Goal: Information Seeking & Learning: Find specific page/section

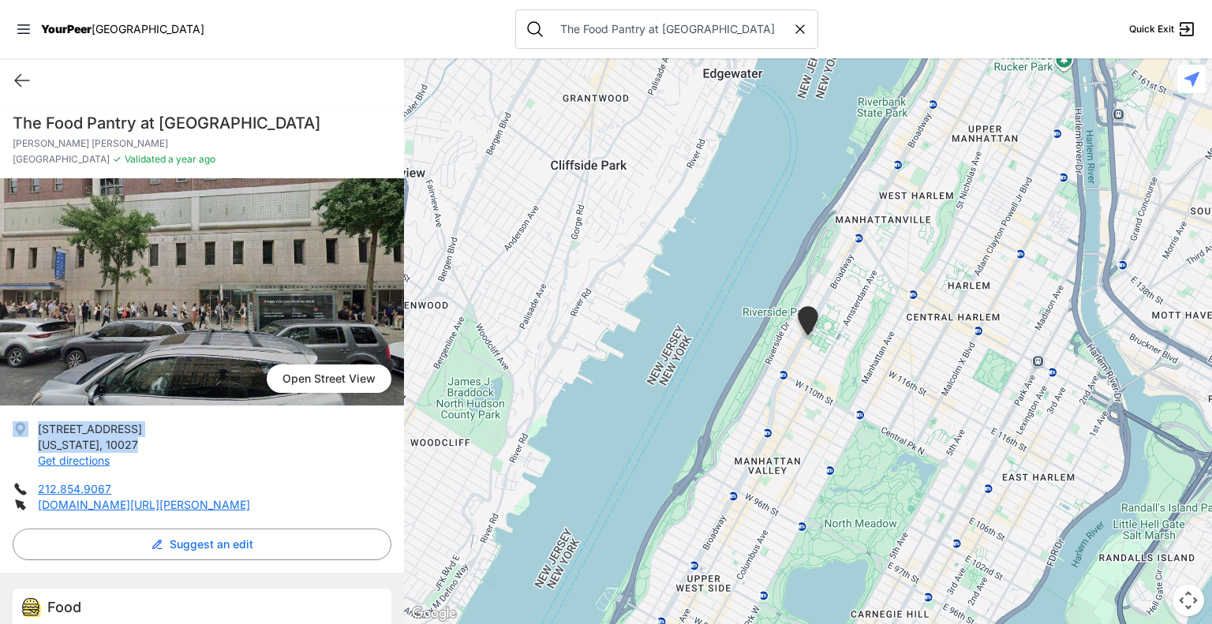
click at [792, 30] on icon at bounding box center [800, 29] width 16 height 16
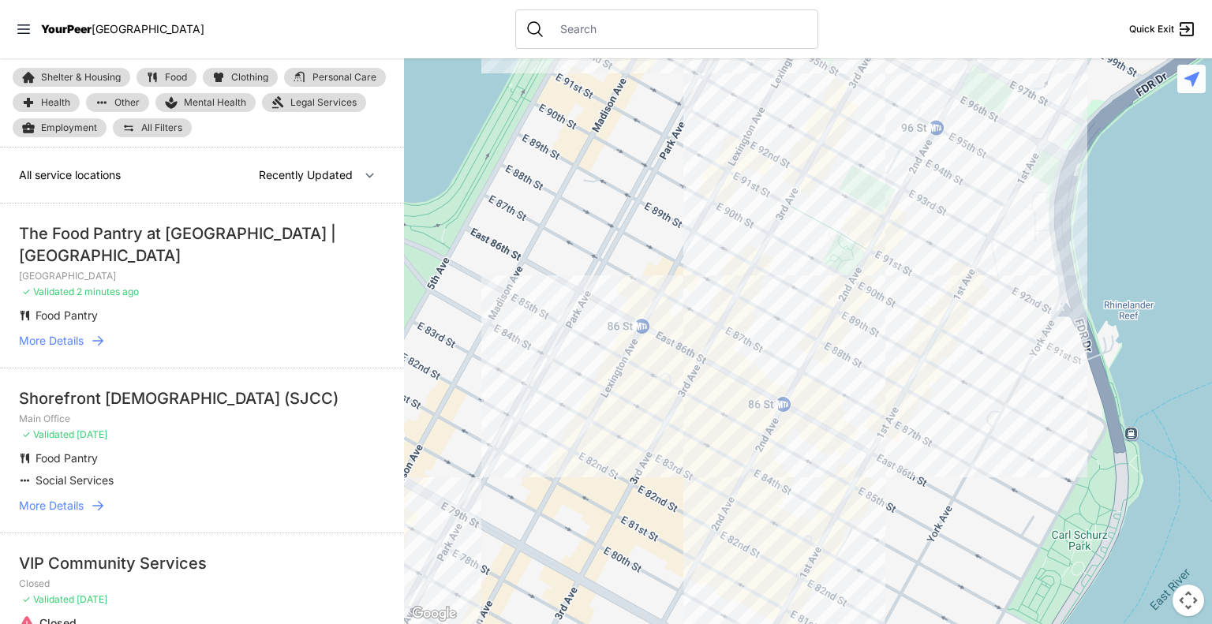
click at [672, 33] on input "text" at bounding box center [679, 29] width 257 height 16
select select "nearby"
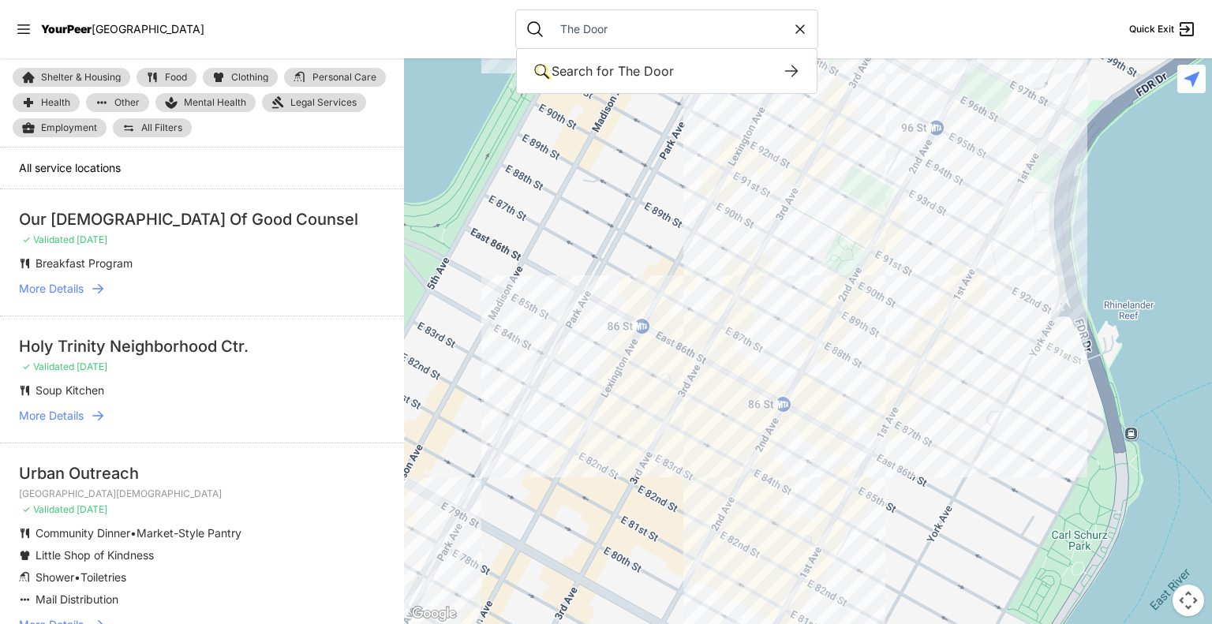
type input "The Door"
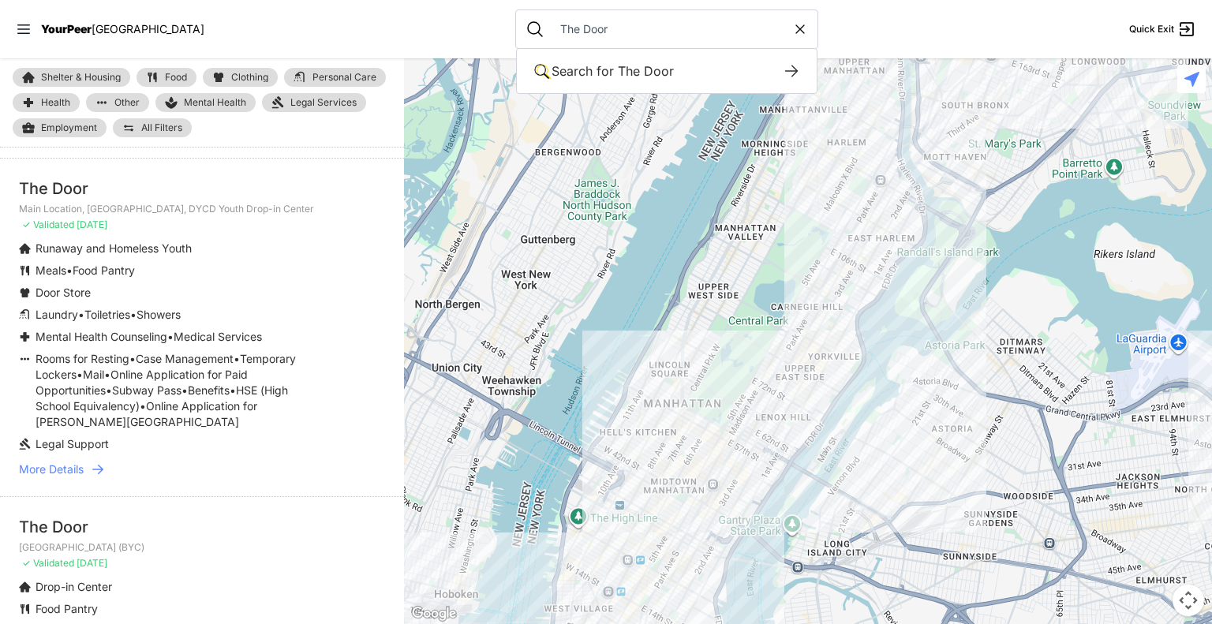
scroll to position [47, 0]
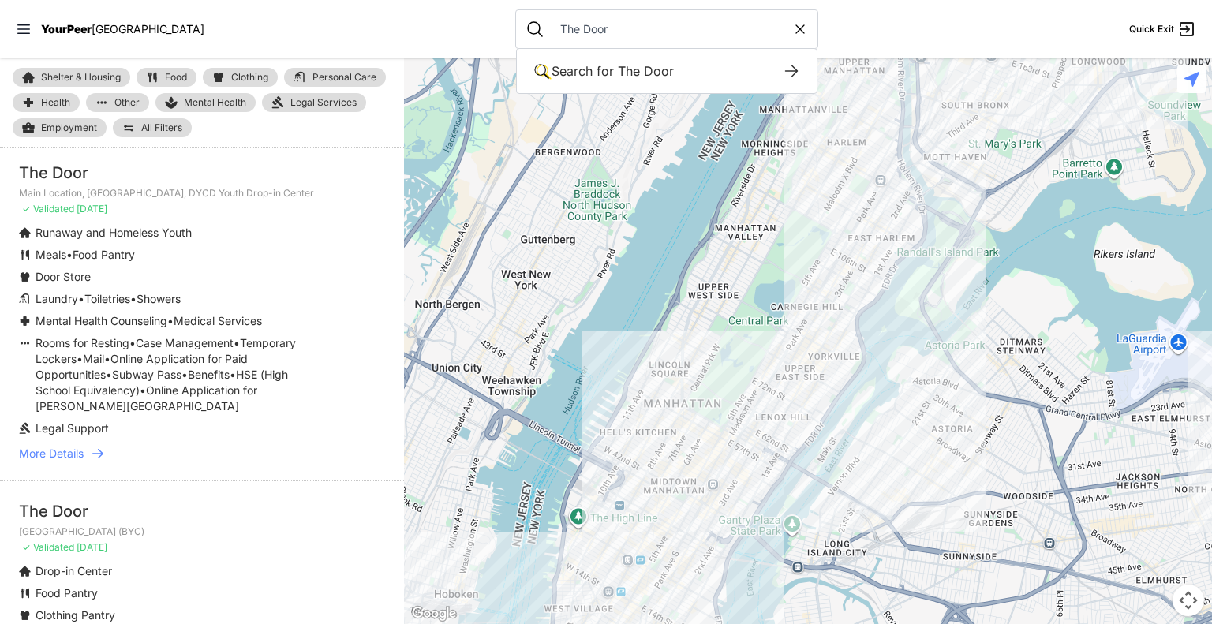
click at [44, 452] on span "More Details" at bounding box center [51, 454] width 65 height 16
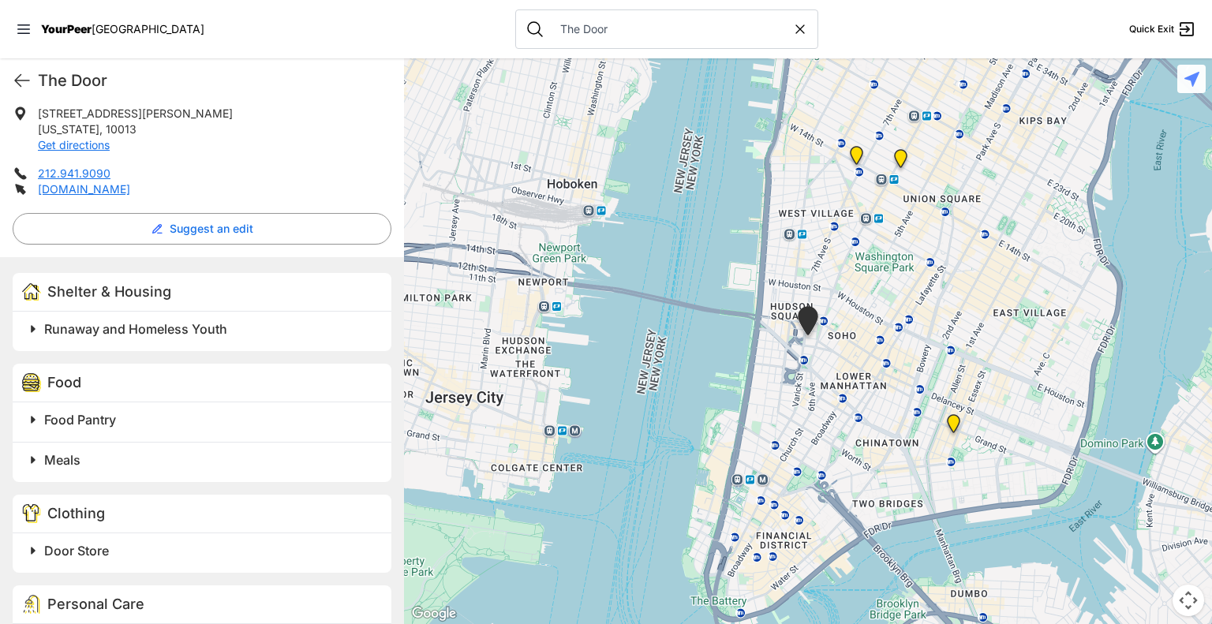
scroll to position [333, 0]
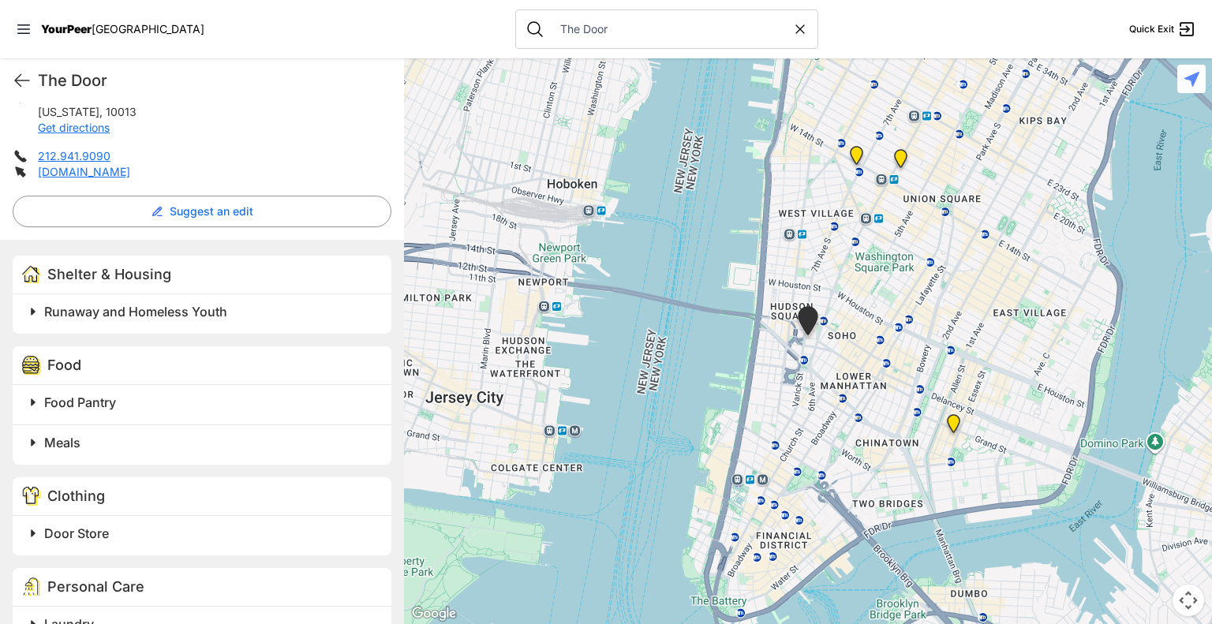
click at [33, 314] on span at bounding box center [230, 312] width 417 height 22
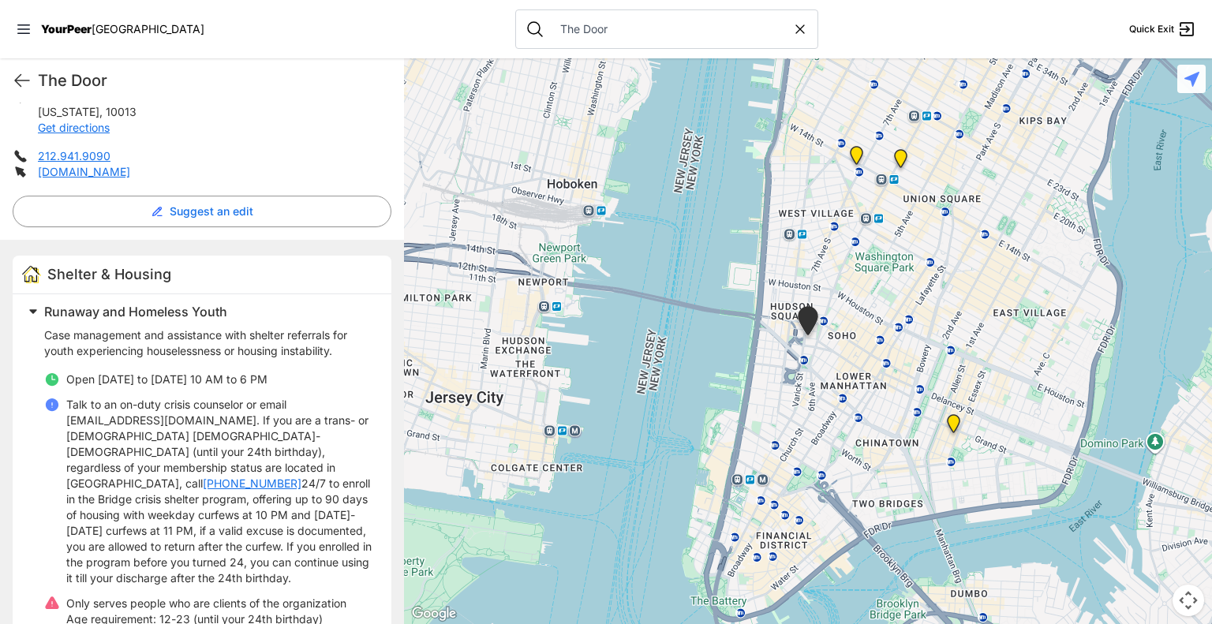
scroll to position [346, 0]
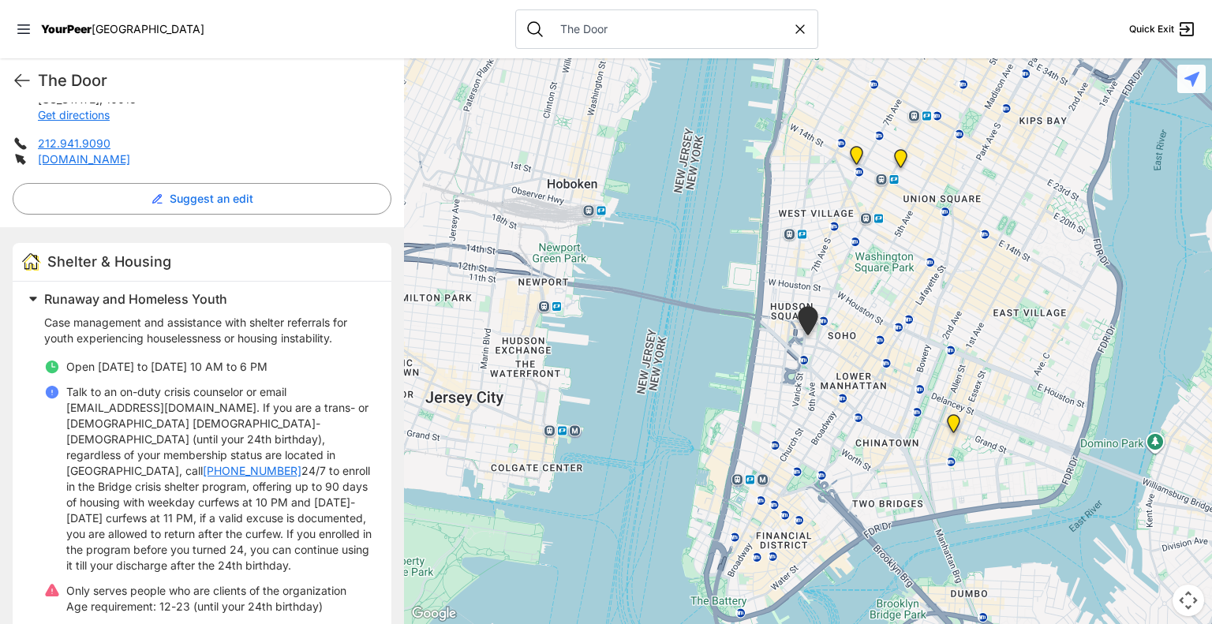
click at [792, 29] on icon at bounding box center [800, 29] width 16 height 16
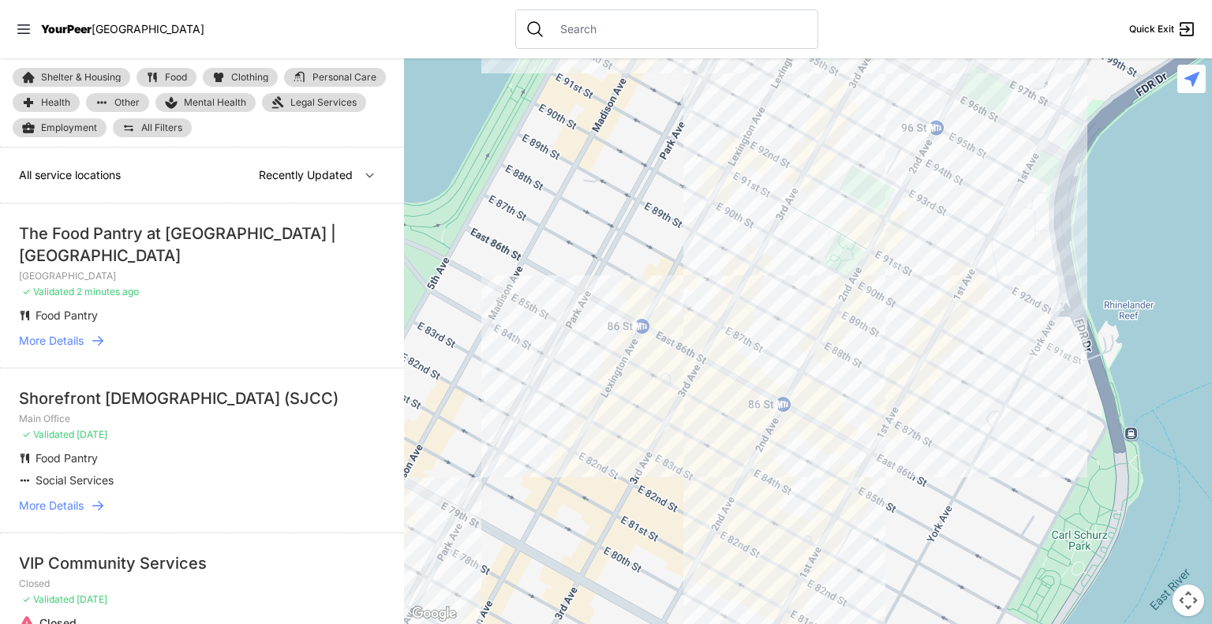
click at [641, 32] on input "text" at bounding box center [679, 29] width 257 height 16
select select "nearby"
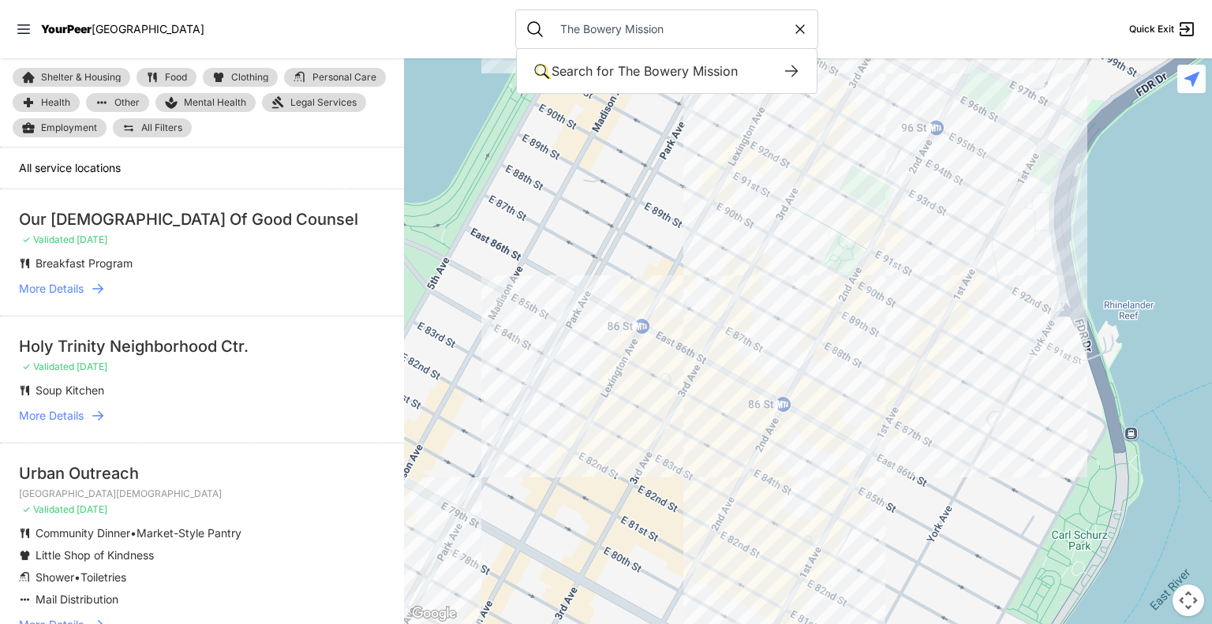
type input "The Bowery Mission"
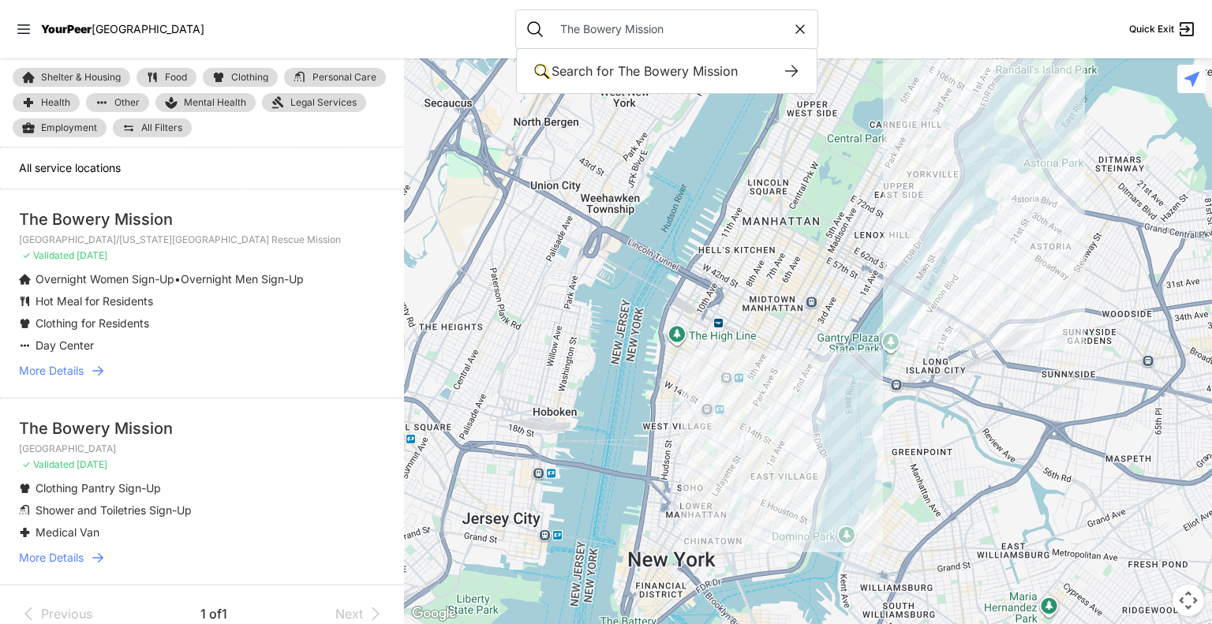
click at [63, 379] on span "More Details" at bounding box center [51, 371] width 65 height 16
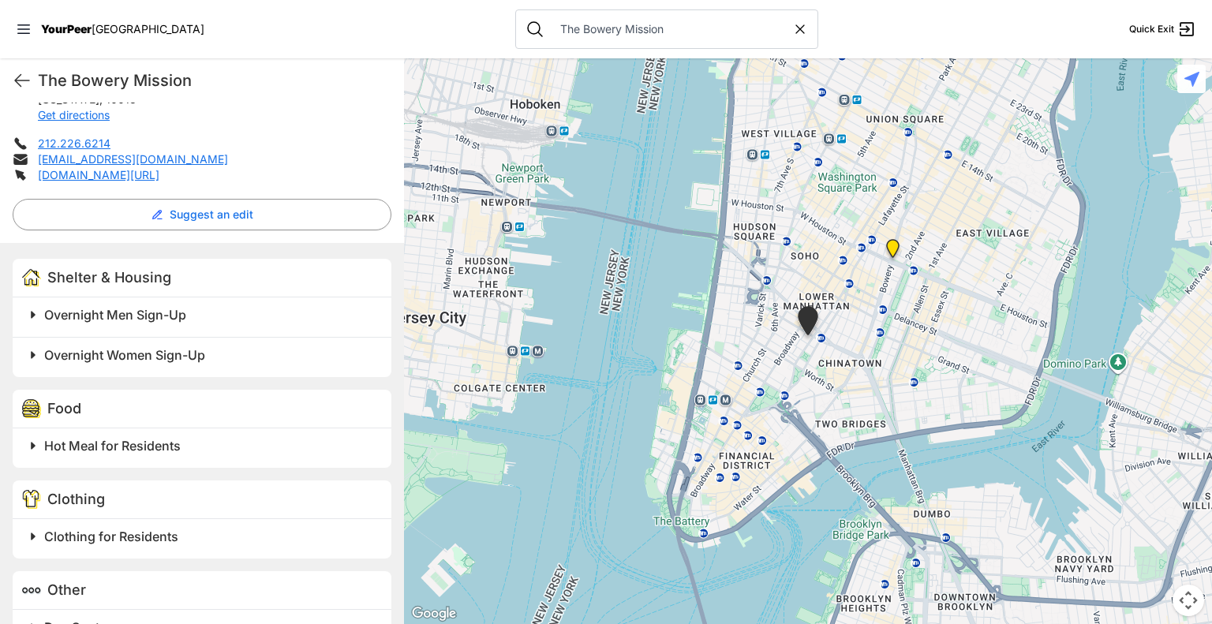
scroll to position [385, 0]
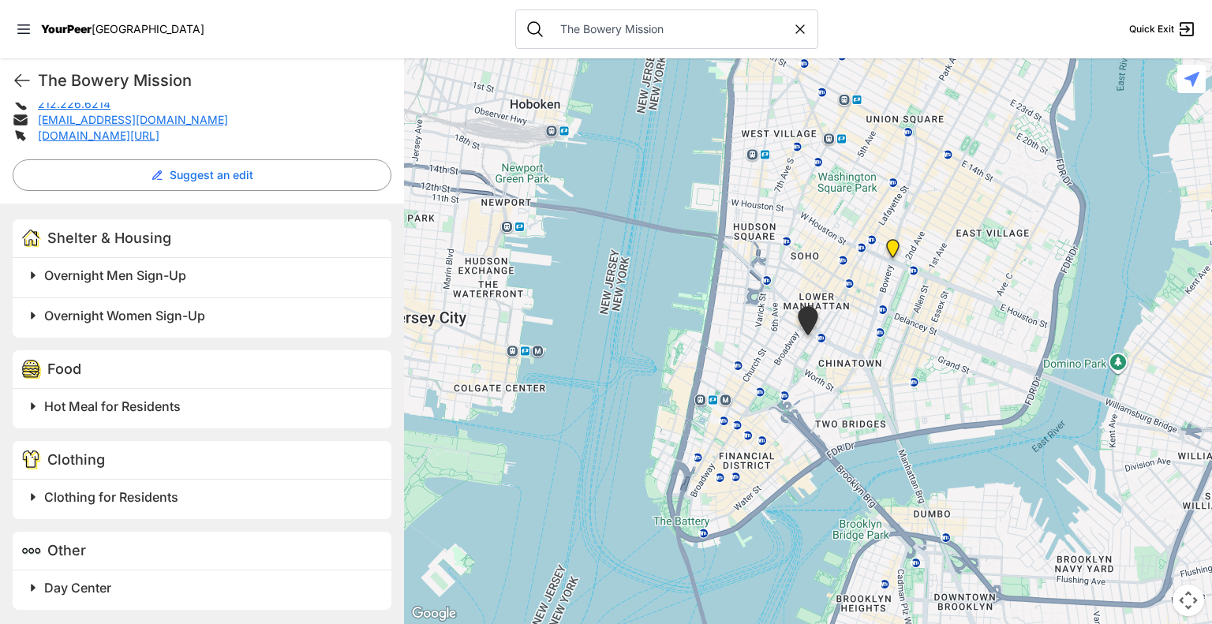
click at [34, 318] on span at bounding box center [230, 316] width 417 height 22
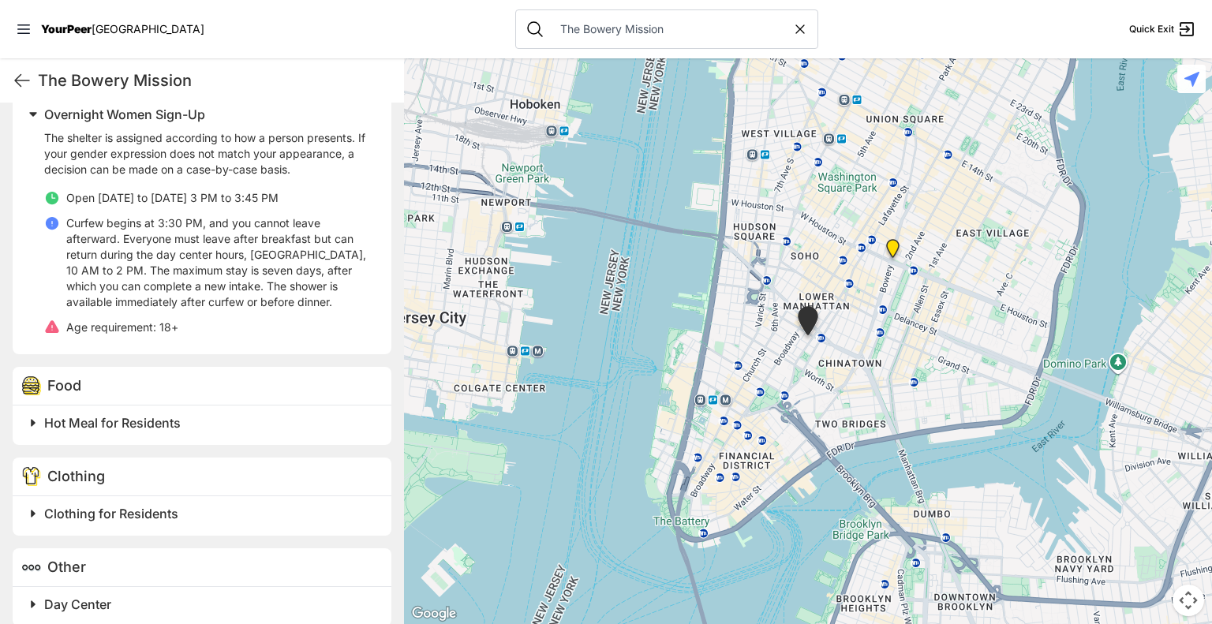
scroll to position [593, 0]
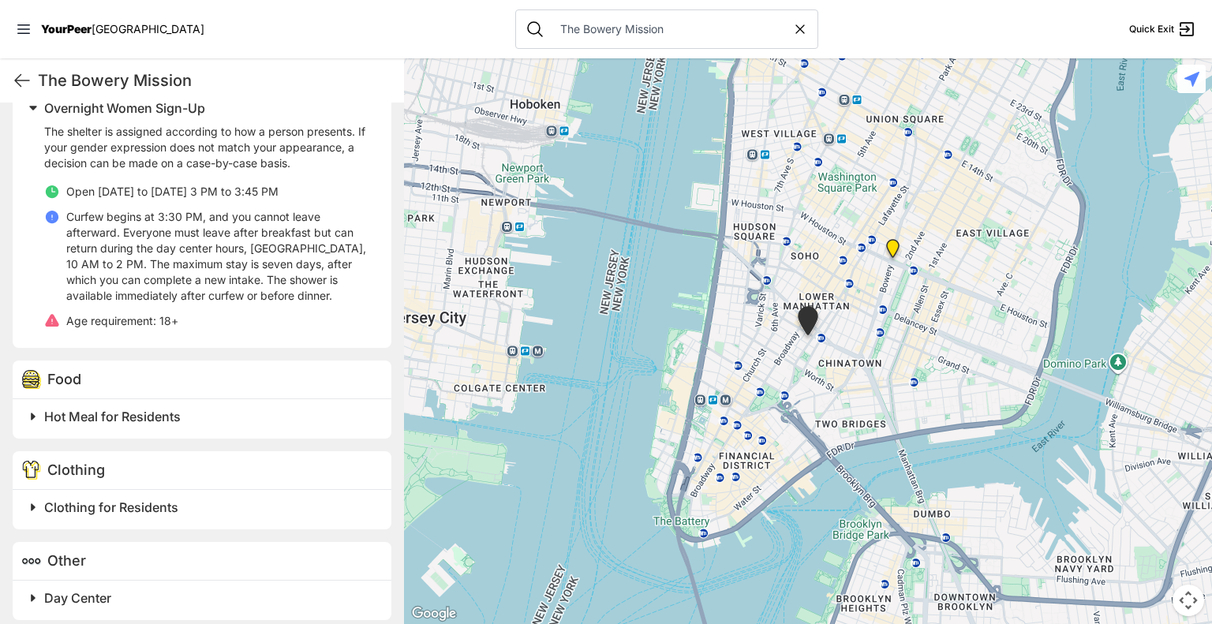
click at [792, 31] on icon at bounding box center [800, 29] width 16 height 16
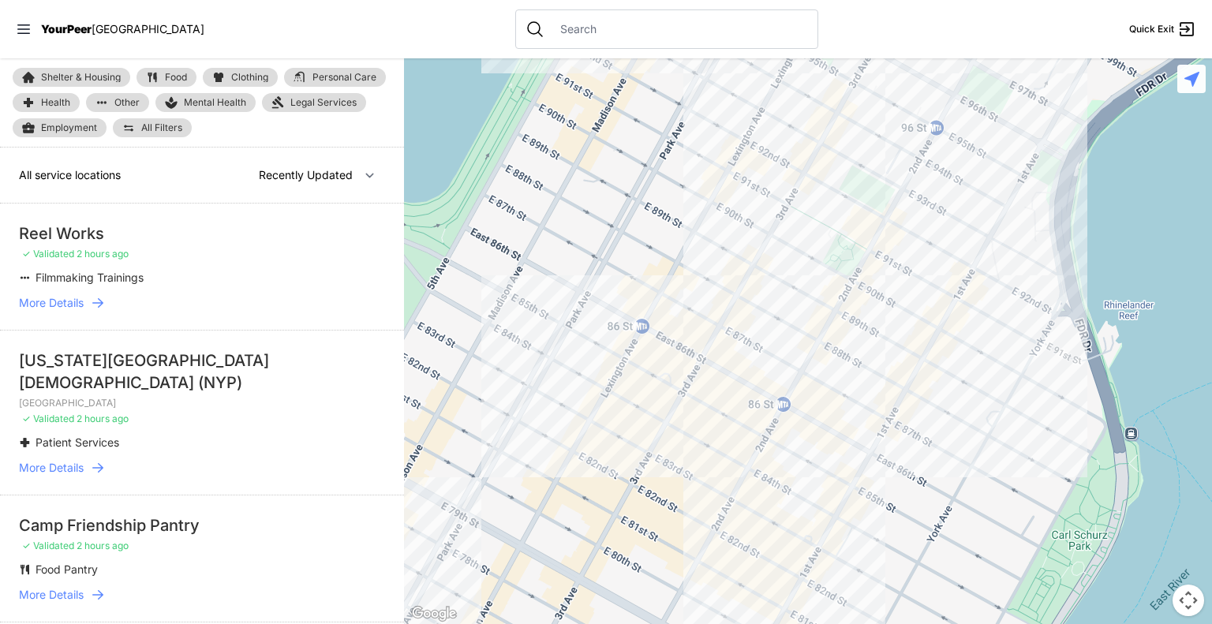
click at [639, 36] on input "text" at bounding box center [679, 29] width 257 height 16
select select "nearby"
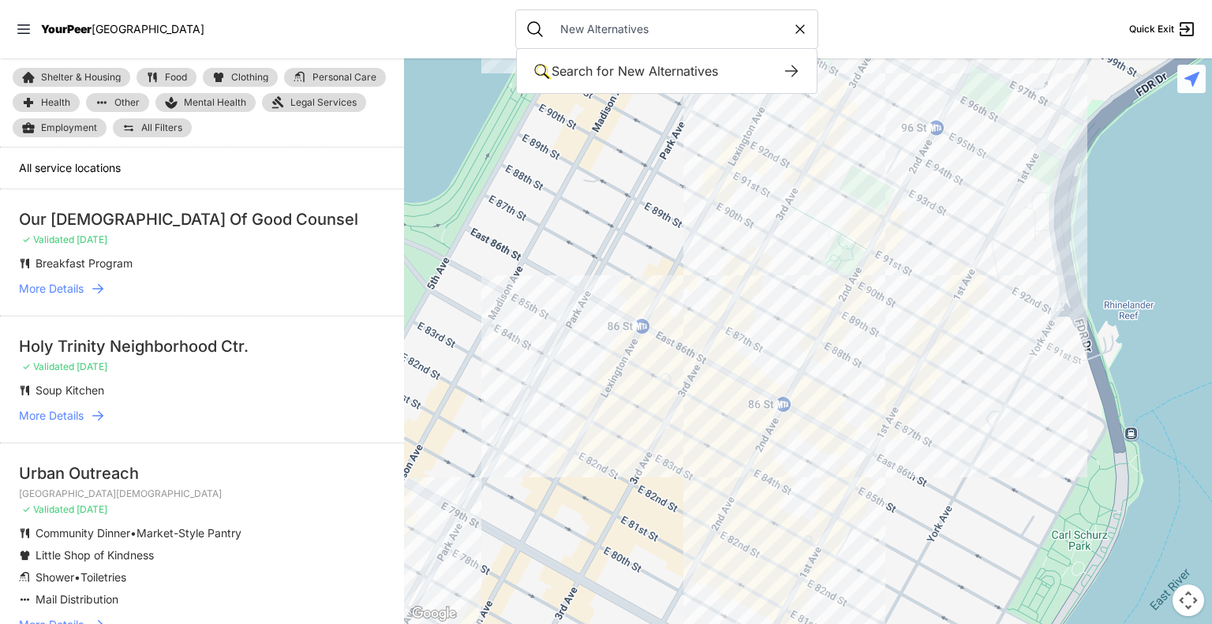
type input "New Alternatives"
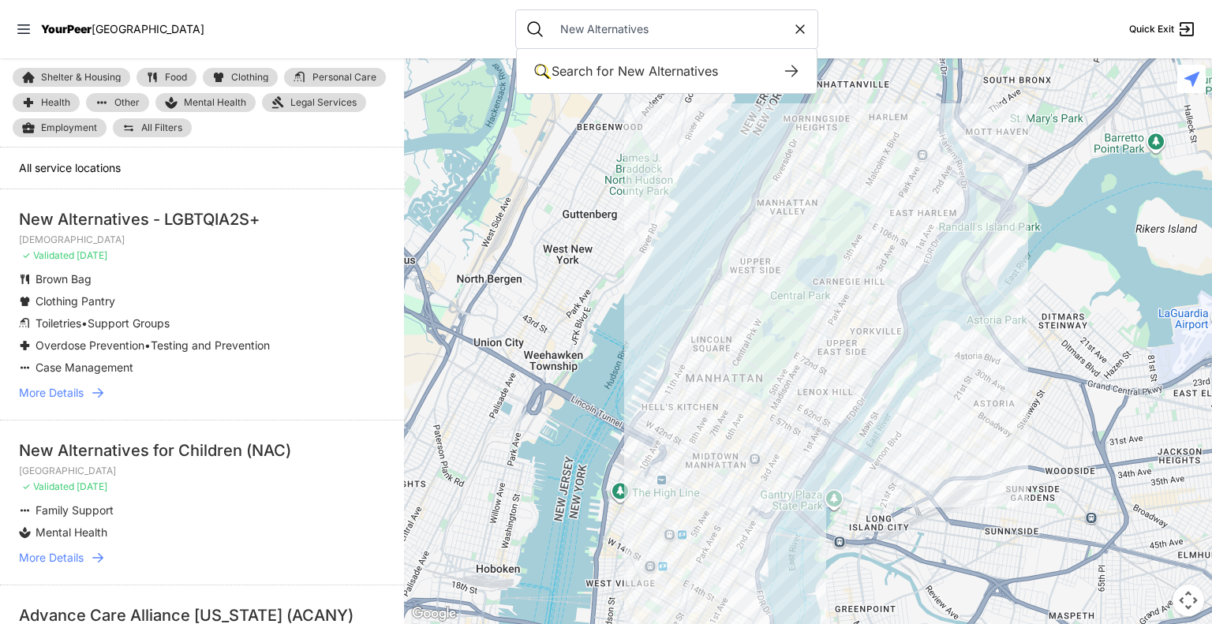
click at [79, 390] on span "More Details" at bounding box center [51, 393] width 65 height 16
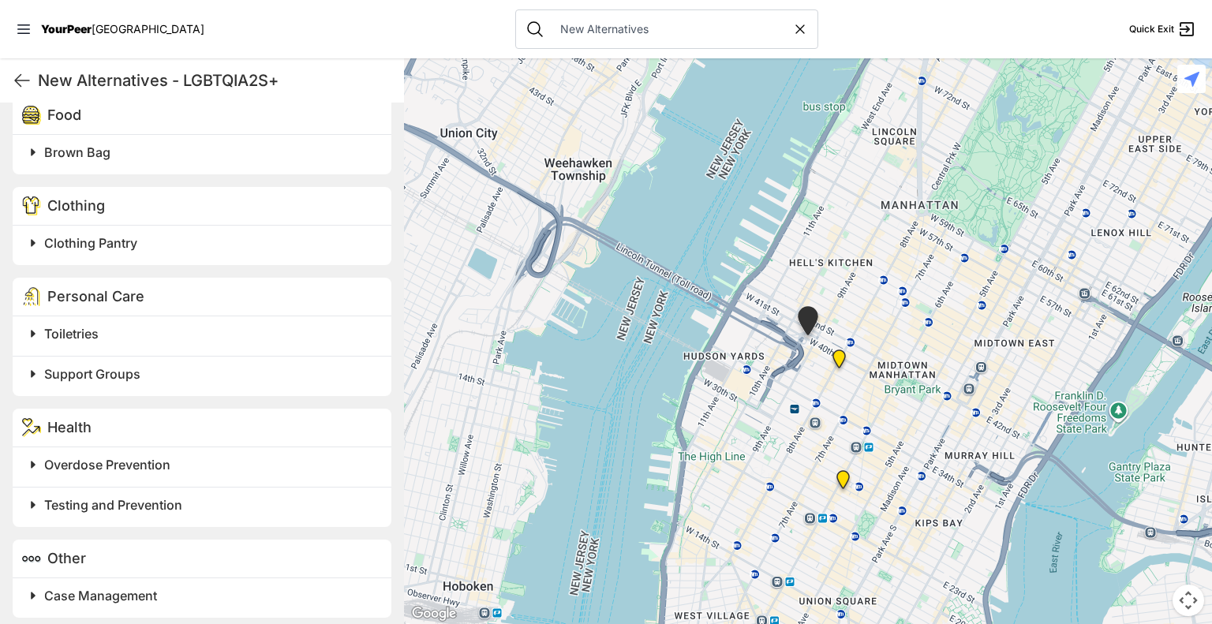
scroll to position [500, 0]
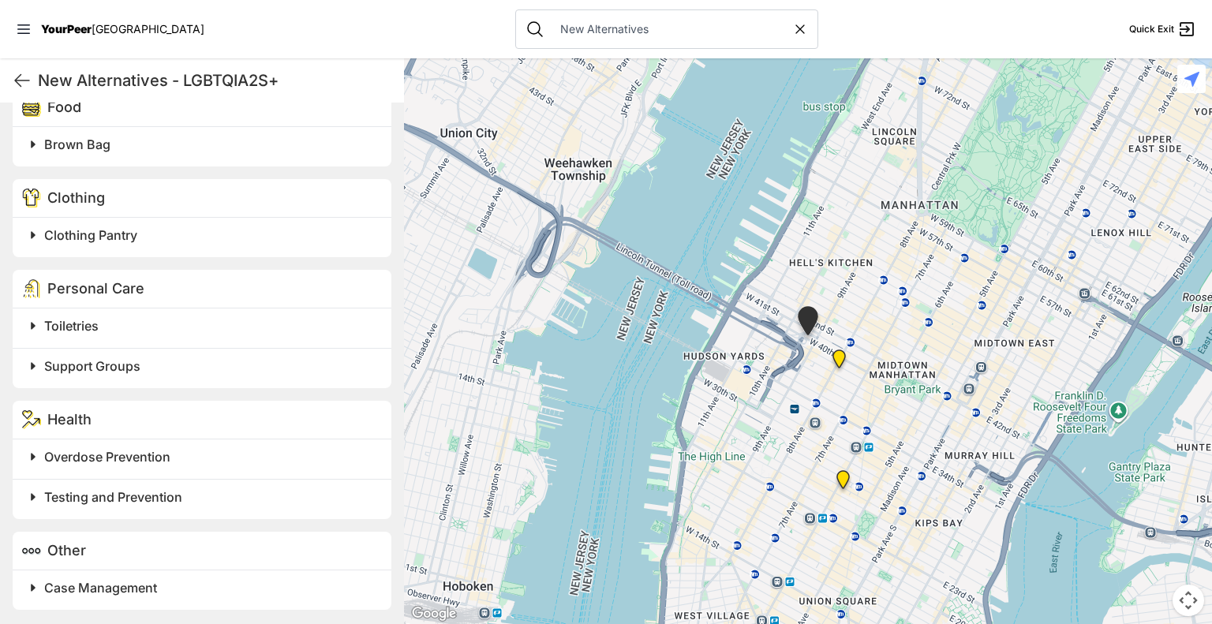
click at [792, 31] on icon at bounding box center [800, 29] width 16 height 16
click at [650, 34] on input "text" at bounding box center [679, 29] width 257 height 16
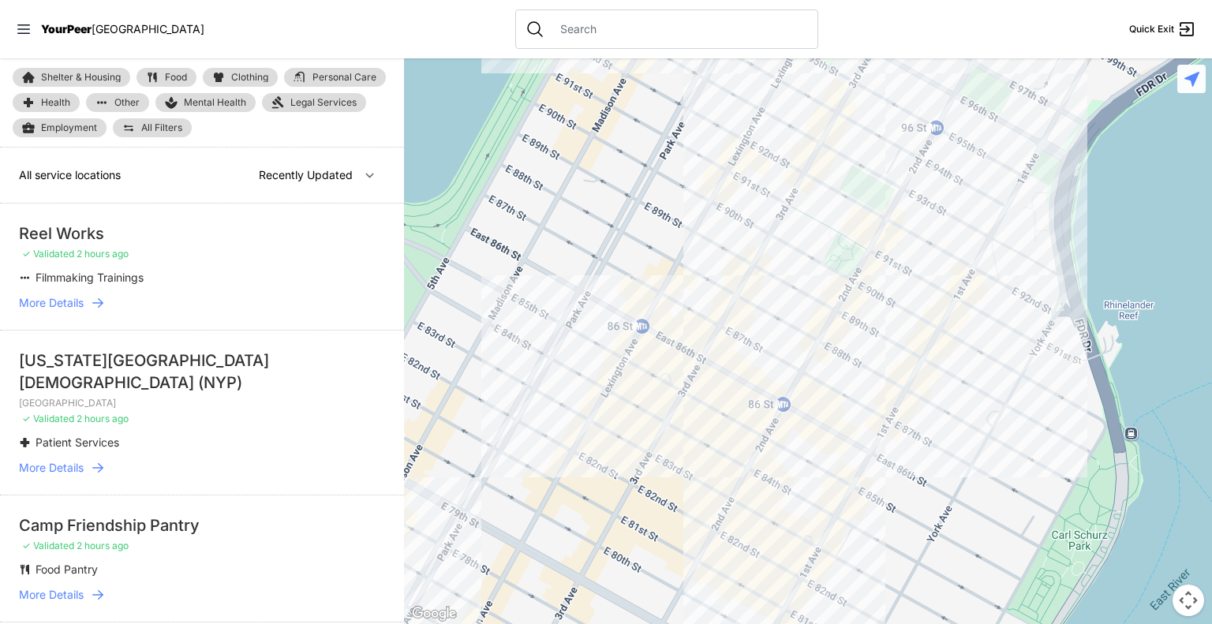
select select "nearby"
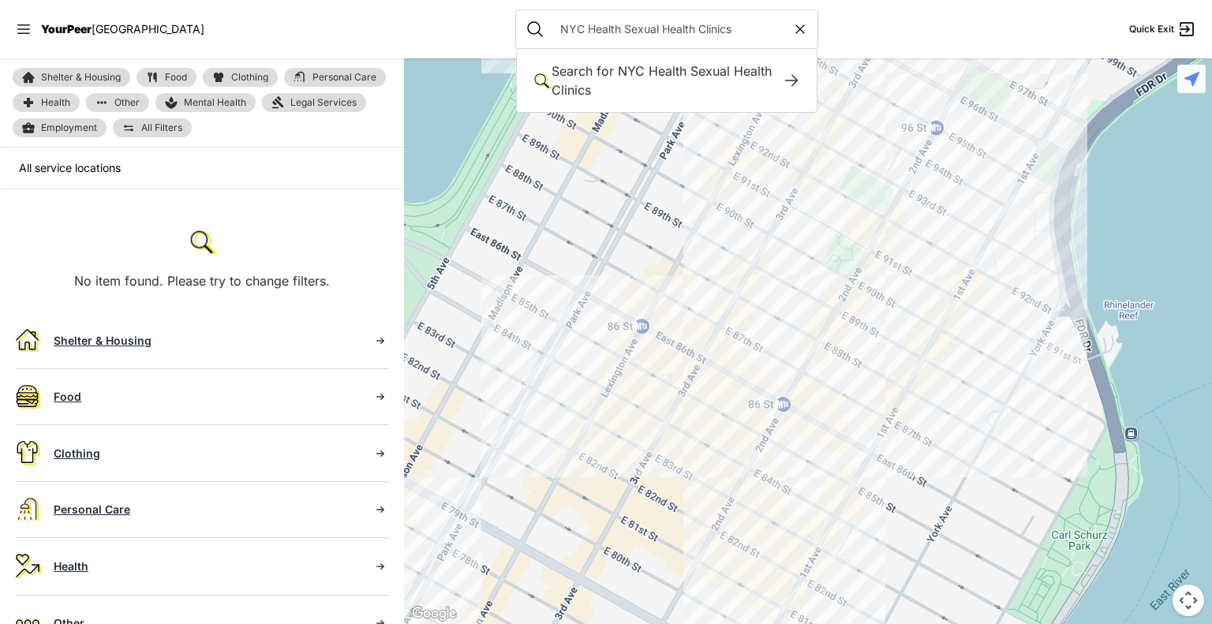
click at [551, 30] on input "NYC Health Sexual Health Clinics" at bounding box center [671, 29] width 241 height 16
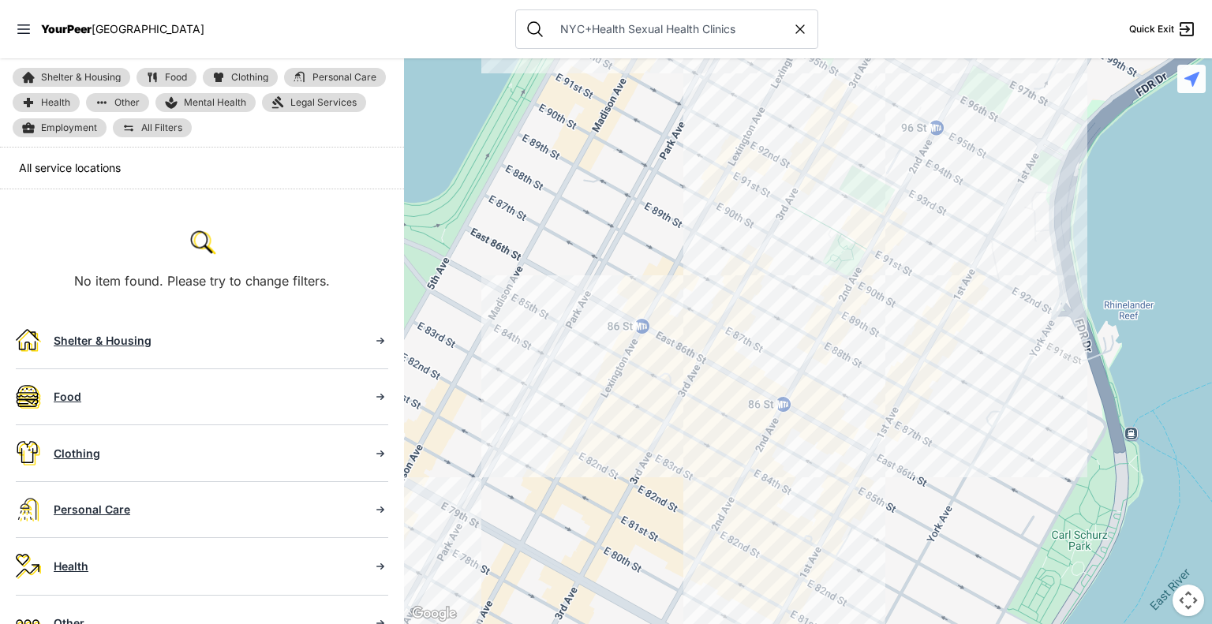
click at [551, 35] on input "NYC+Health Sexual Health Clinics" at bounding box center [671, 29] width 241 height 16
click at [594, 33] on input "NYC Health Sexual Health Clinics" at bounding box center [671, 29] width 241 height 16
click at [663, 35] on input "NYC Health Health Clinics" at bounding box center [671, 29] width 241 height 16
type input "NYC Health"
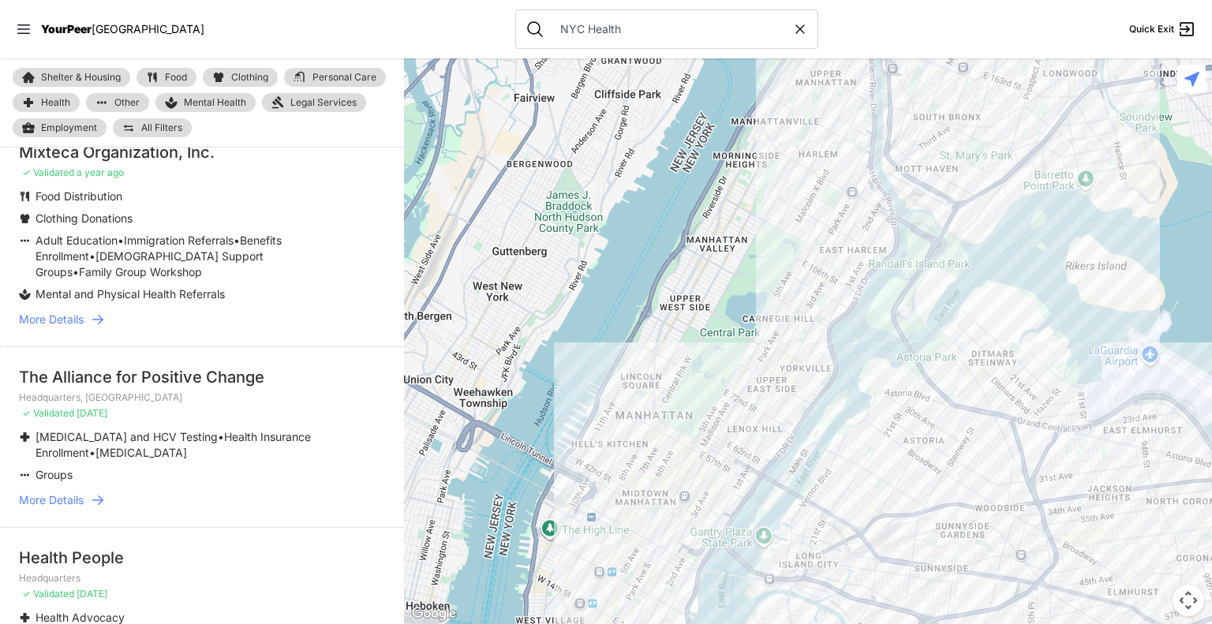
scroll to position [4476, 0]
click at [792, 30] on icon at bounding box center [800, 29] width 16 height 16
select select "recentlyUpdated"
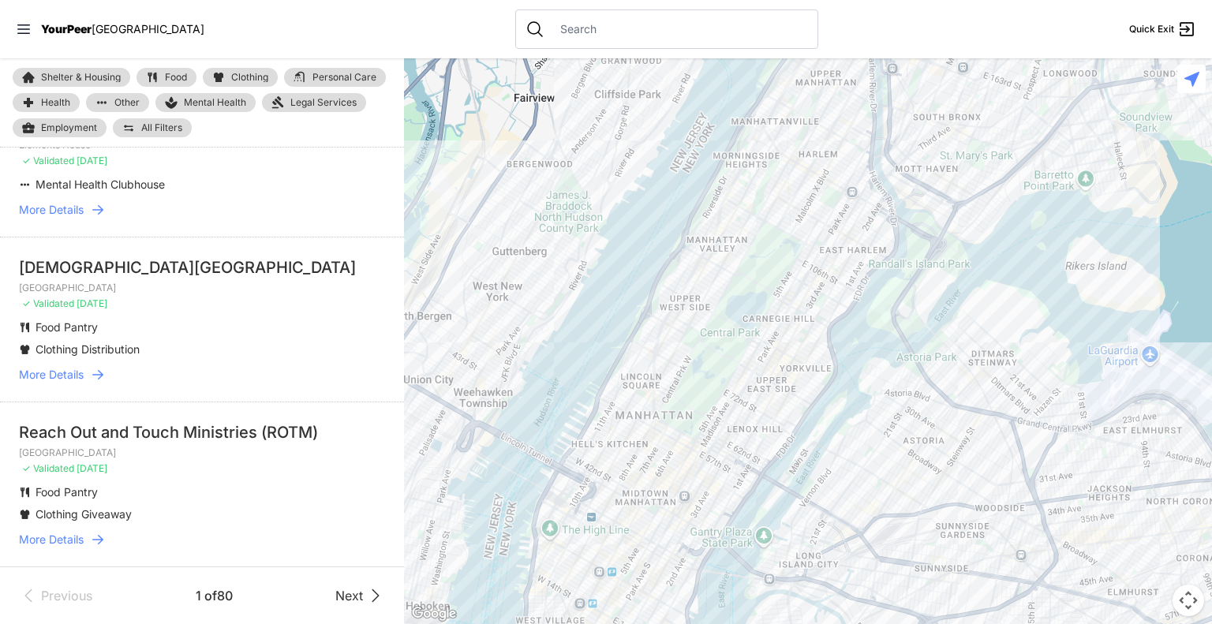
scroll to position [2560, 0]
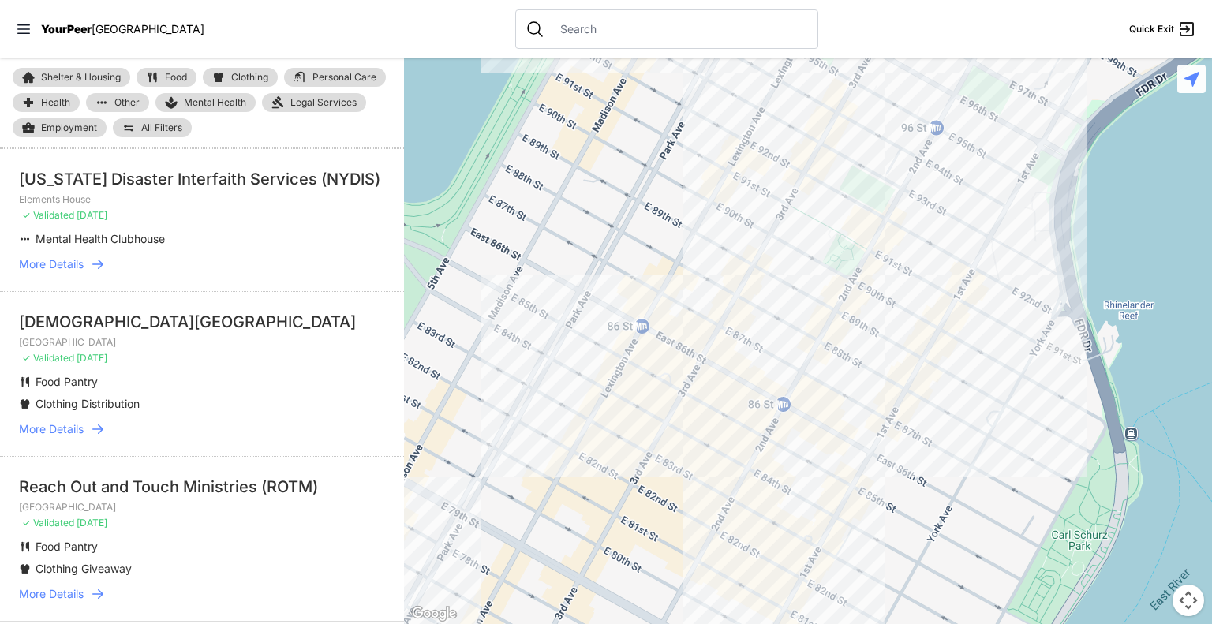
click at [667, 34] on input "text" at bounding box center [679, 29] width 257 height 16
paste input "Callen-Lorde Community Health Center"
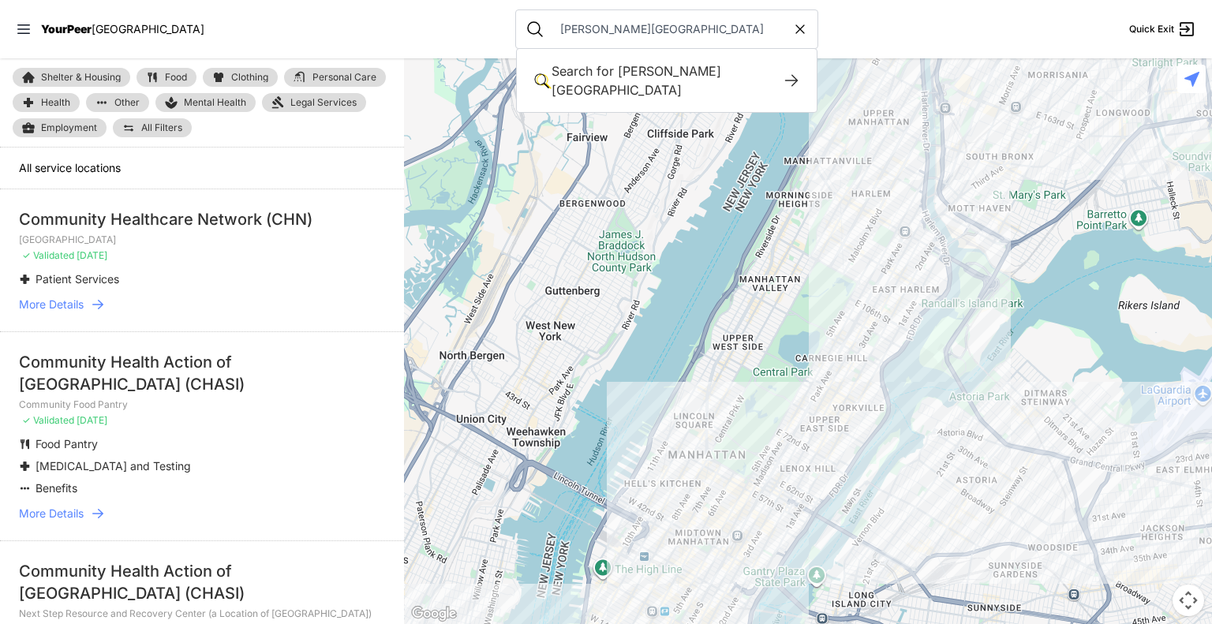
click at [584, 32] on input "Callen-Lorde Community Health Center" at bounding box center [671, 29] width 241 height 16
type input "Callen-Lorde"
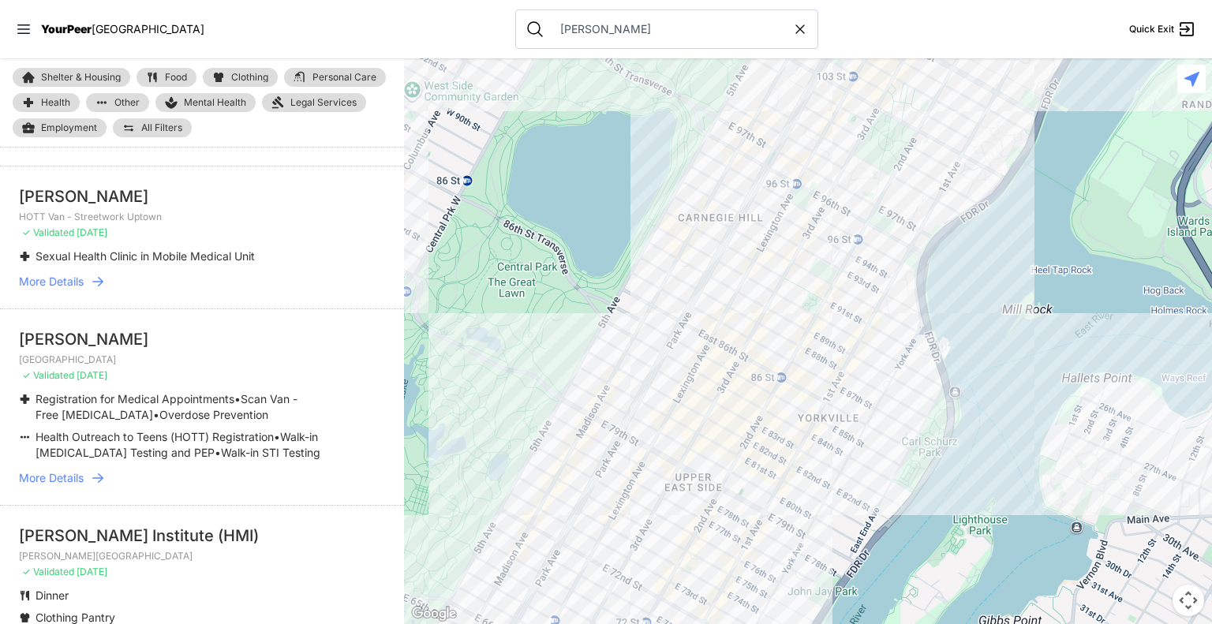
scroll to position [432, 0]
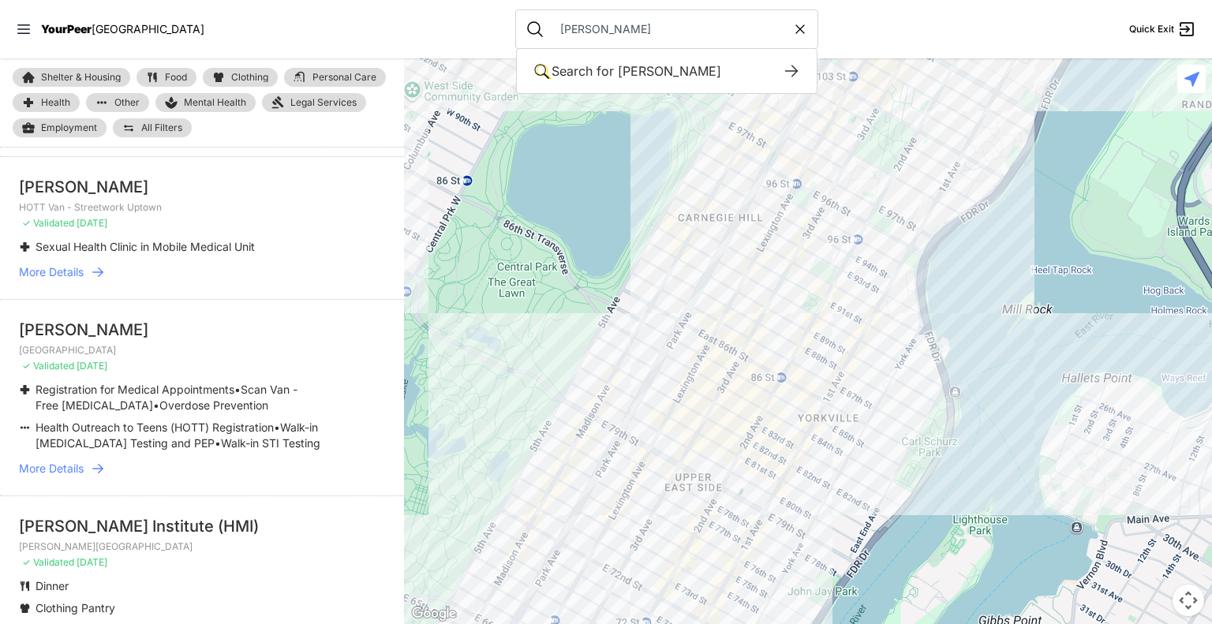
click at [792, 30] on icon at bounding box center [800, 29] width 16 height 16
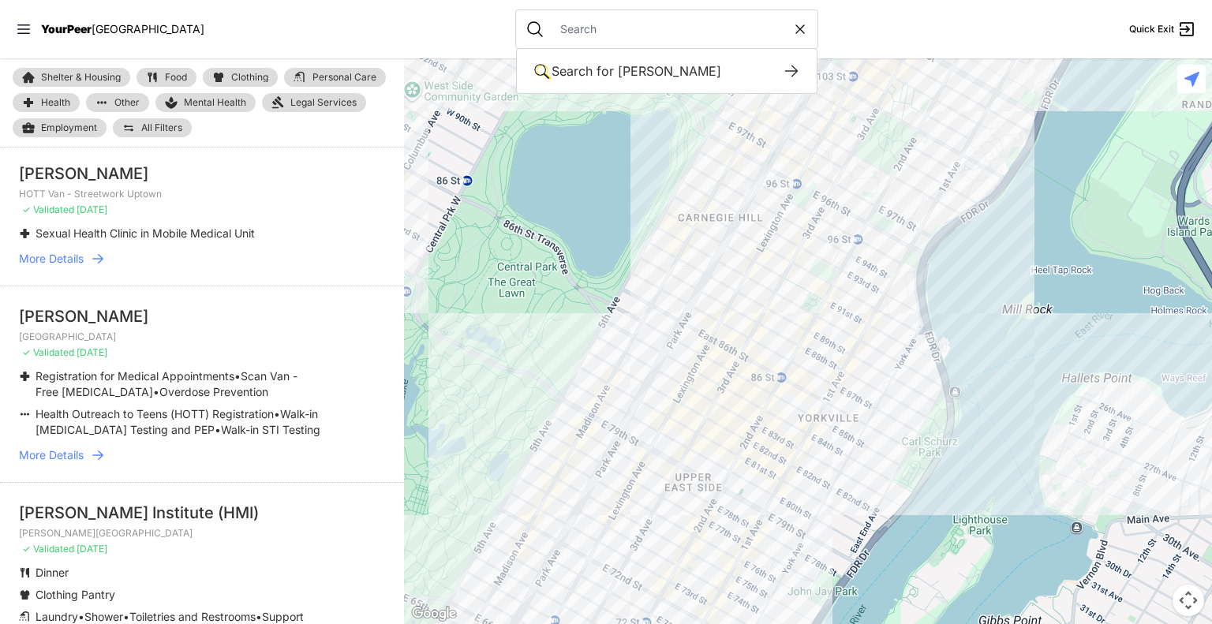
select select "recentlyUpdated"
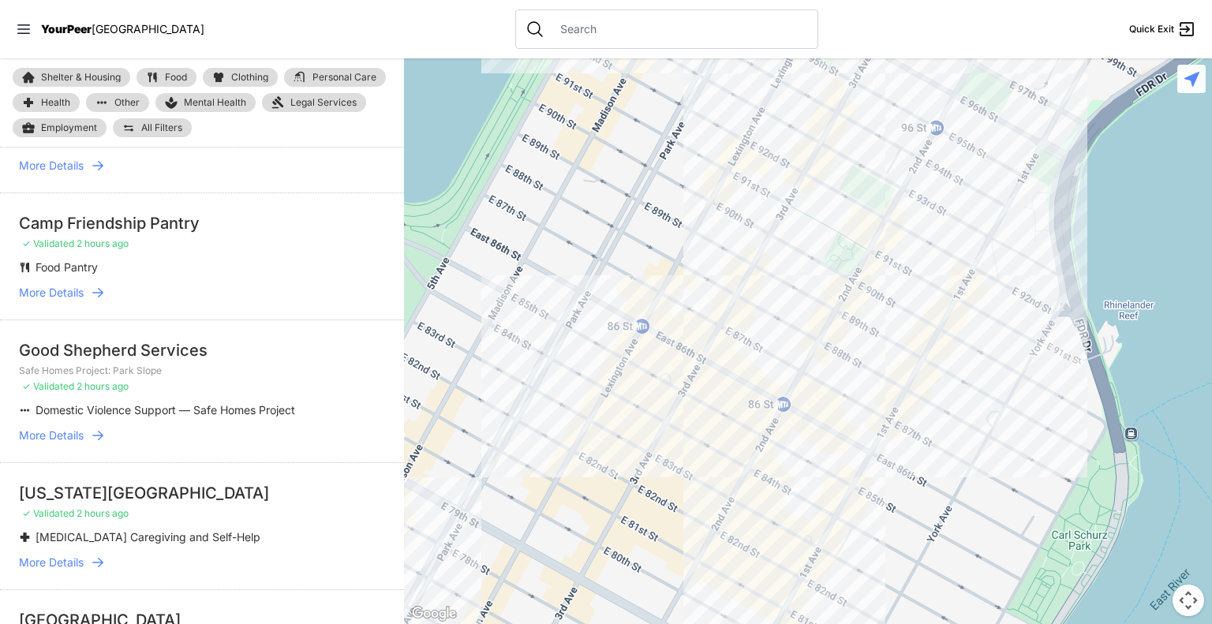
click at [660, 31] on input "text" at bounding box center [679, 29] width 257 height 16
paste input "Planned Parenthood"
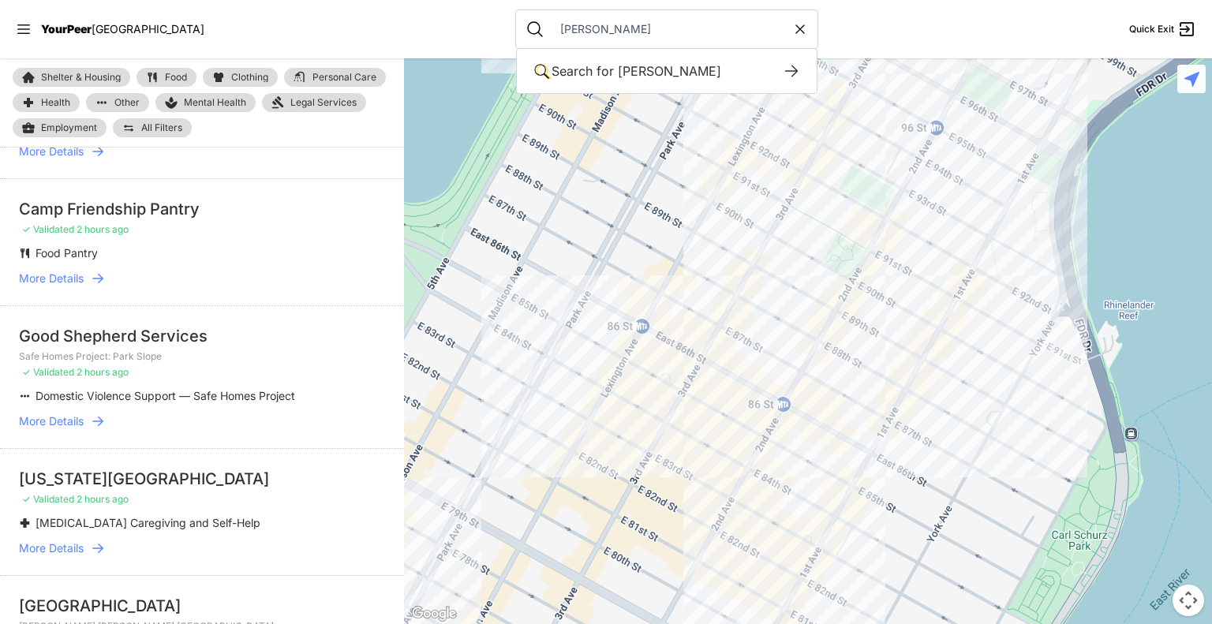
scroll to position [432, 0]
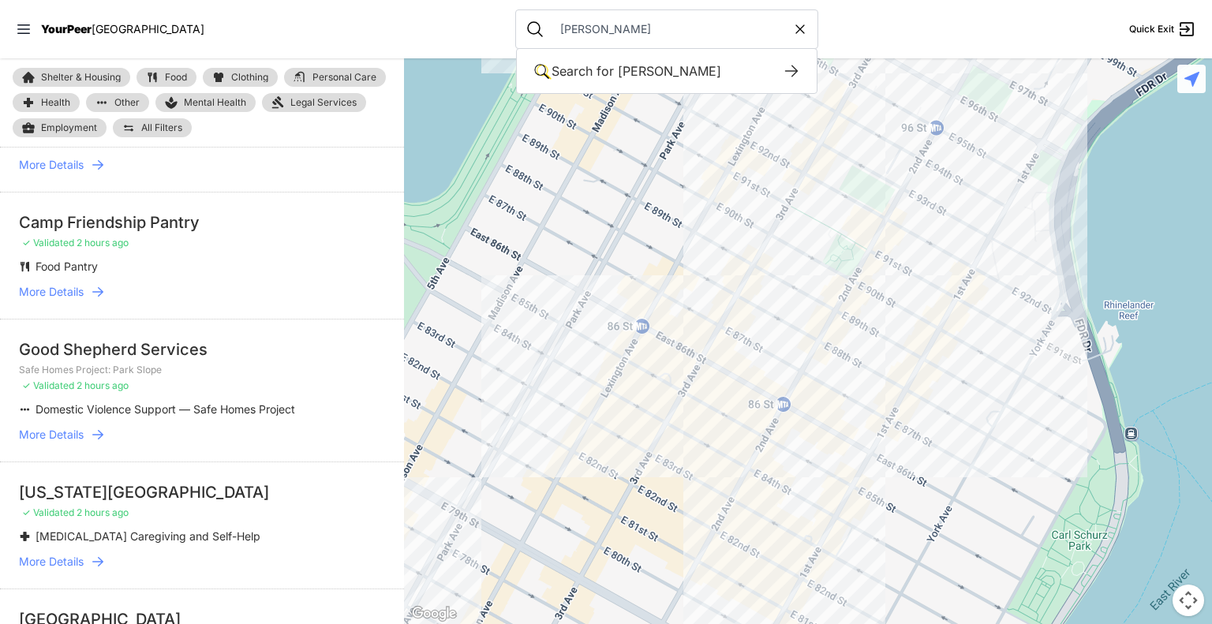
type input "Planned Parenthood"
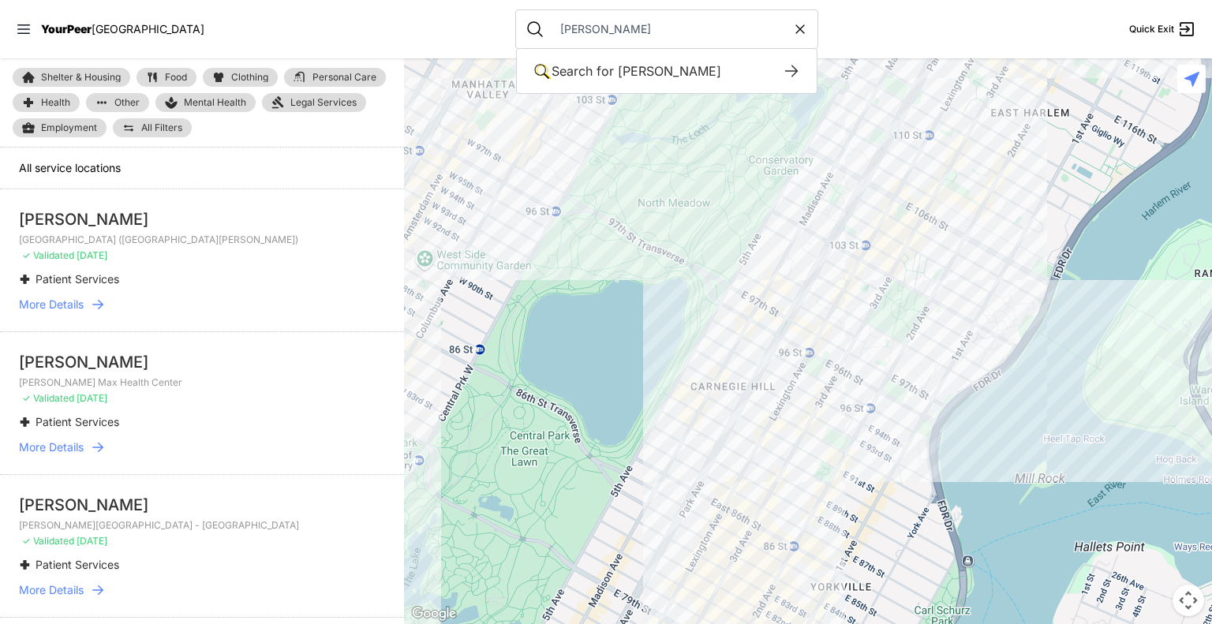
click at [792, 33] on icon at bounding box center [800, 29] width 16 height 16
select select "recentlyUpdated"
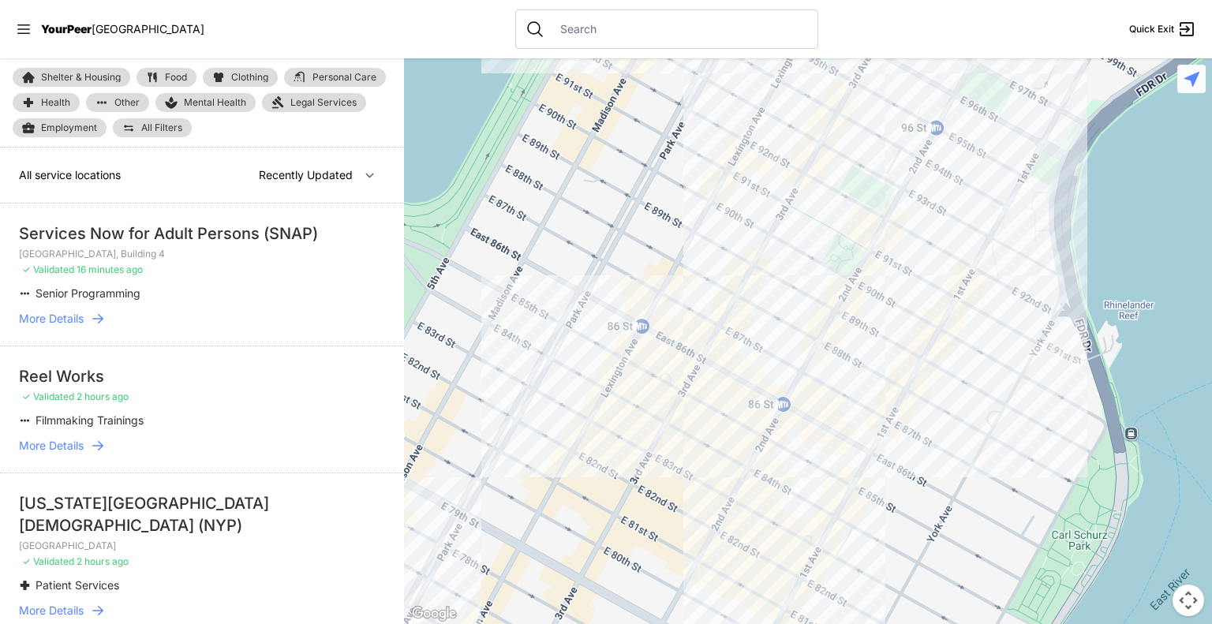
click at [705, 36] on input "text" at bounding box center [679, 29] width 257 height 16
paste input "Central Harlem Sexual Health Clinic"
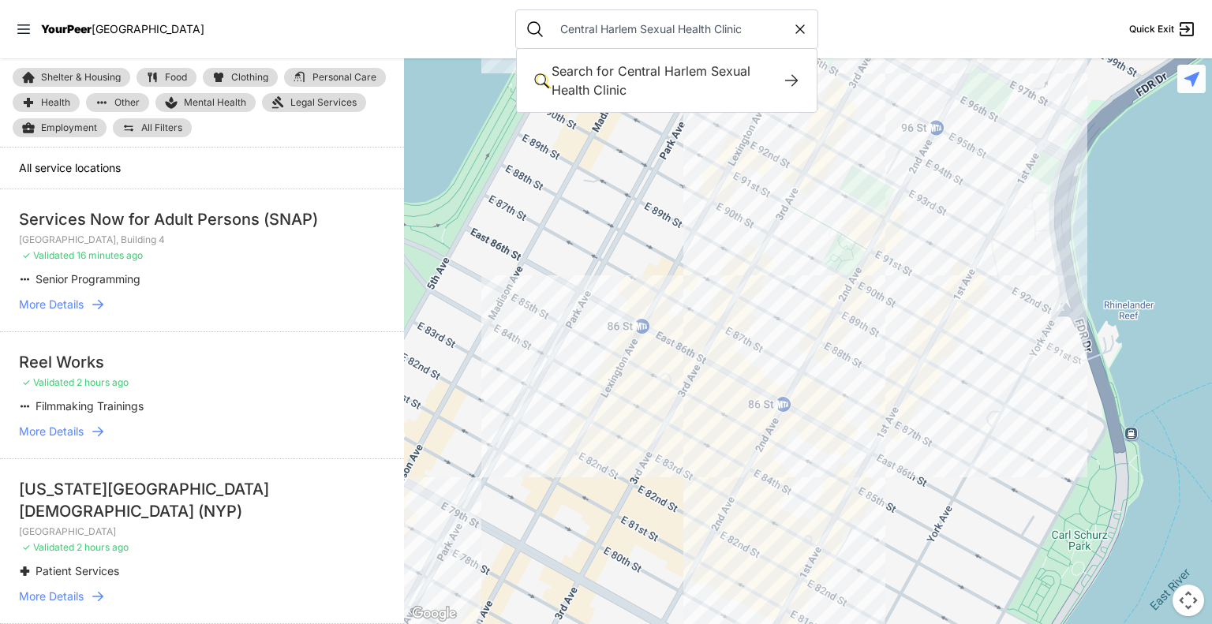
type input "Central Harlem Sexual Health Clinic"
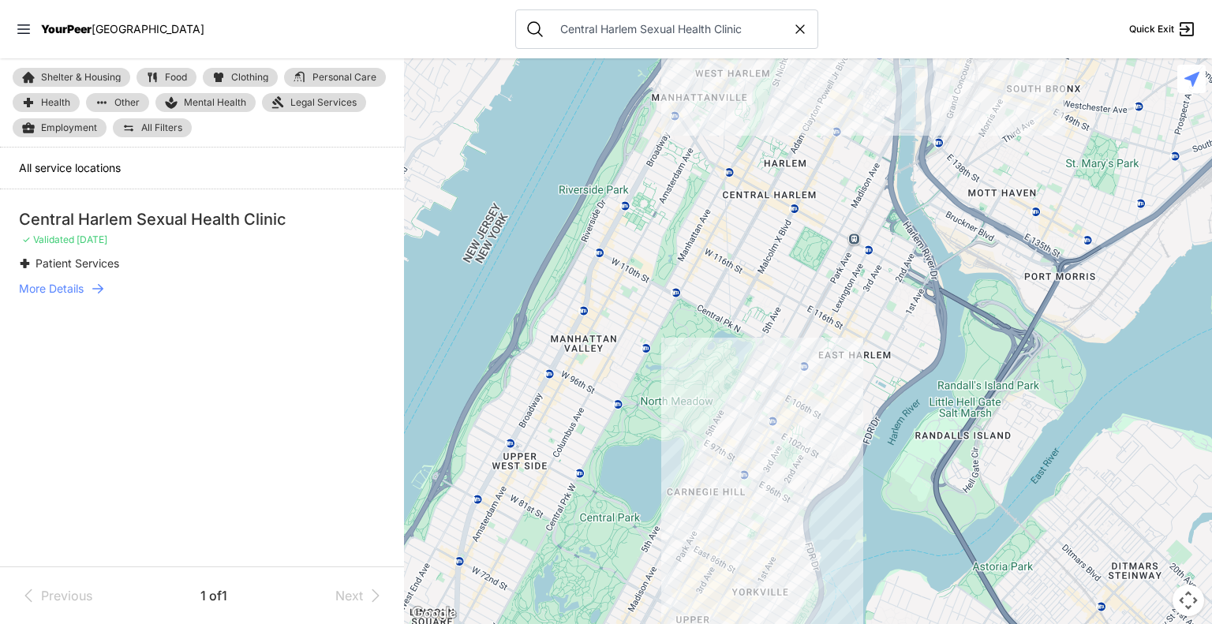
click at [79, 290] on span "More Details" at bounding box center [51, 289] width 65 height 16
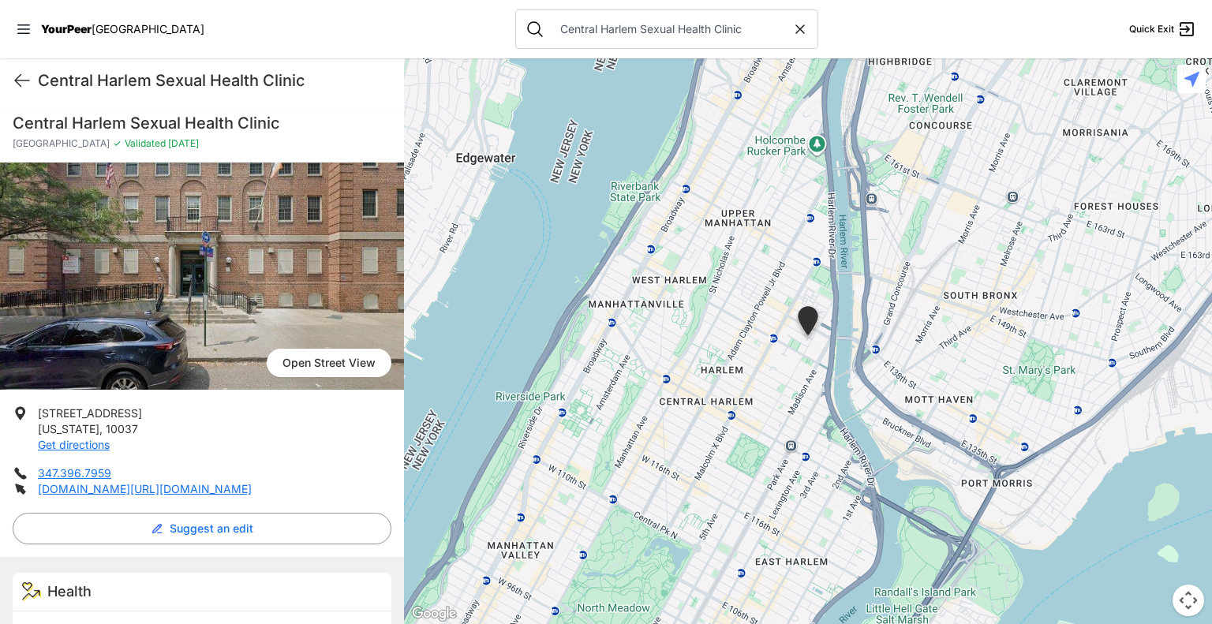
scroll to position [42, 0]
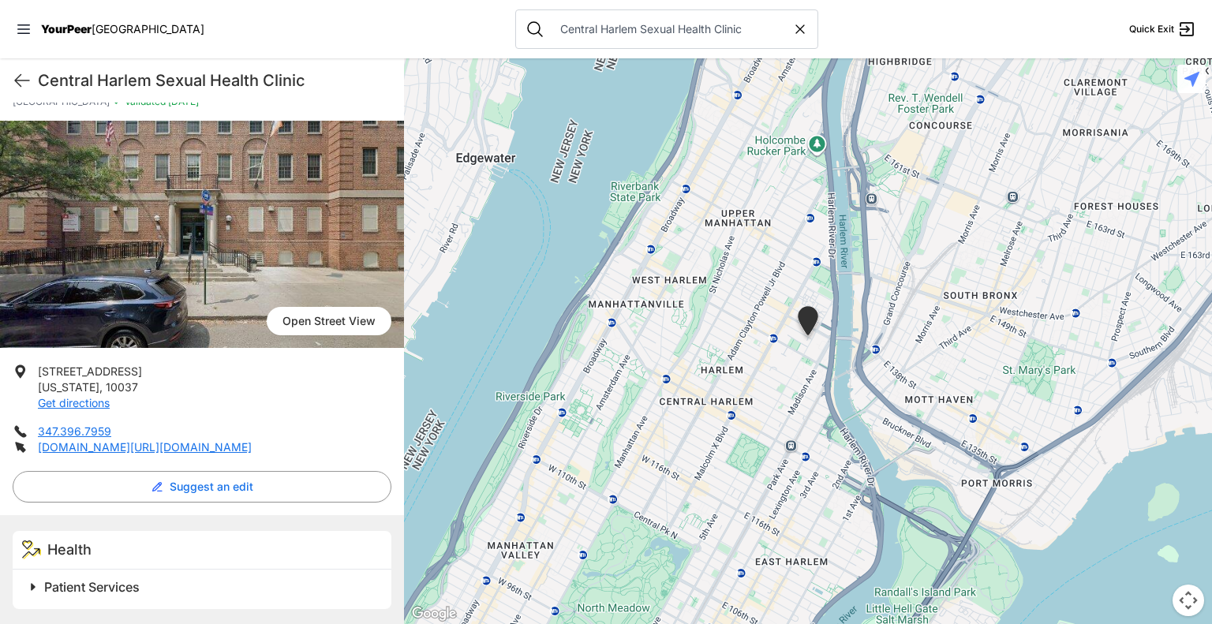
click at [32, 584] on span at bounding box center [230, 587] width 417 height 22
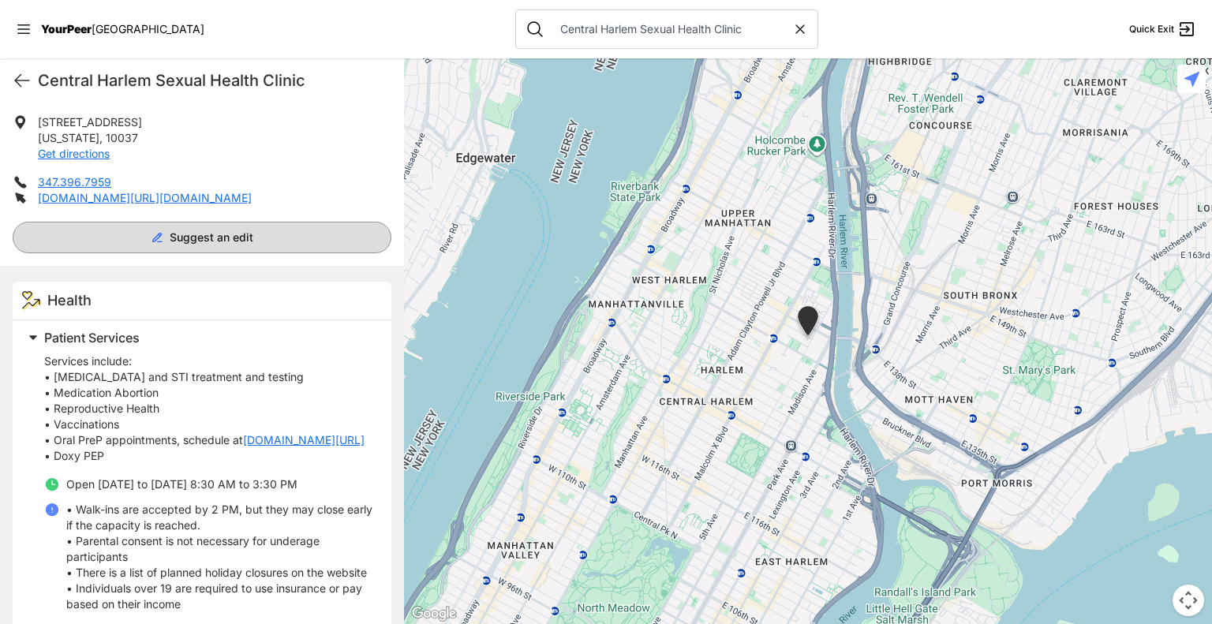
scroll to position [354, 0]
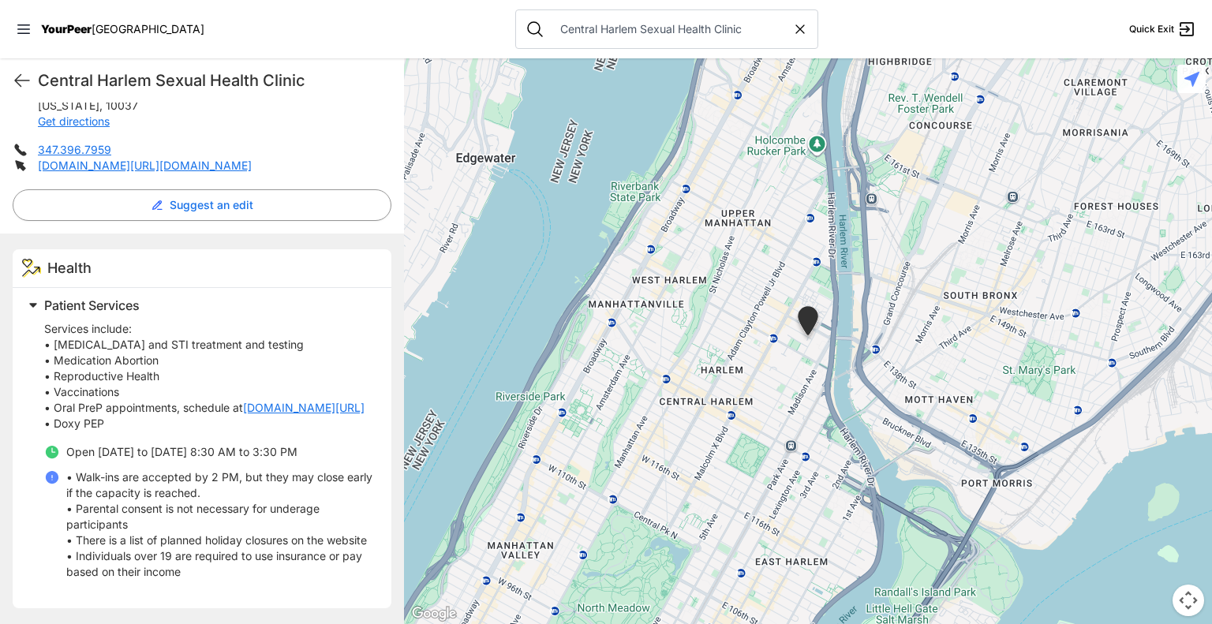
click at [792, 32] on icon at bounding box center [800, 29] width 16 height 16
select select "recentlyUpdated"
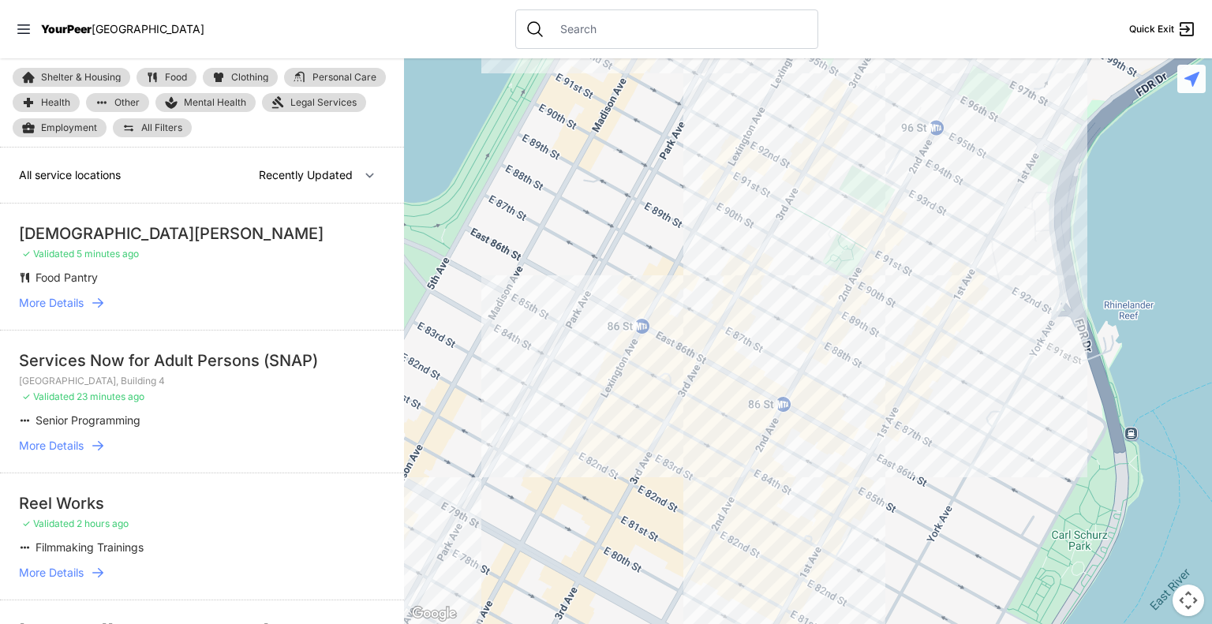
click at [577, 28] on input "text" at bounding box center [679, 29] width 257 height 16
paste input "Violence Intervention Program"
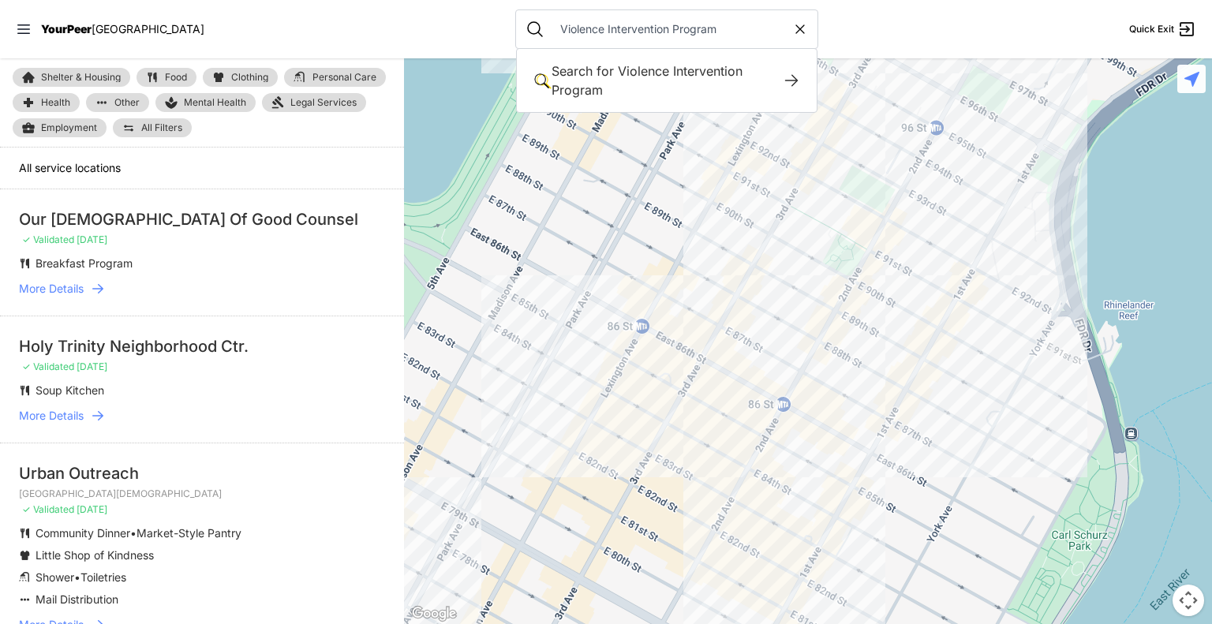
type input "Violence Intervention Program"
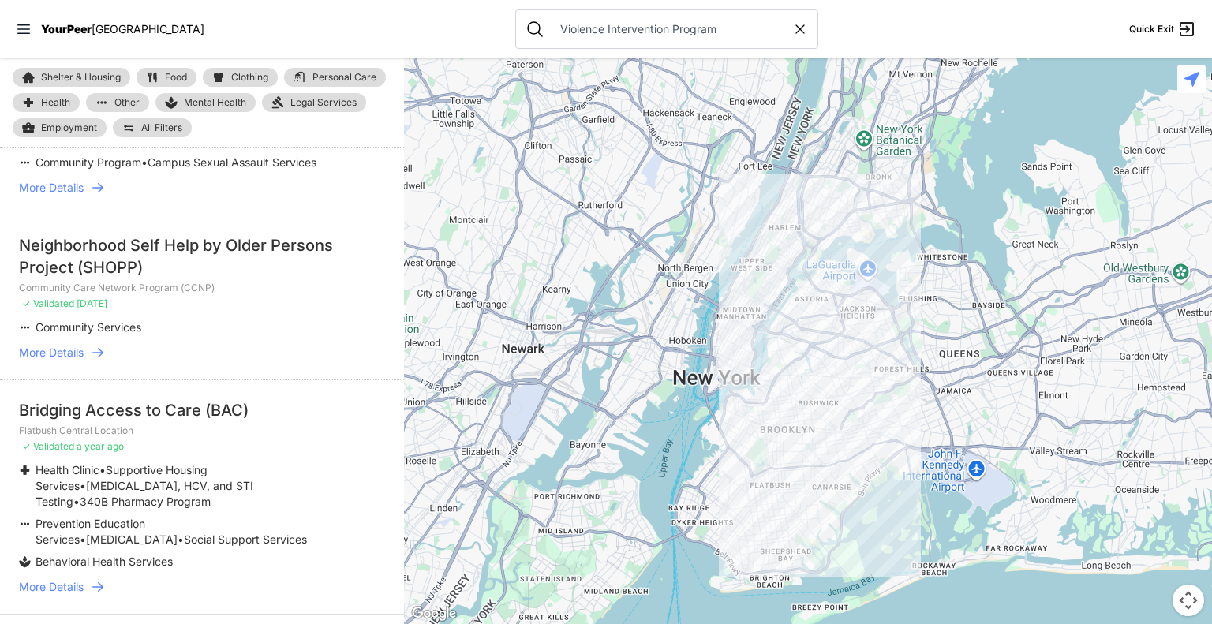
scroll to position [163, 0]
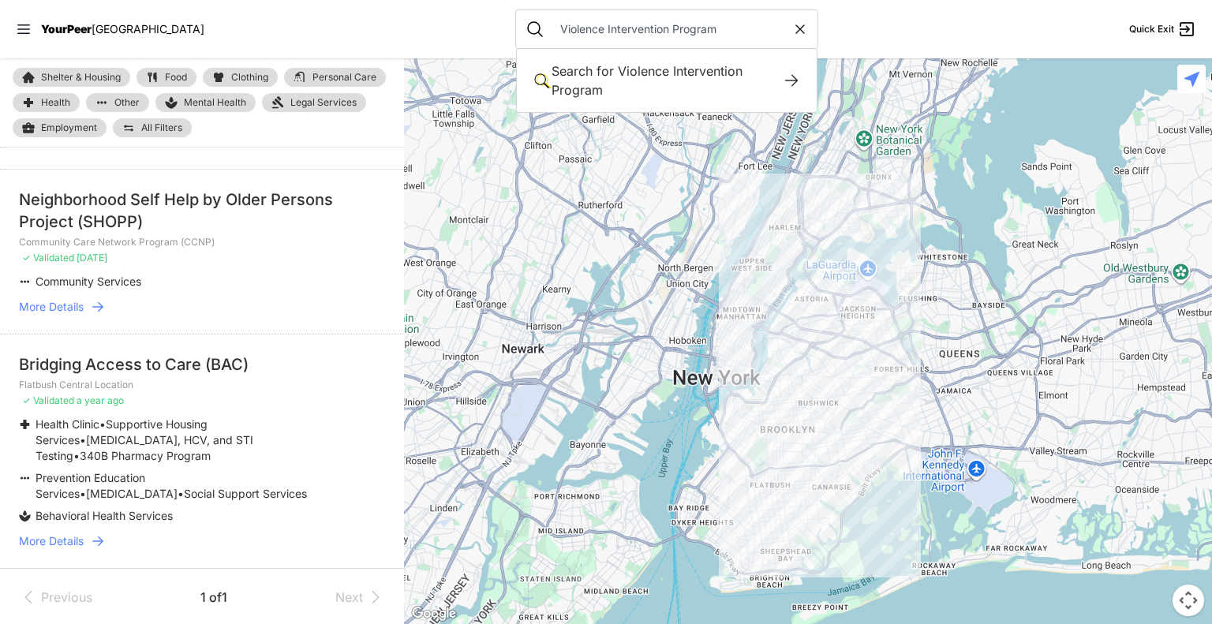
click at [792, 31] on icon at bounding box center [800, 29] width 16 height 16
select select "recentlyUpdated"
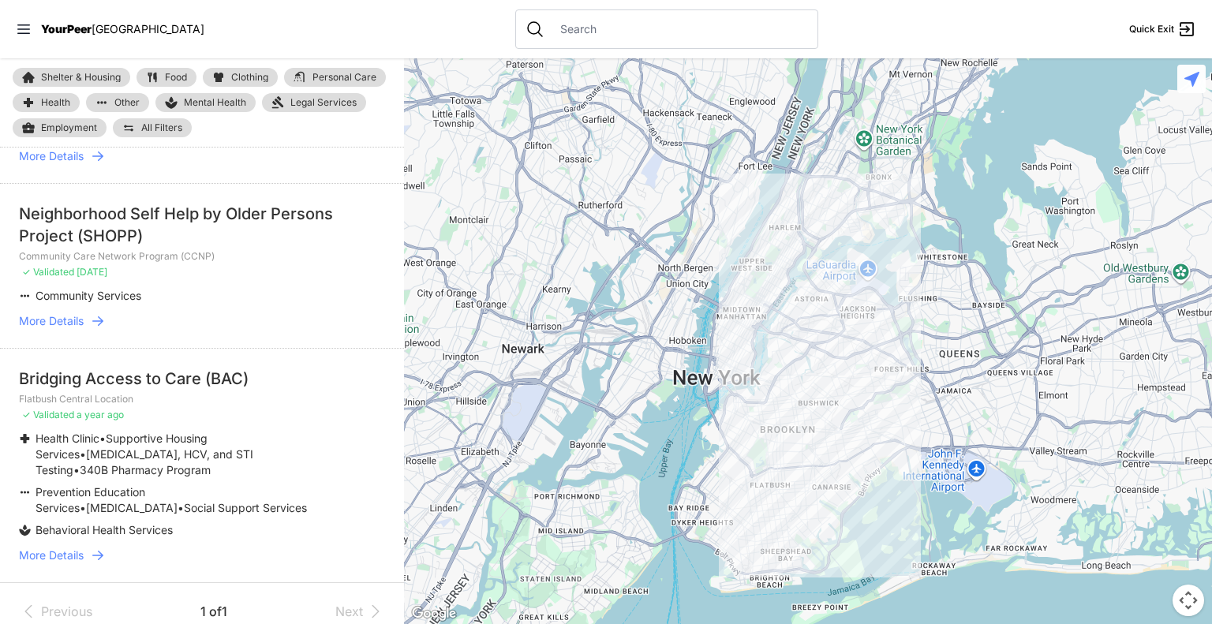
scroll to position [177, 0]
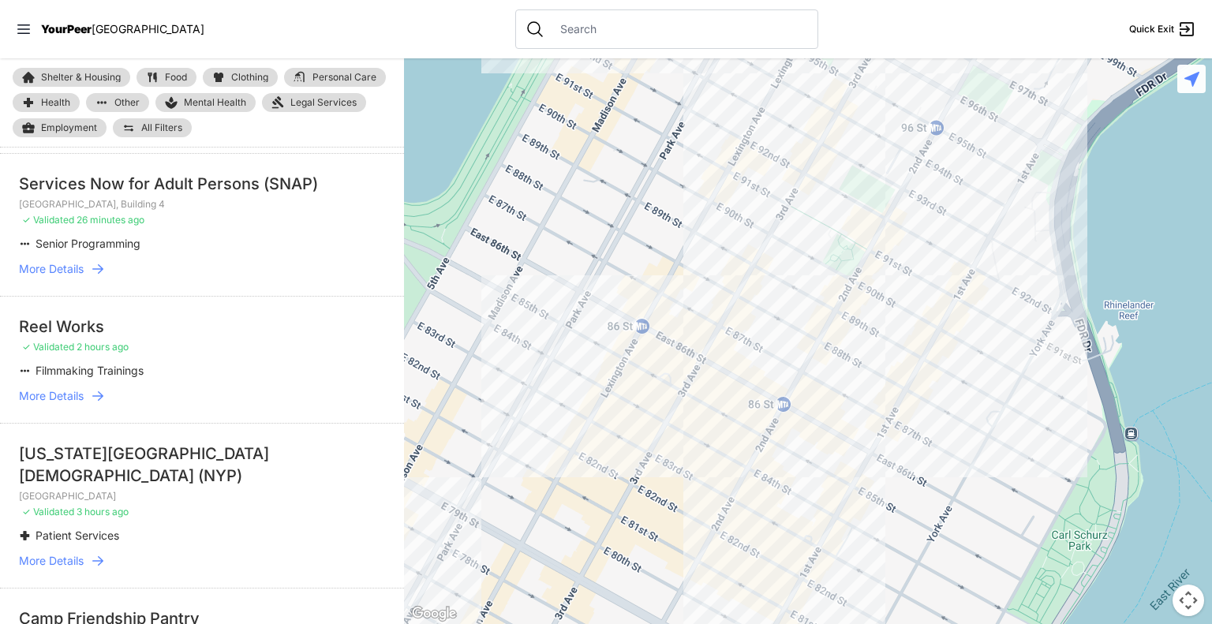
click at [638, 35] on input "text" at bounding box center [679, 29] width 257 height 16
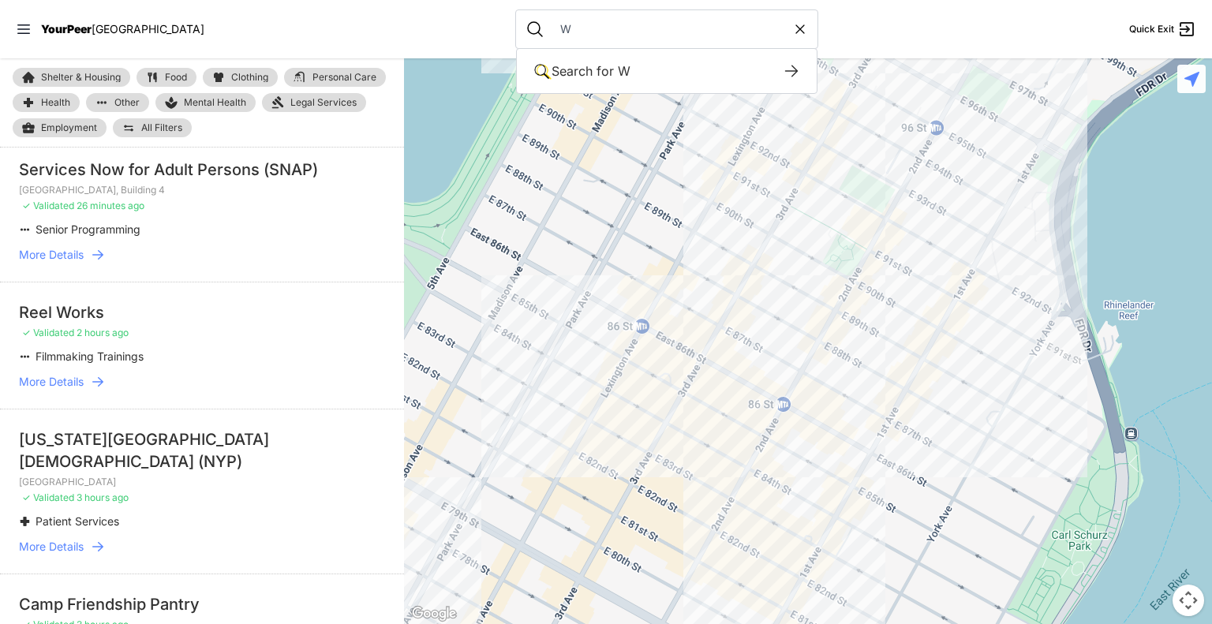
scroll to position [163, 0]
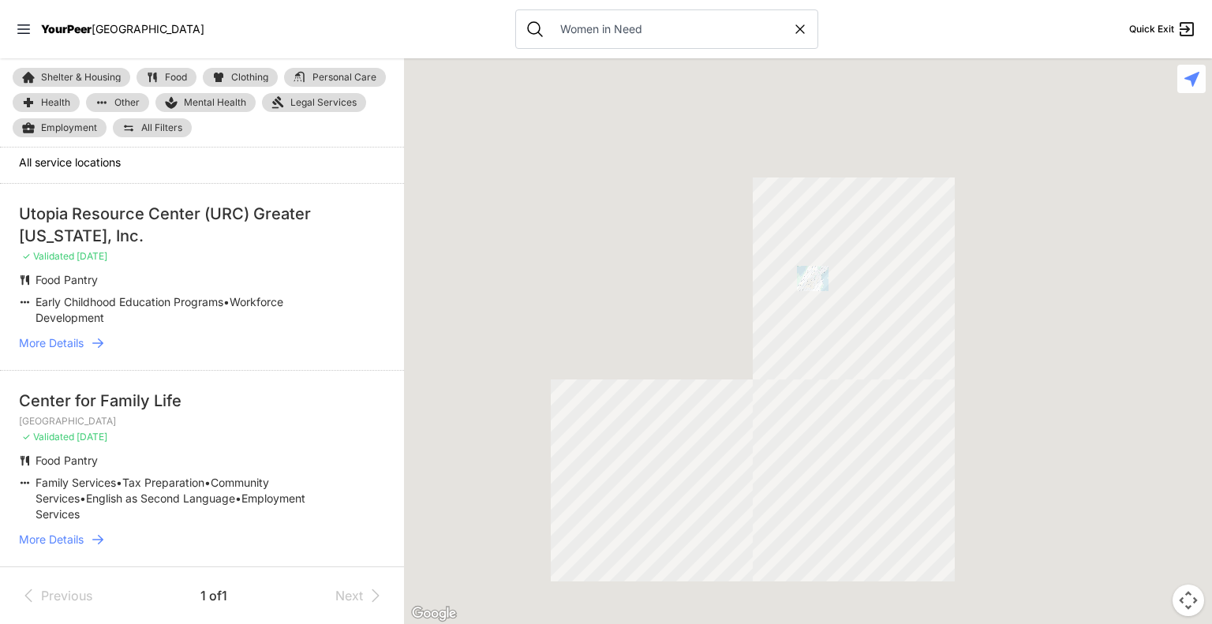
scroll to position [4, 0]
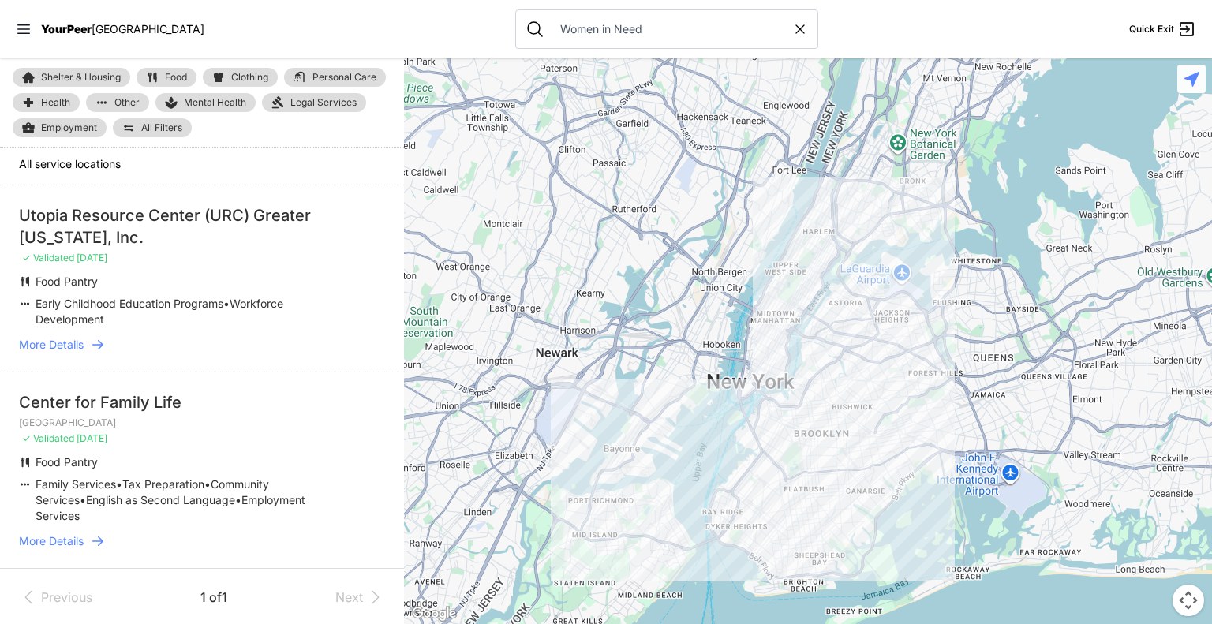
click at [593, 28] on input "Women in Need" at bounding box center [671, 29] width 241 height 16
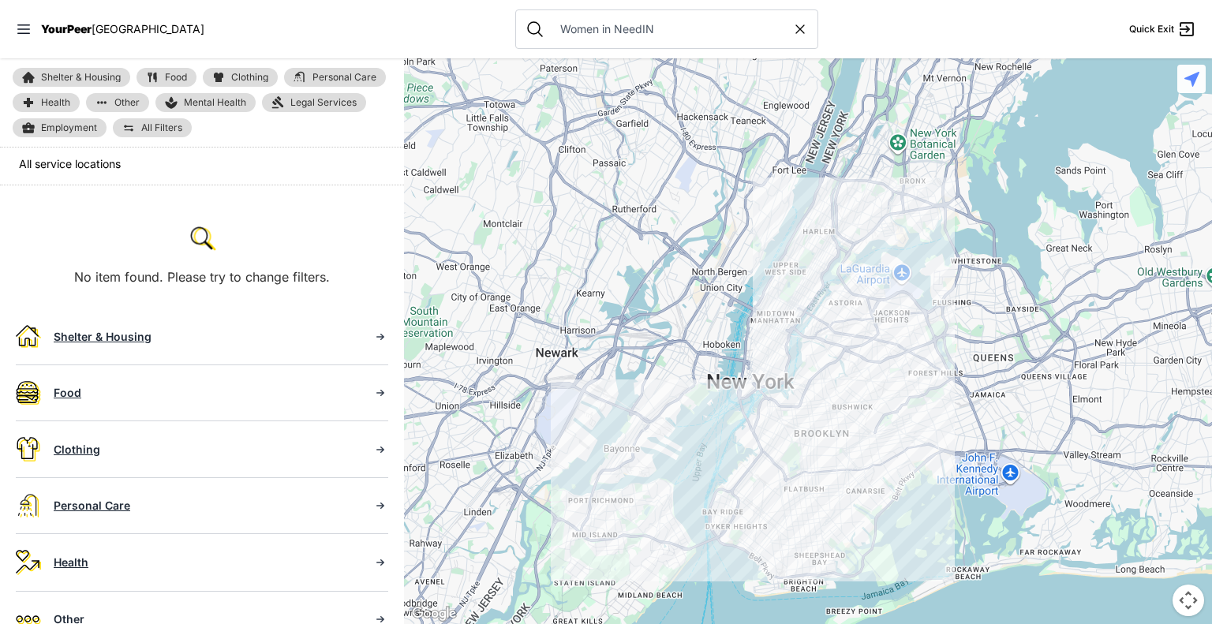
click at [593, 28] on input "Women in NeedIN" at bounding box center [671, 29] width 241 height 16
type input "Women in NeedININ"
click at [792, 32] on icon at bounding box center [800, 29] width 16 height 16
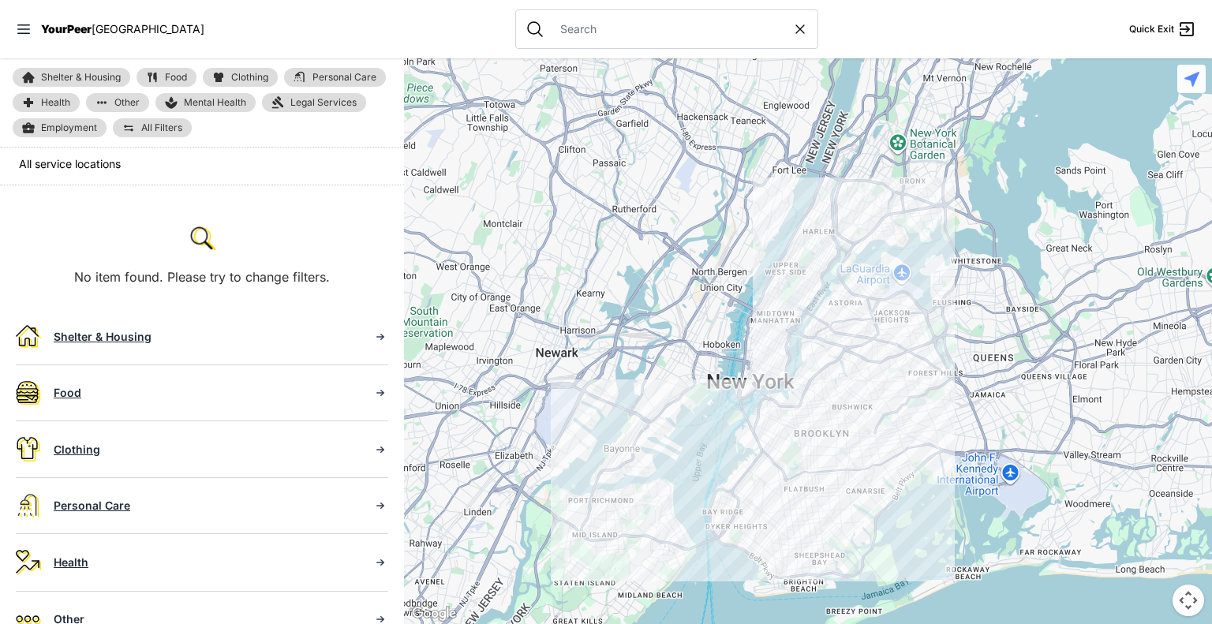
scroll to position [11, 0]
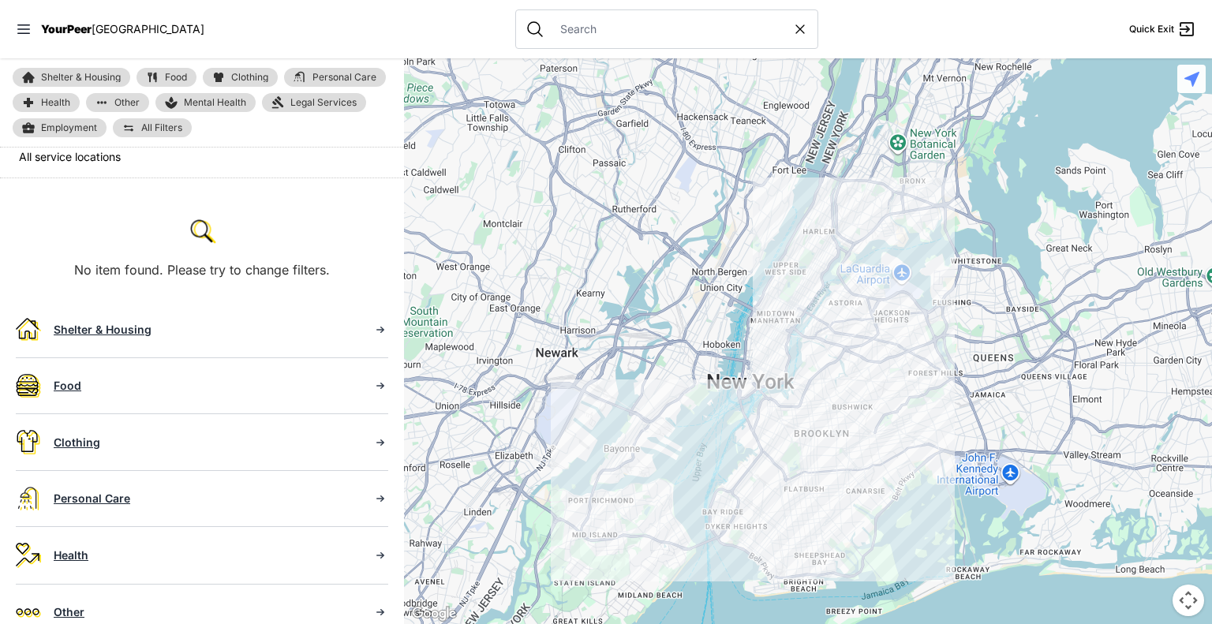
select select "recentlyUpdated"
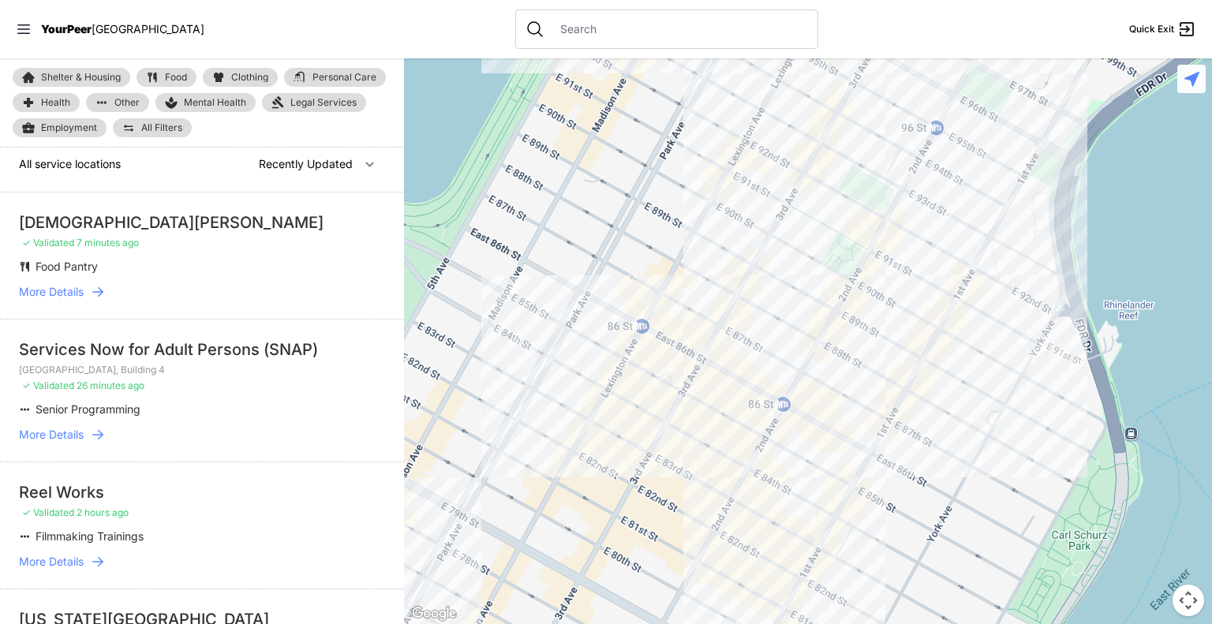
click at [659, 34] on input "text" at bounding box center [679, 29] width 257 height 16
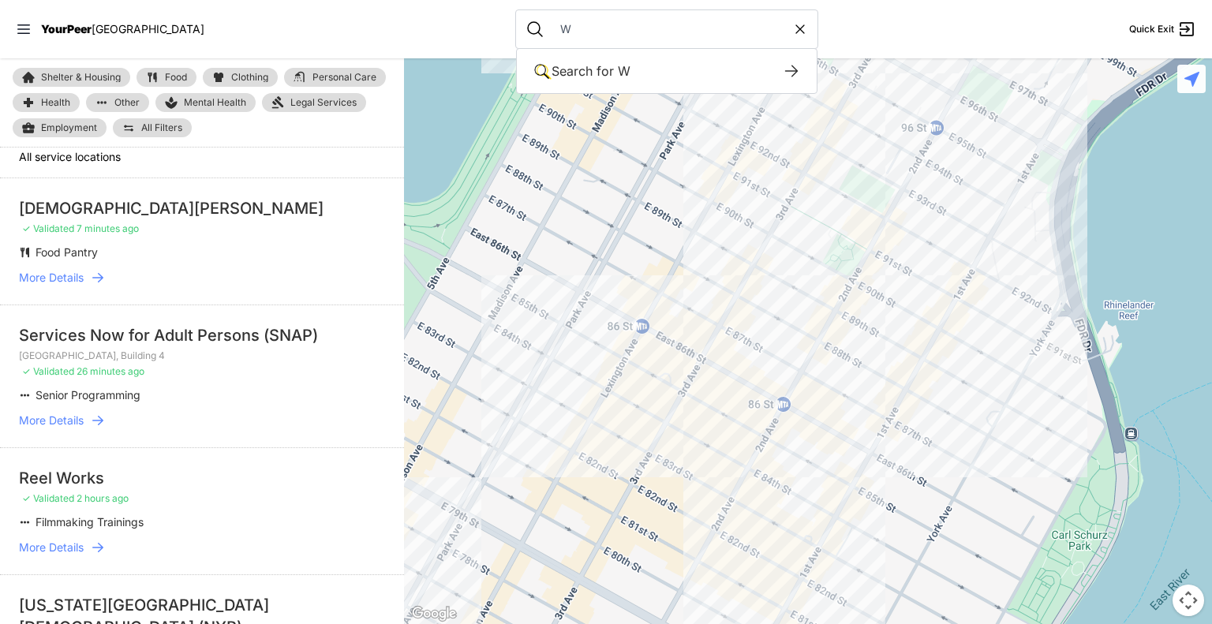
scroll to position [4, 0]
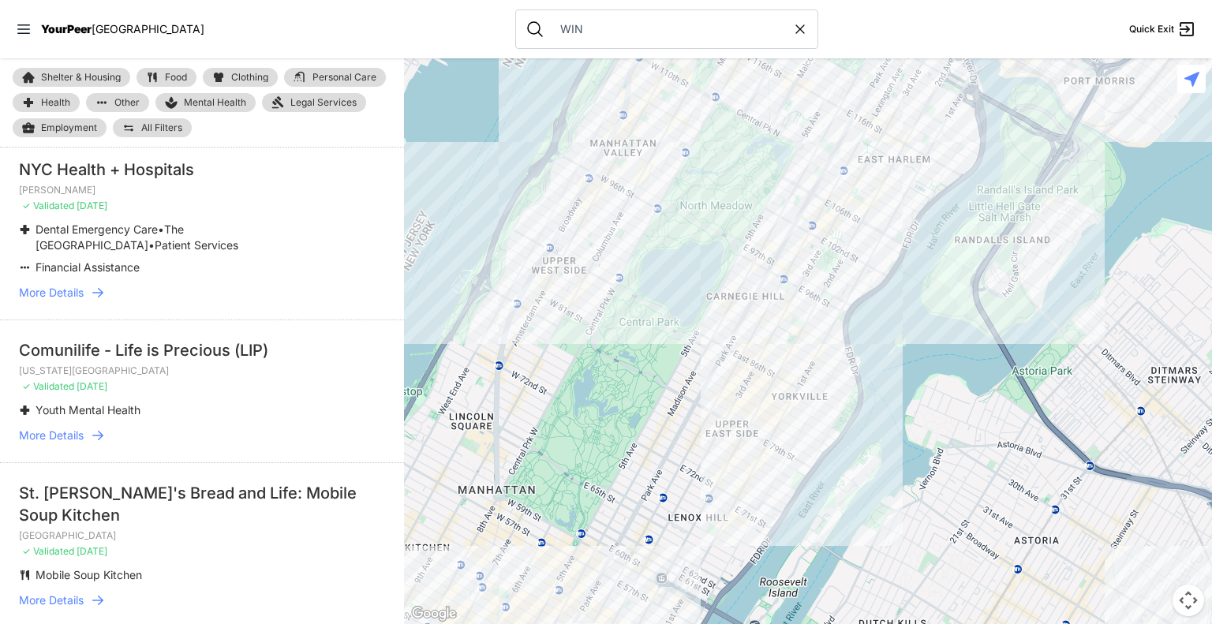
scroll to position [3821, 0]
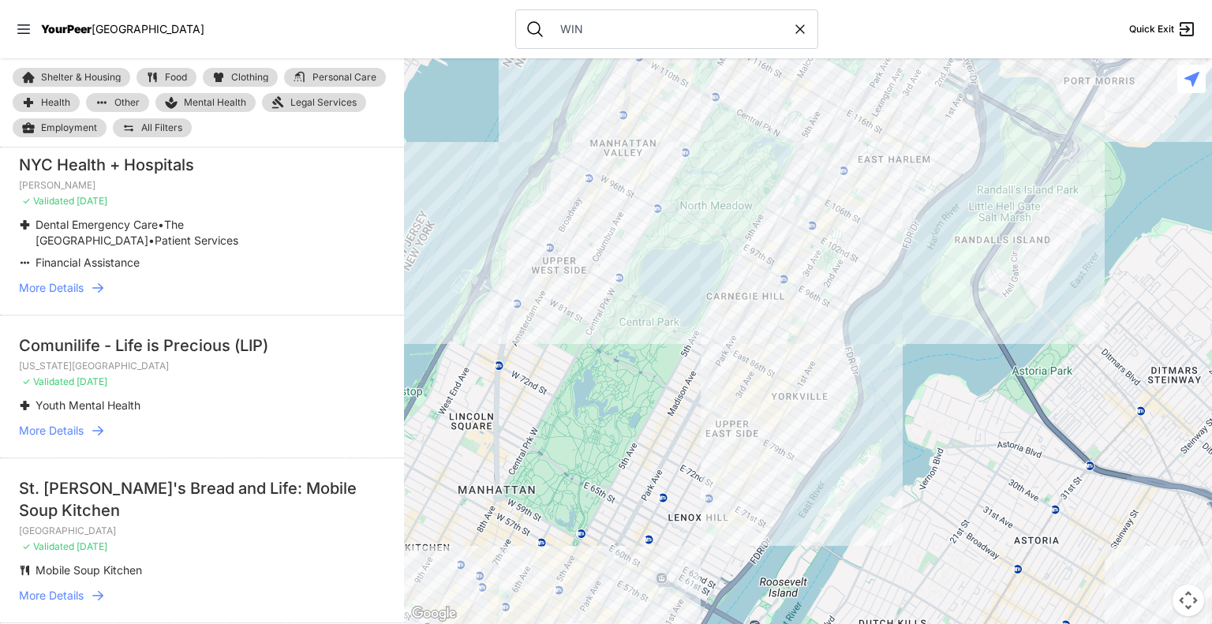
click at [796, 31] on icon at bounding box center [800, 29] width 8 height 8
type input "WIN"
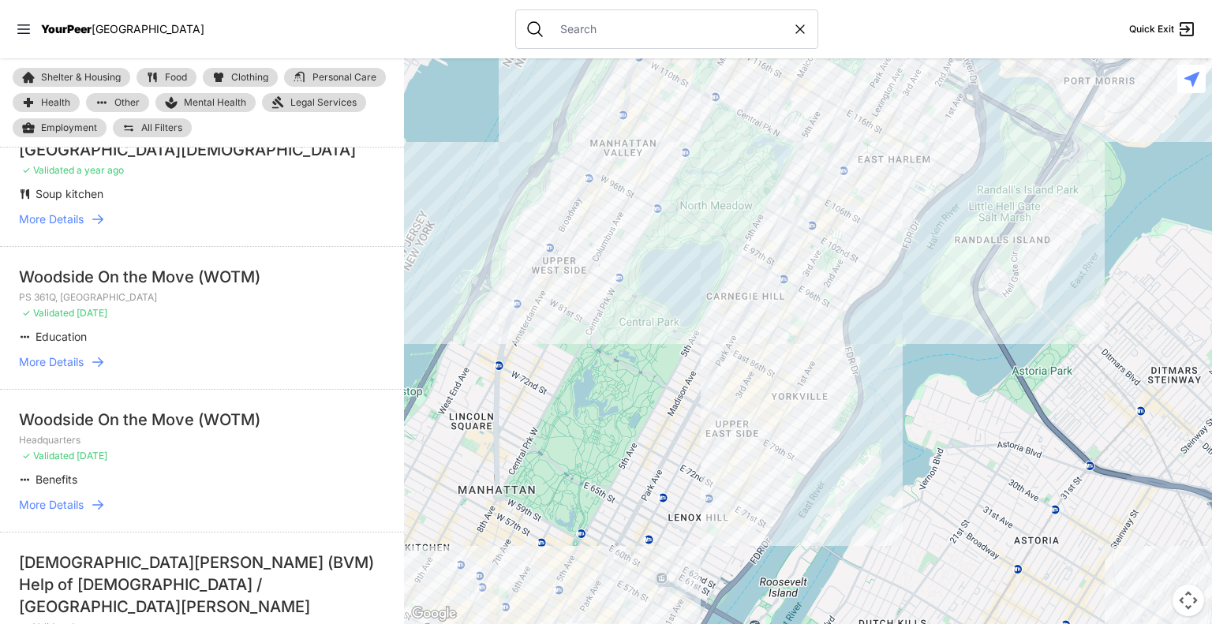
select select "recentlyUpdated"
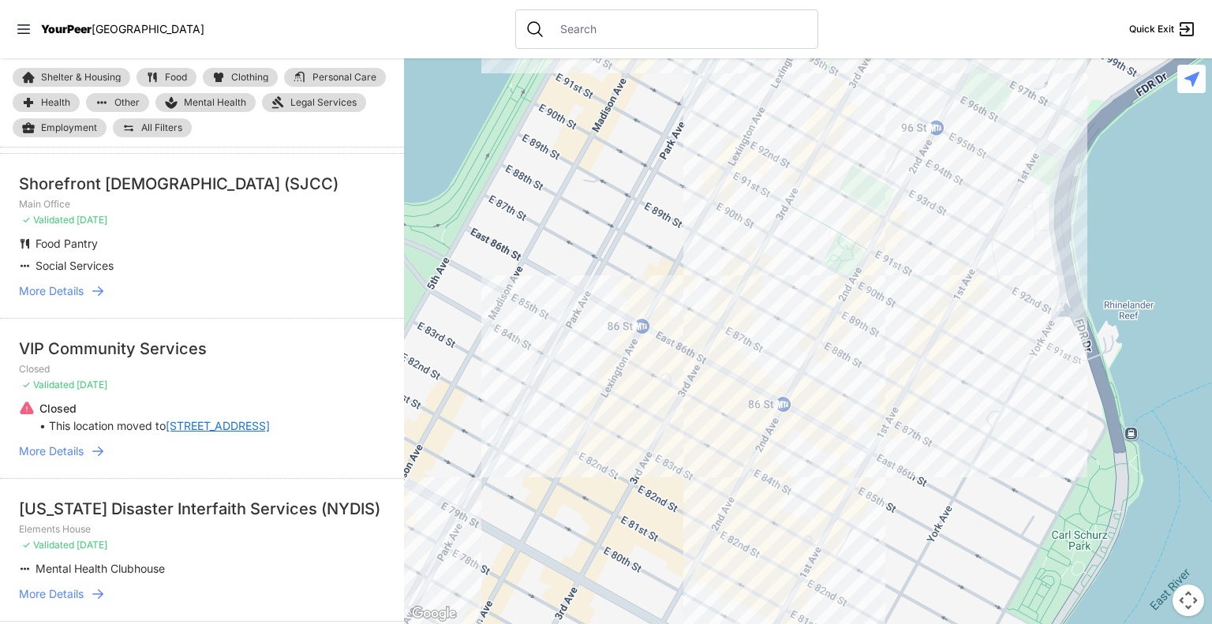
click at [660, 38] on div at bounding box center [666, 28] width 303 height 39
click at [642, 30] on input "text" at bounding box center [679, 29] width 257 height 16
type input "women in need"
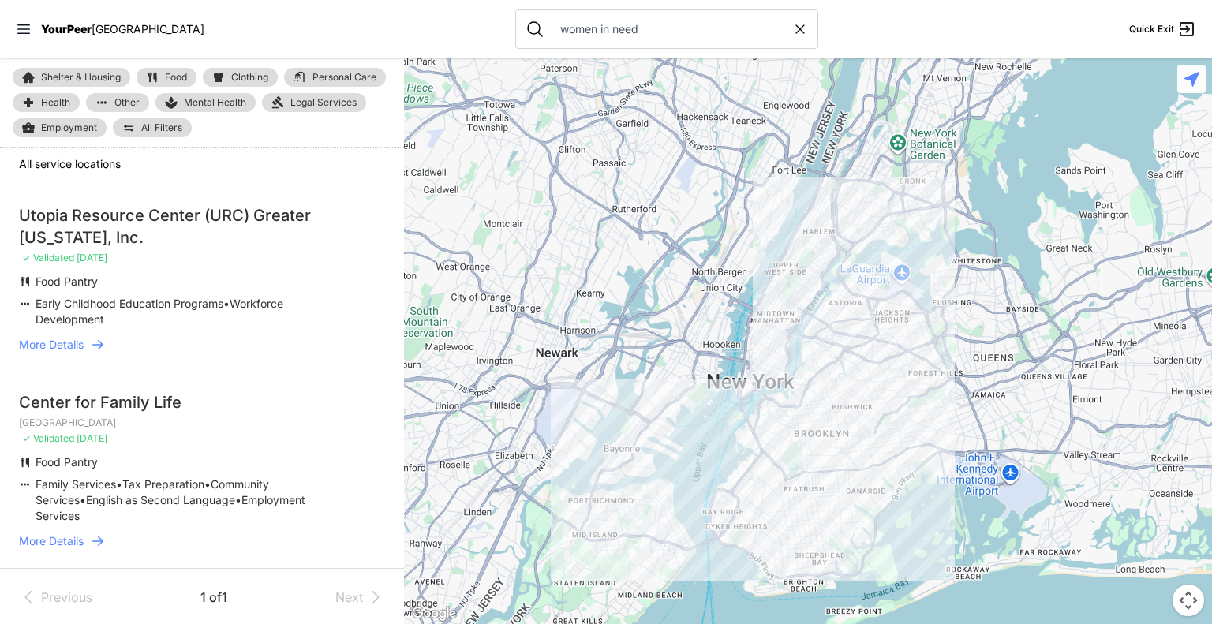
click at [84, 343] on link "More Details" at bounding box center [202, 345] width 366 height 16
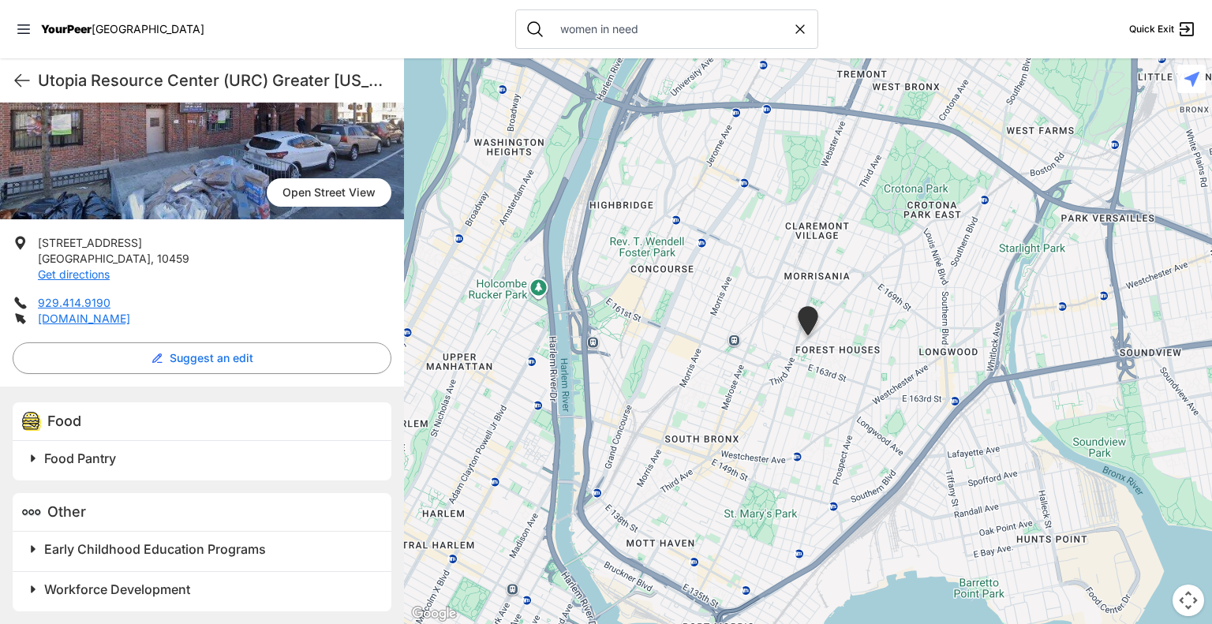
scroll to position [195, 0]
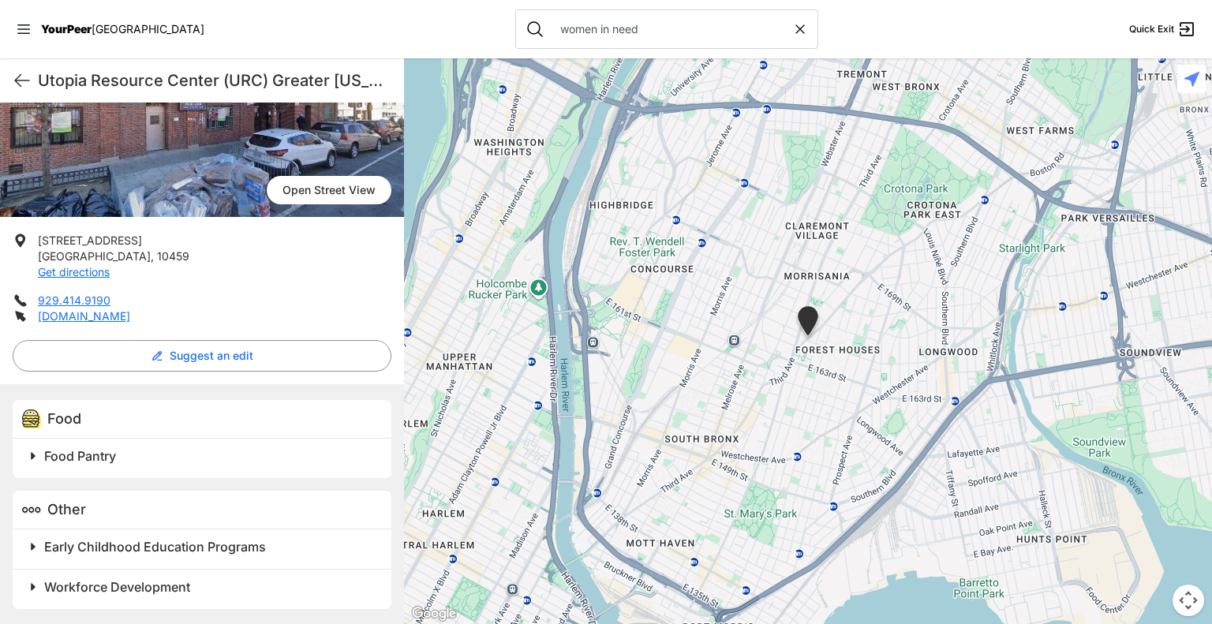
click at [33, 457] on span at bounding box center [230, 456] width 417 height 22
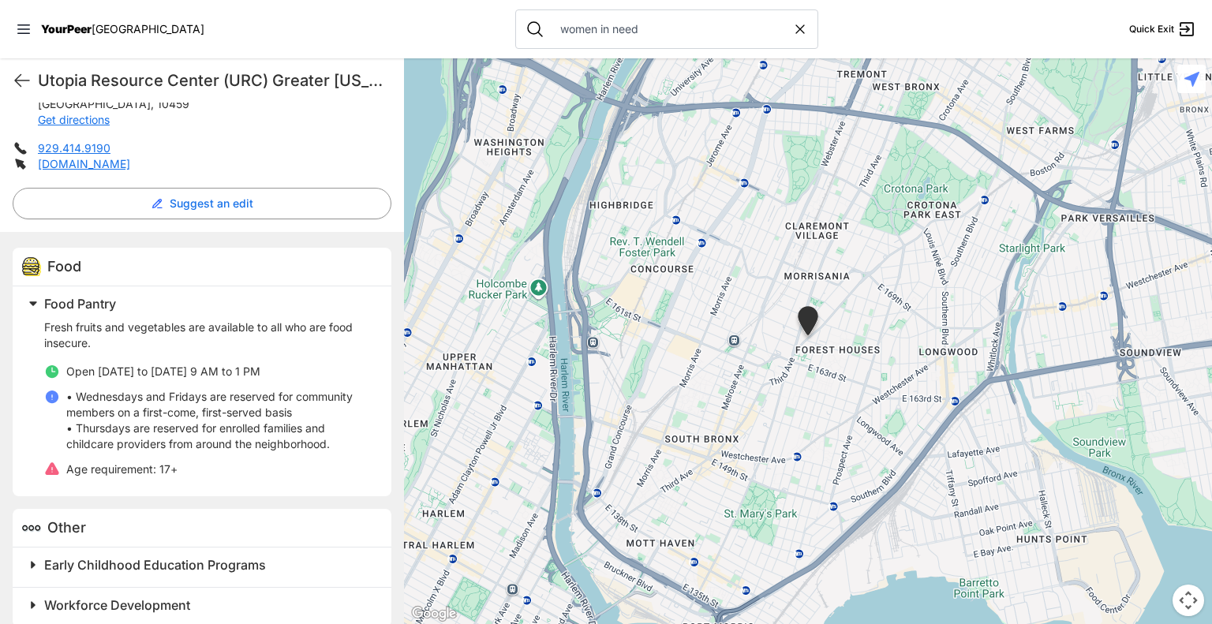
scroll to position [365, 0]
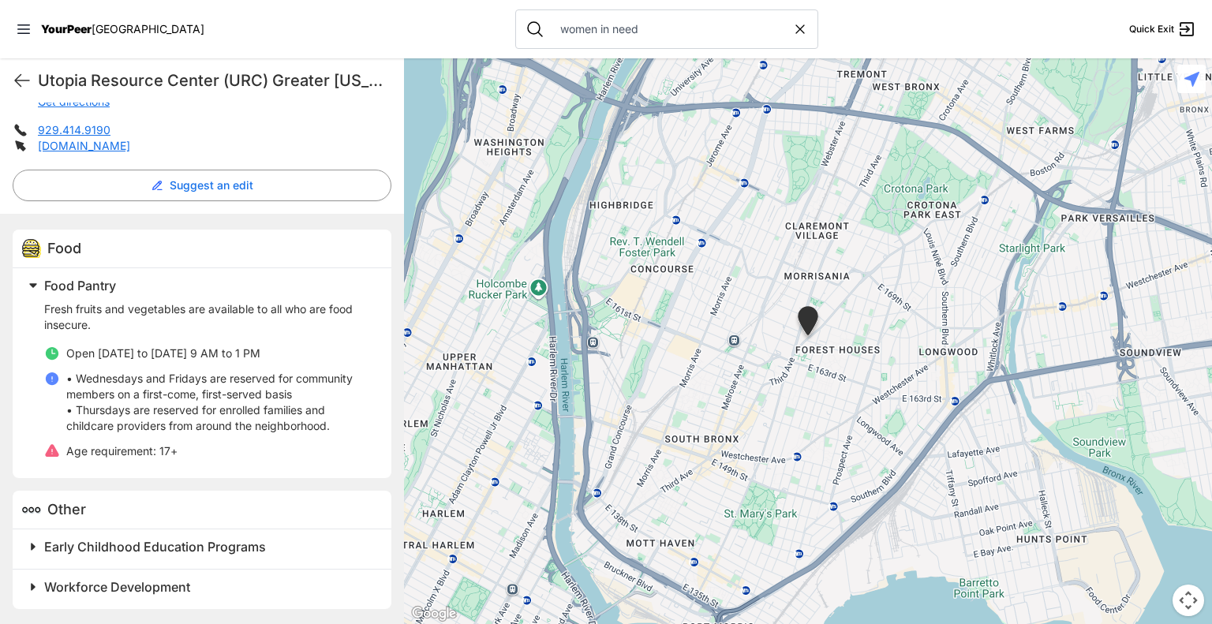
click at [31, 548] on span at bounding box center [230, 547] width 417 height 22
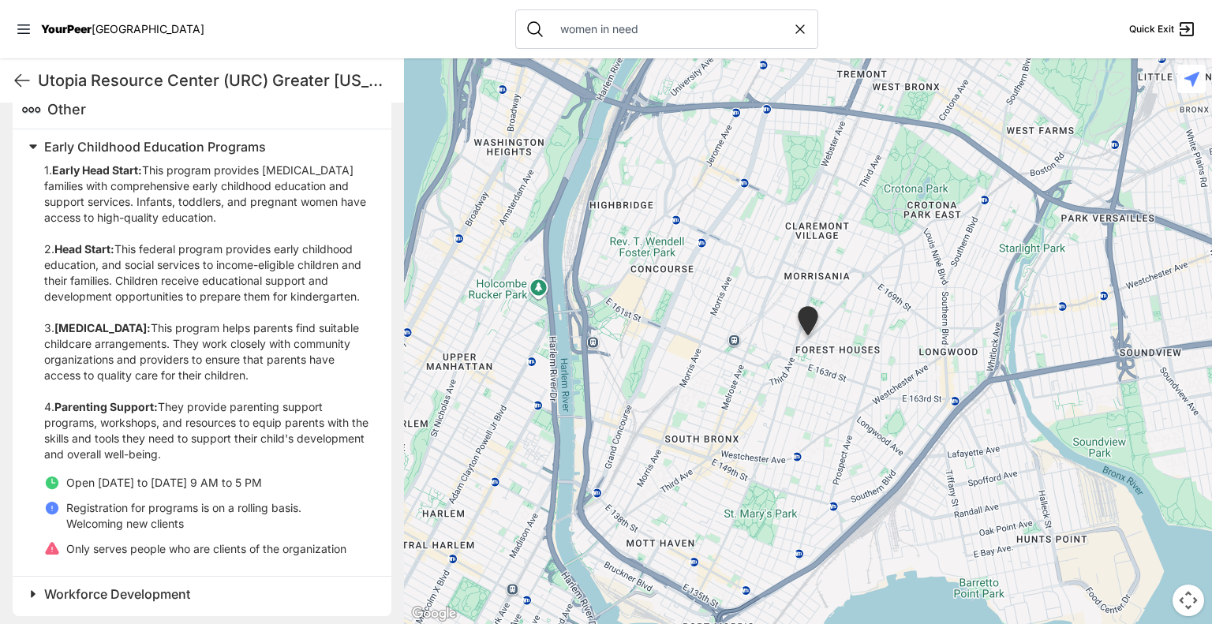
scroll to position [773, 0]
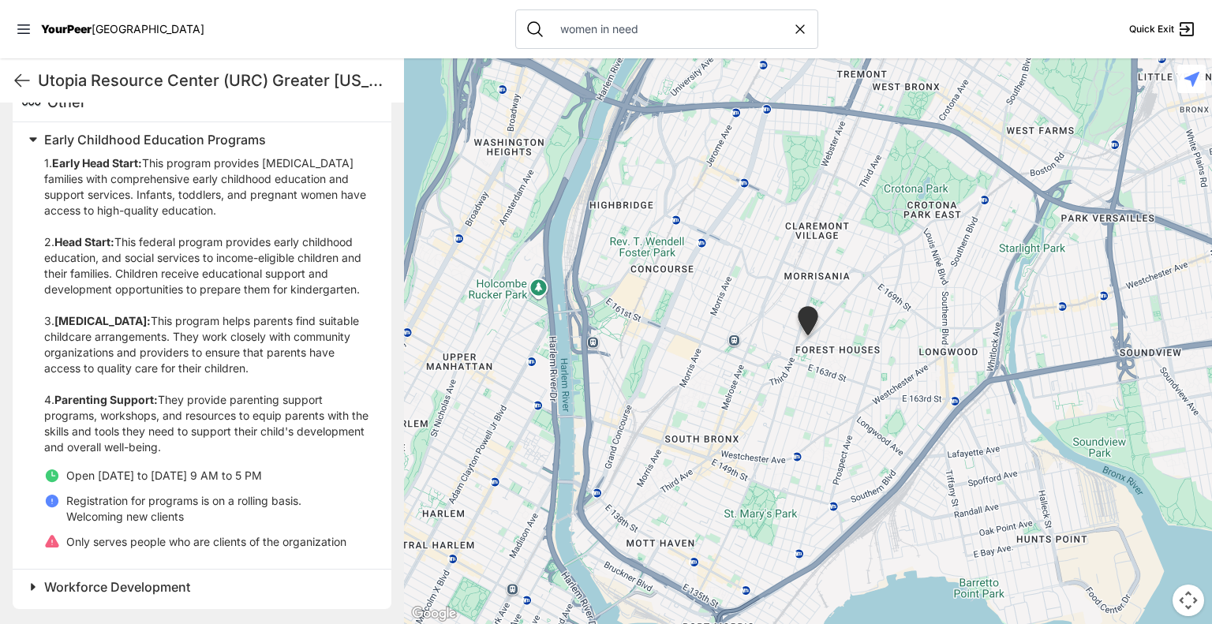
click at [32, 587] on span at bounding box center [230, 587] width 417 height 22
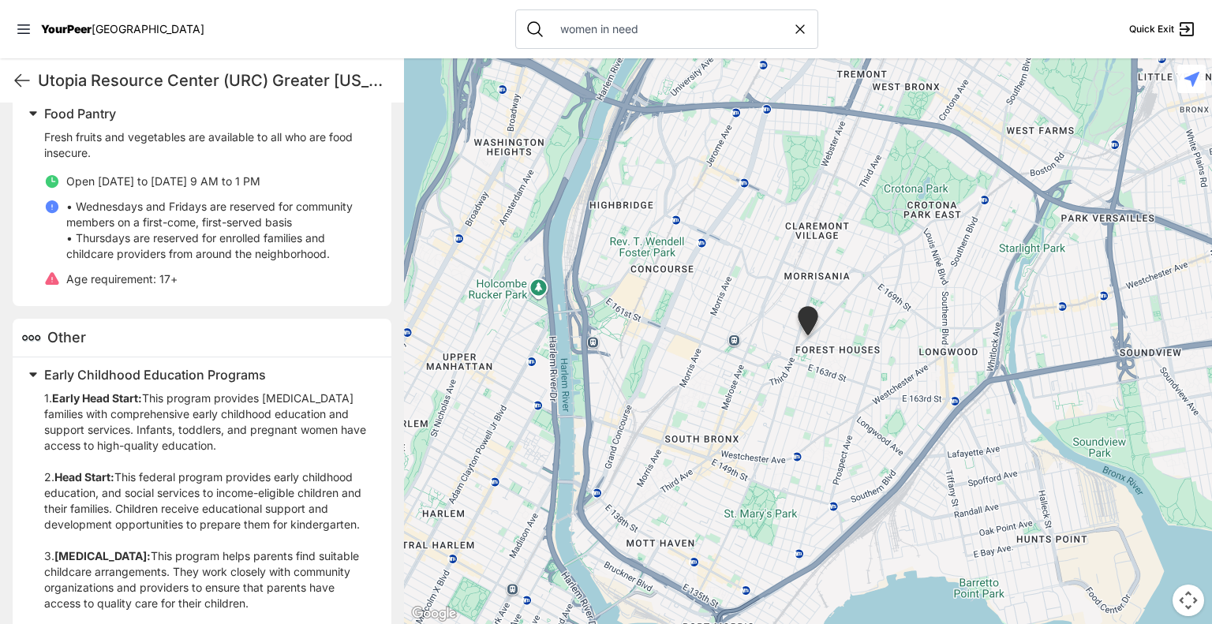
scroll to position [327, 0]
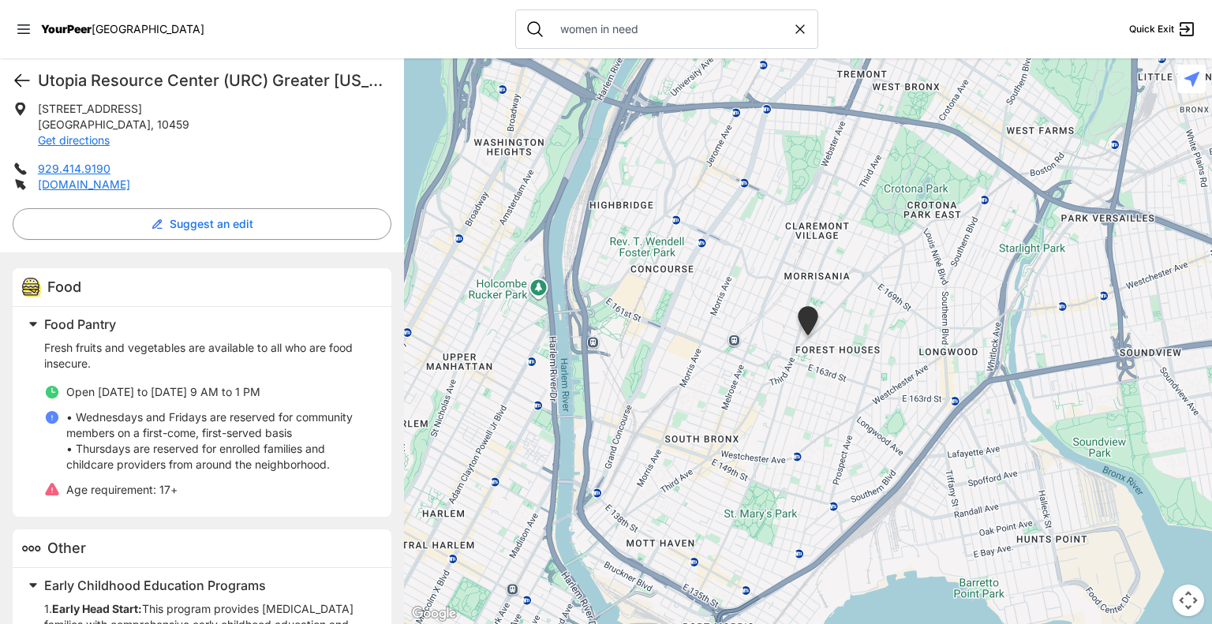
click at [18, 84] on icon at bounding box center [22, 81] width 14 height 12
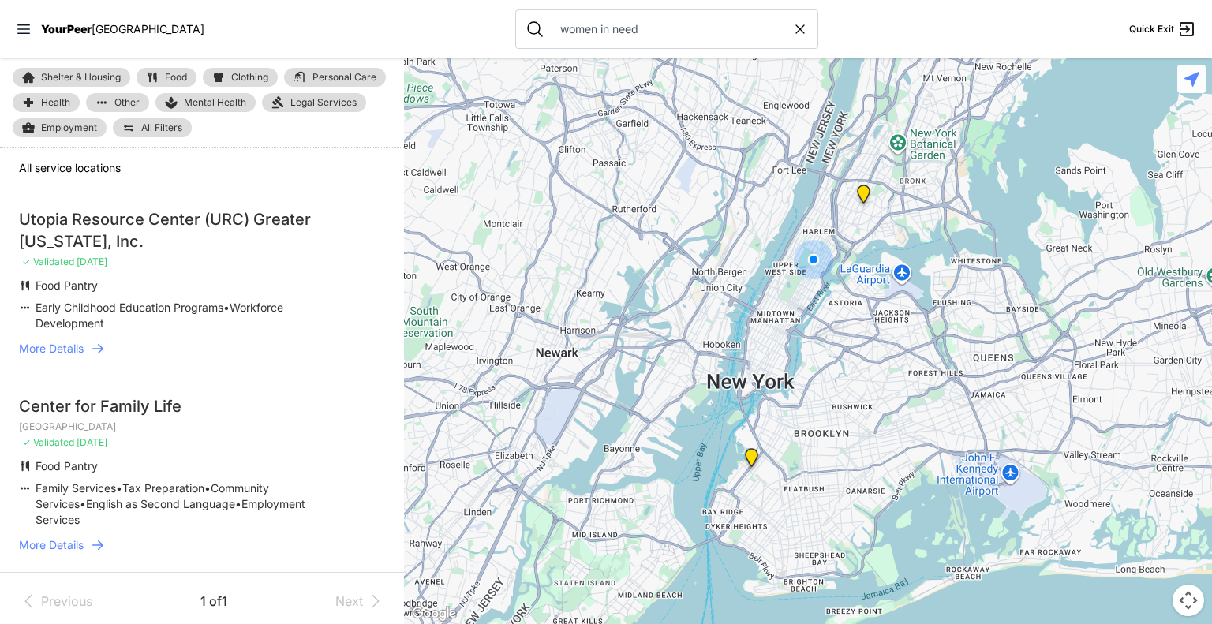
scroll to position [4, 0]
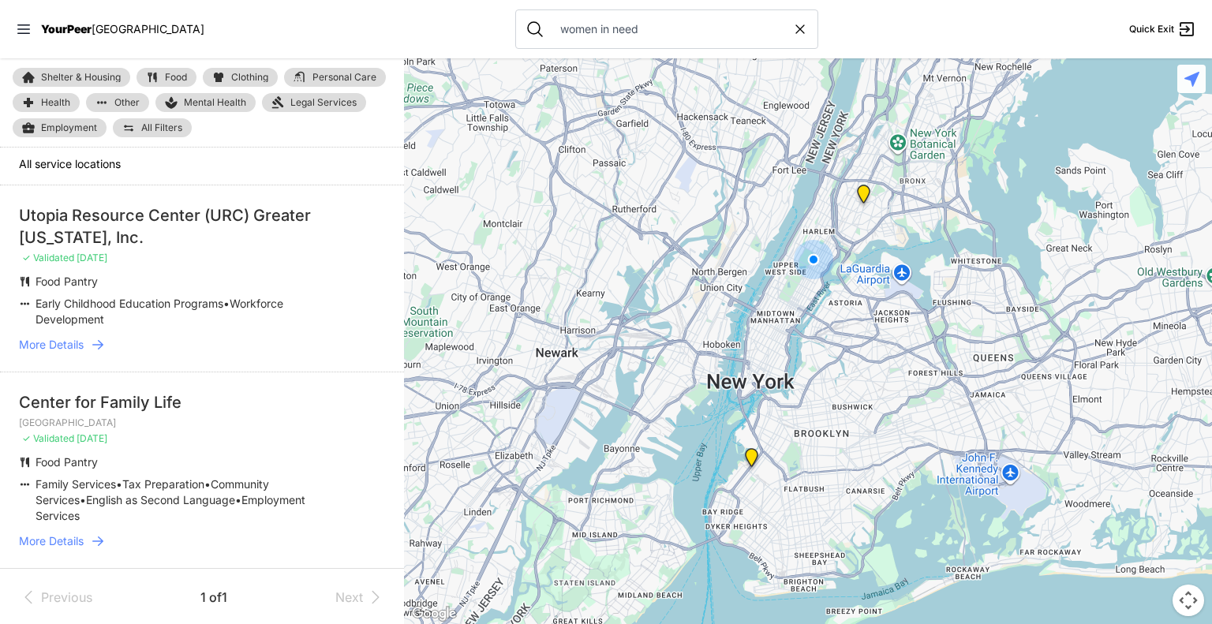
click at [59, 537] on span "More Details" at bounding box center [51, 541] width 65 height 16
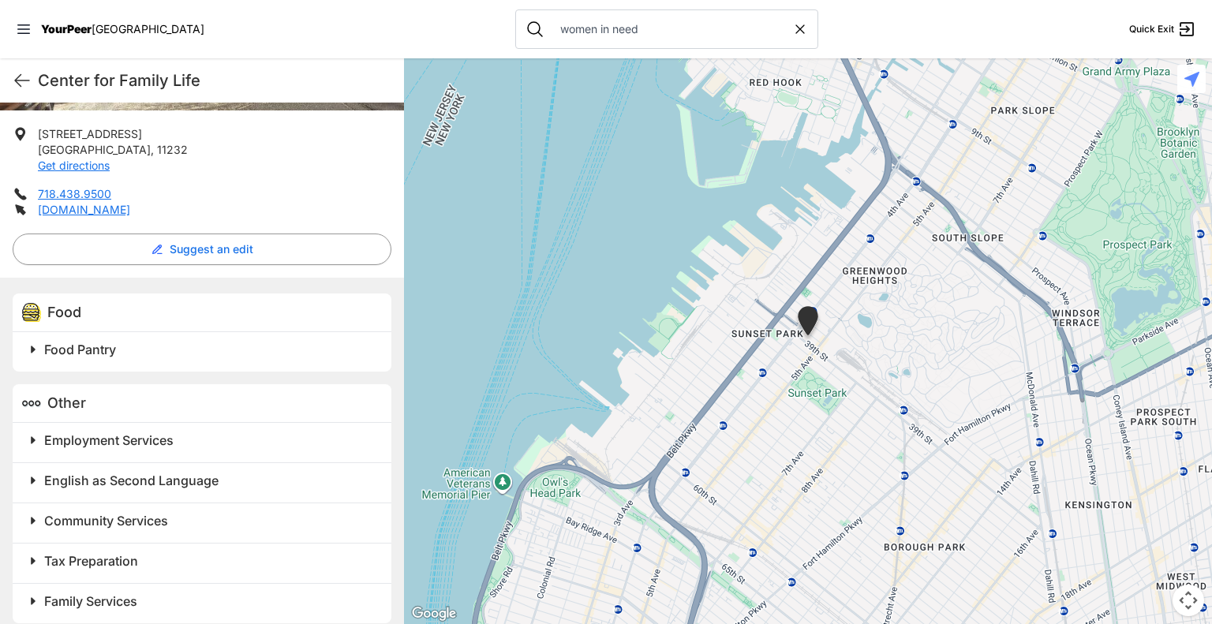
scroll to position [309, 0]
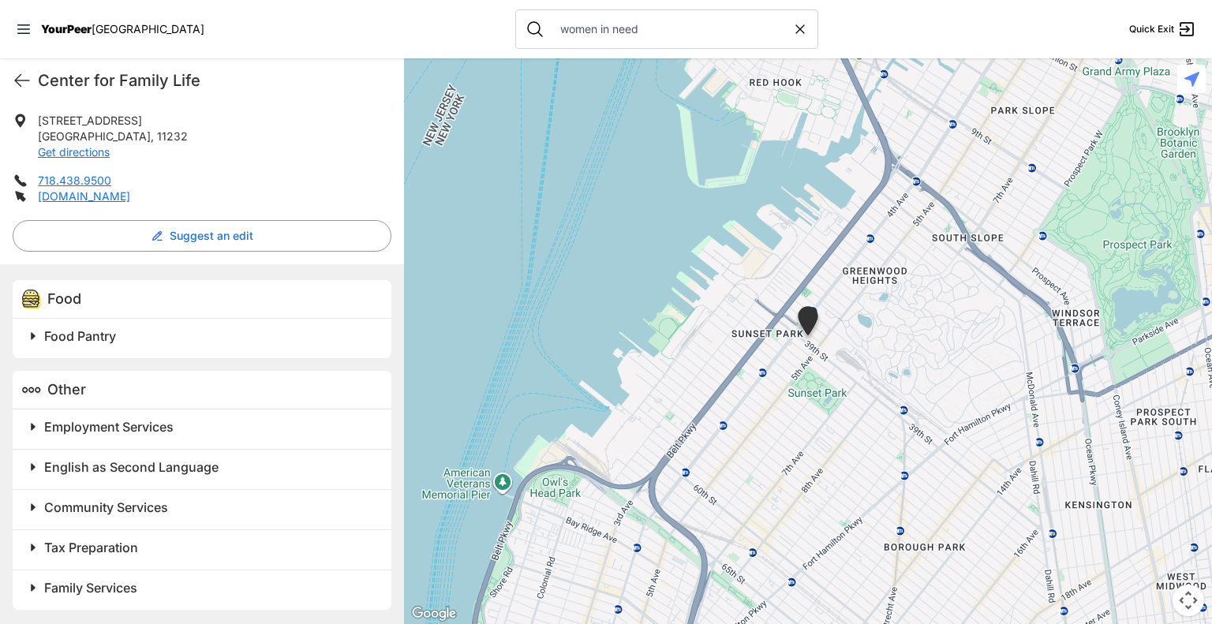
click at [32, 590] on span at bounding box center [230, 588] width 417 height 22
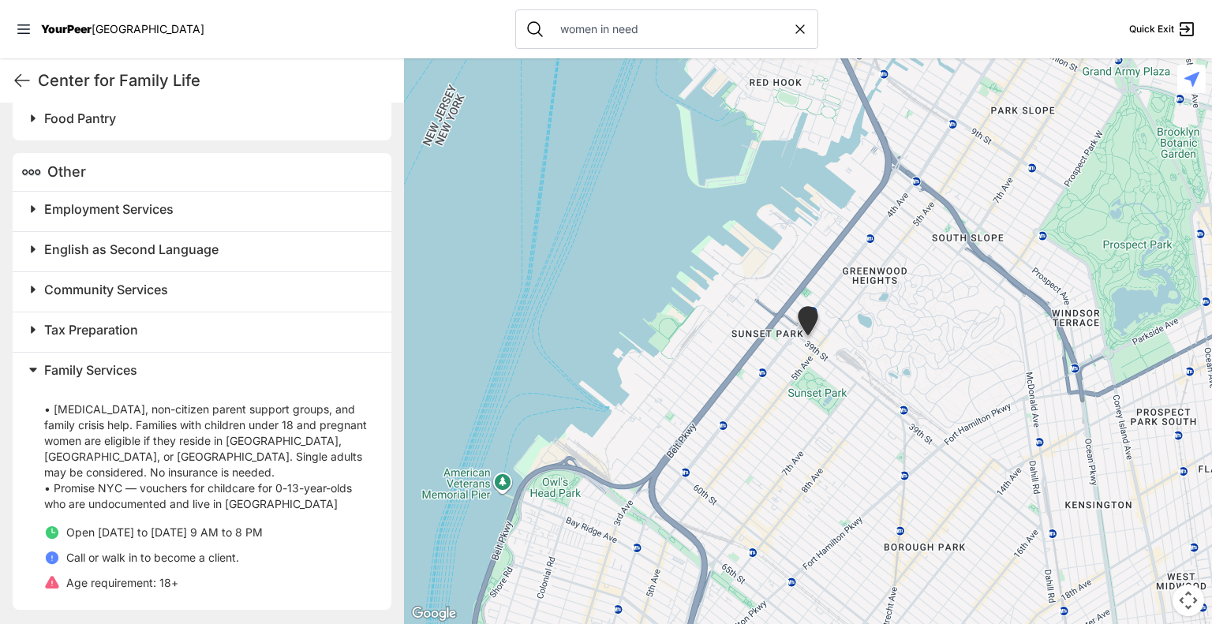
click at [796, 31] on icon at bounding box center [800, 29] width 8 height 8
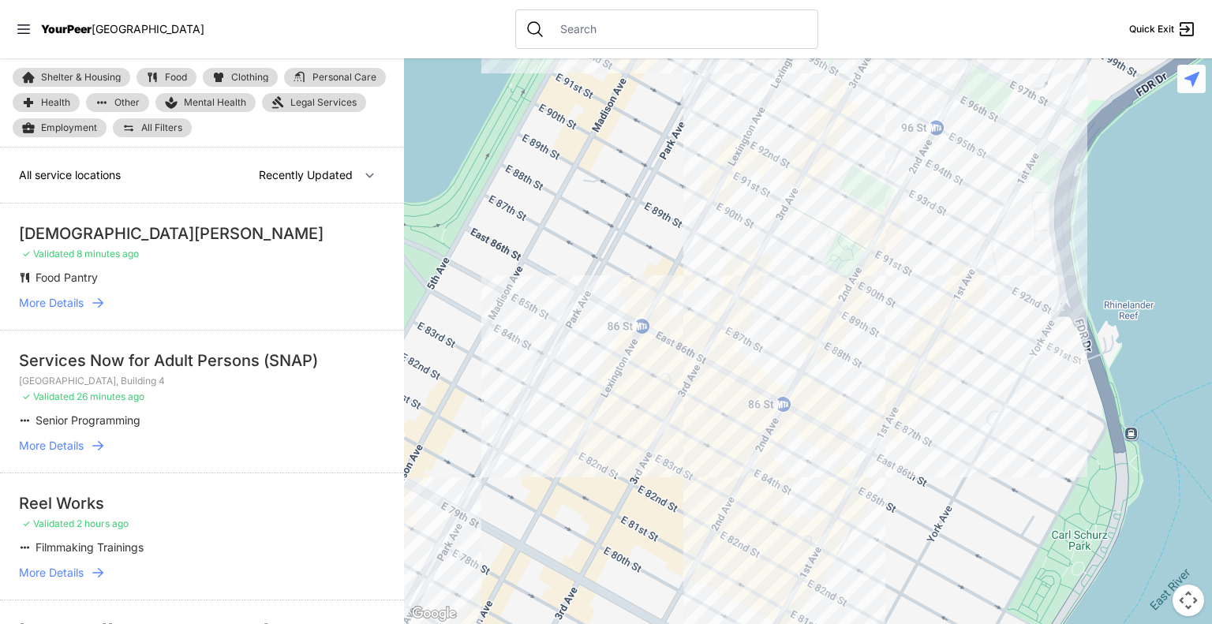
click at [651, 31] on input "text" at bounding box center [679, 29] width 257 height 16
select select "nearby"
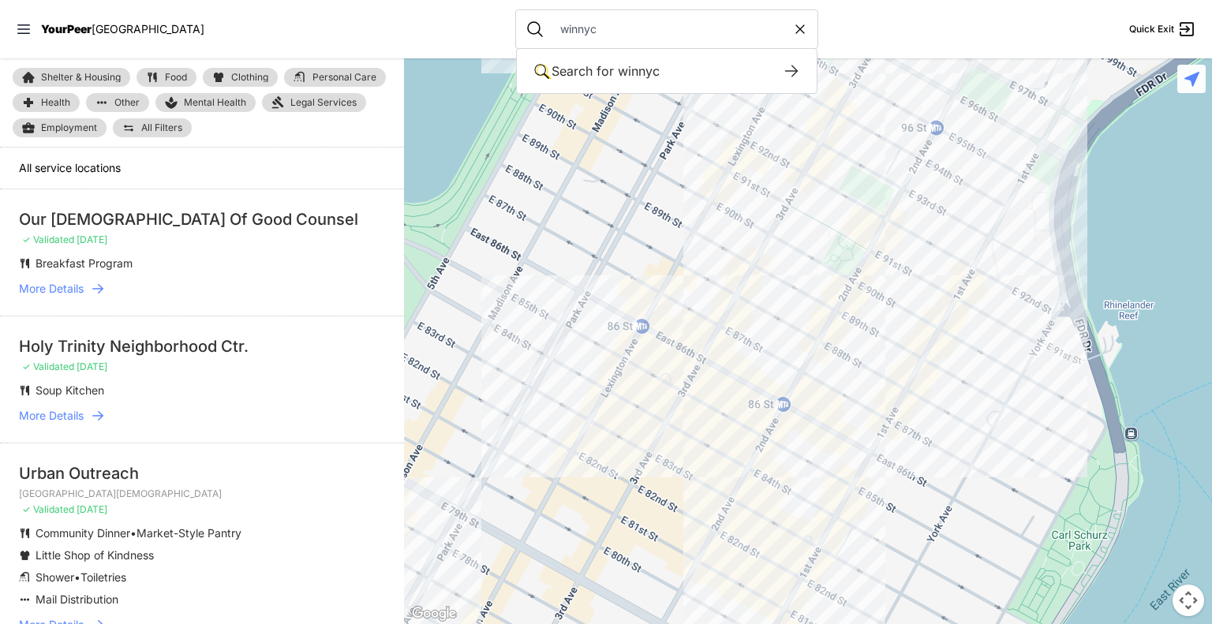
type input "winnyc"
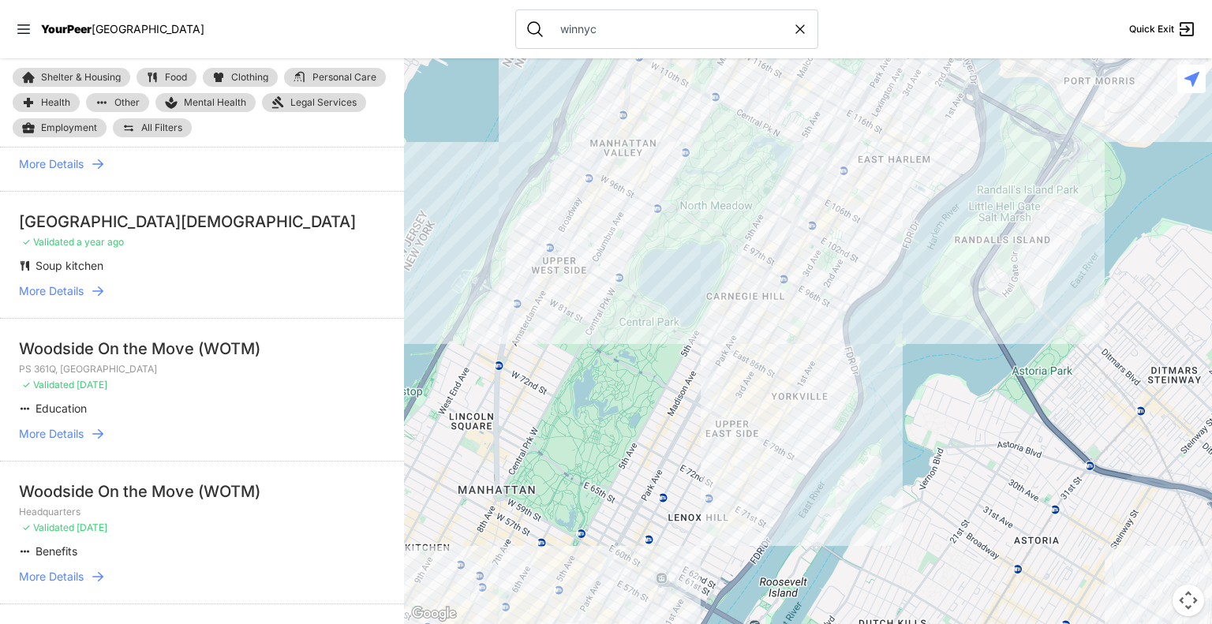
scroll to position [2047, 0]
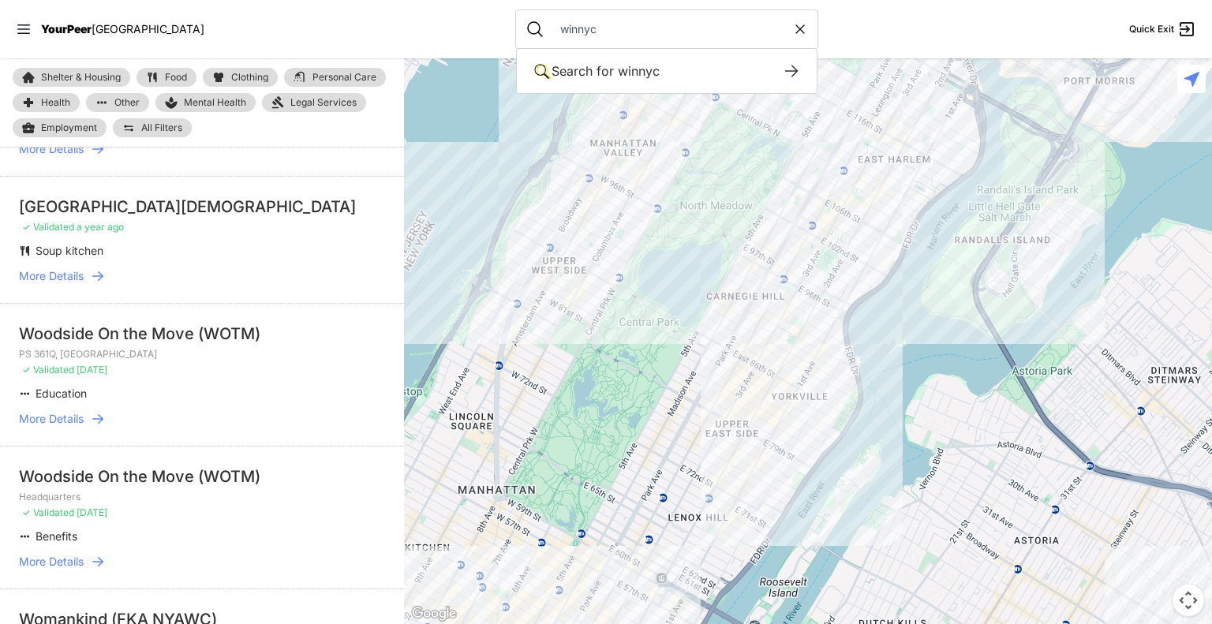
click at [792, 24] on icon at bounding box center [800, 29] width 16 height 16
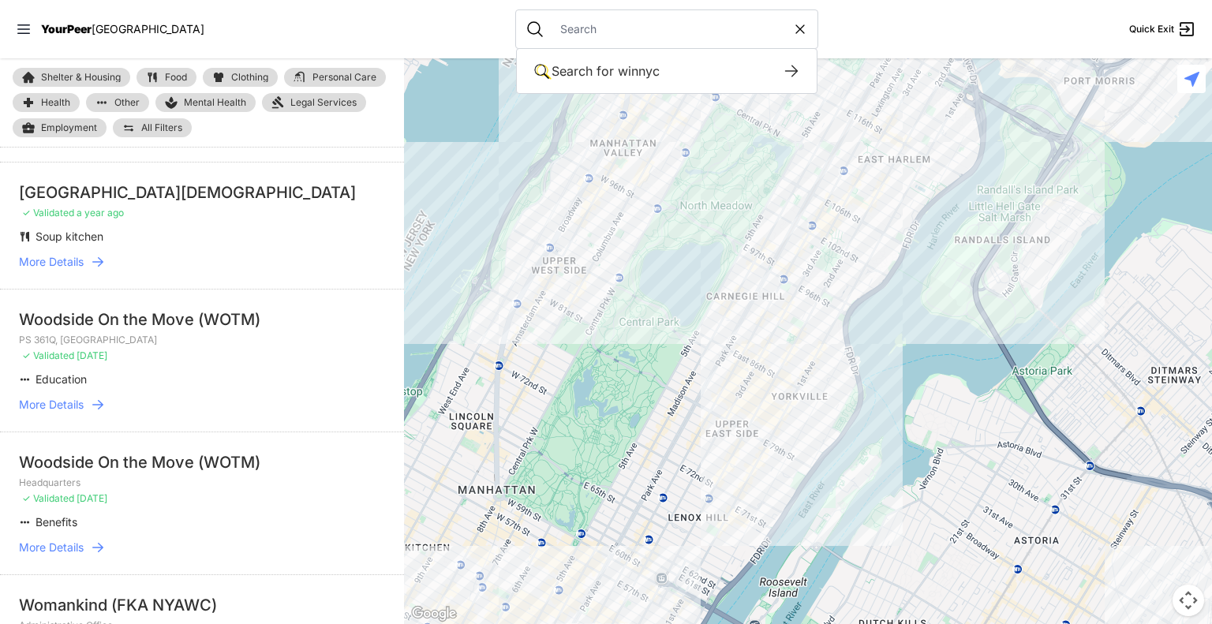
select select "recentlyUpdated"
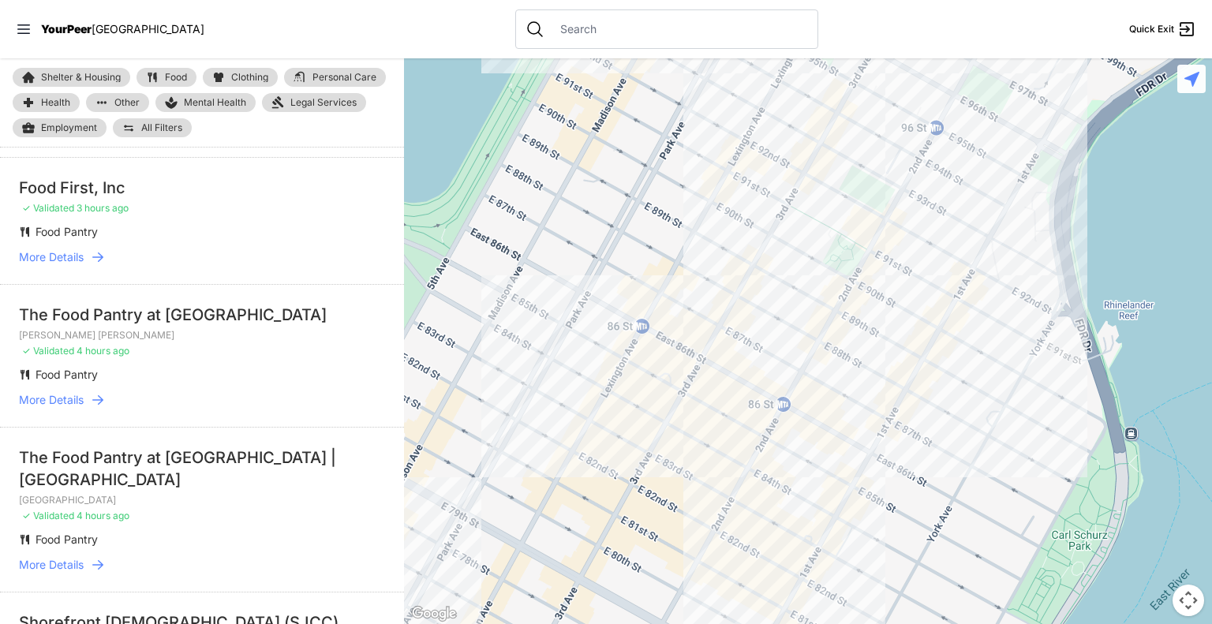
click at [649, 27] on input "text" at bounding box center [679, 29] width 257 height 16
paste input "NYC Health + Hospitals Gotham Health"
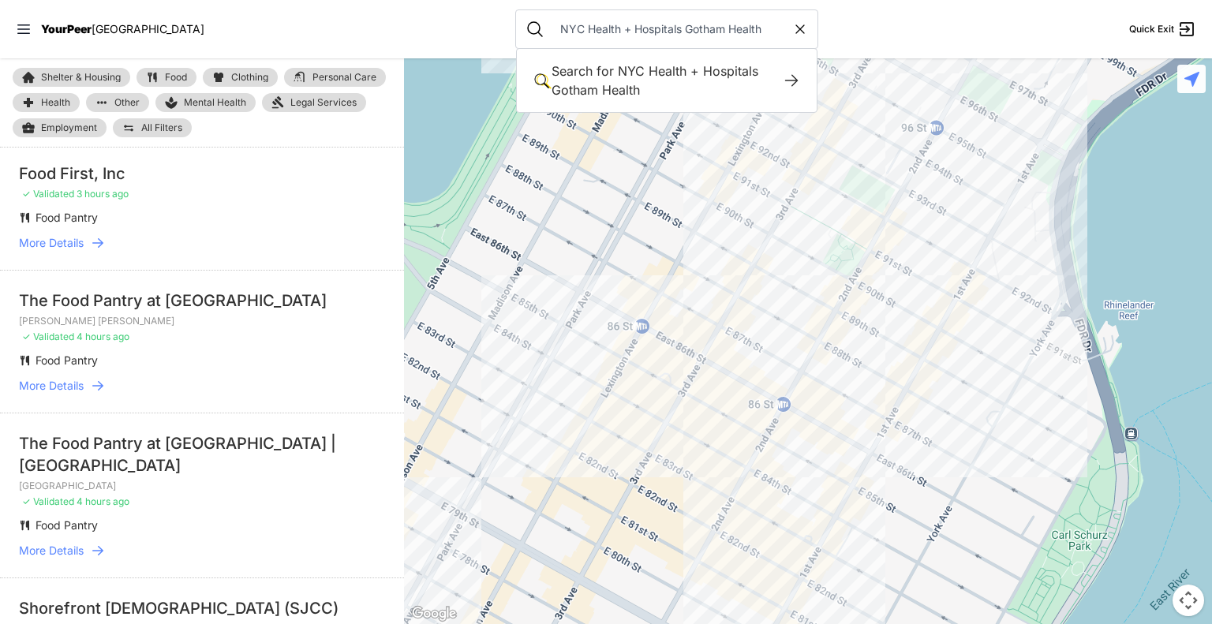
scroll to position [2047, 0]
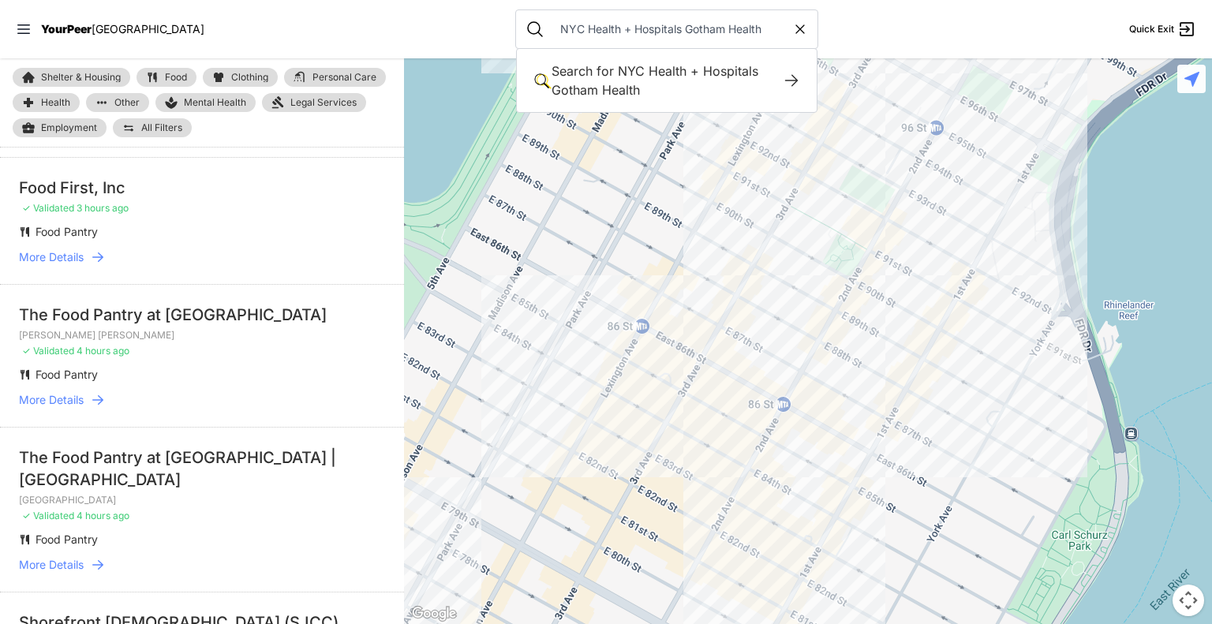
type input "NYC Health + Hospitals Gotham Health"
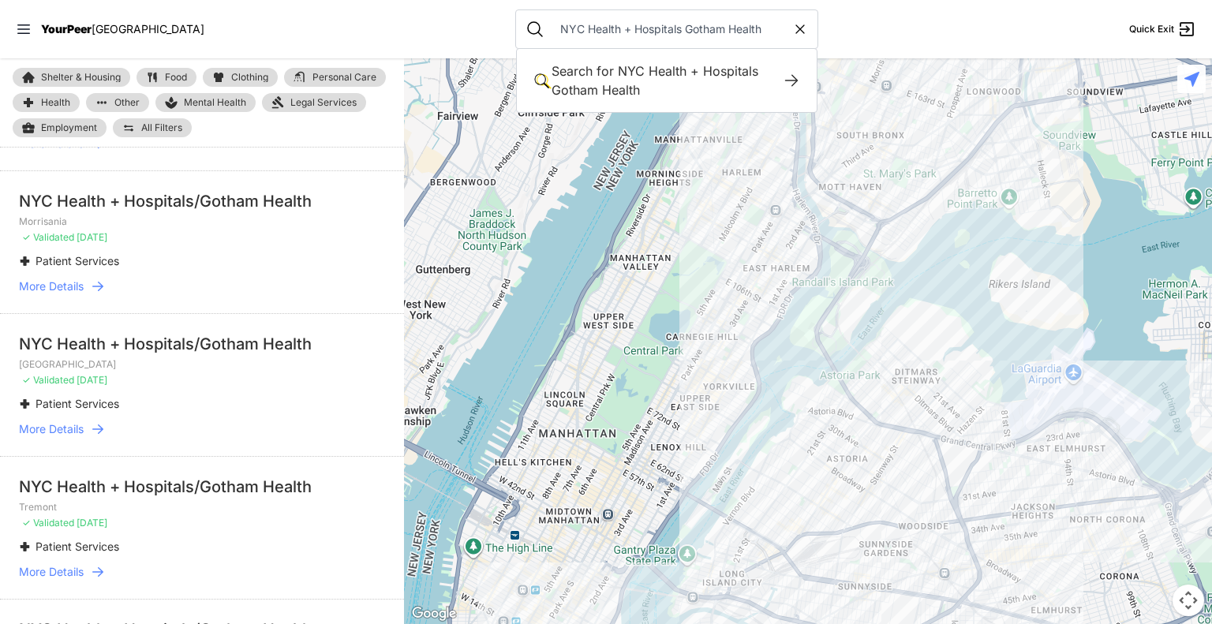
scroll to position [904, 0]
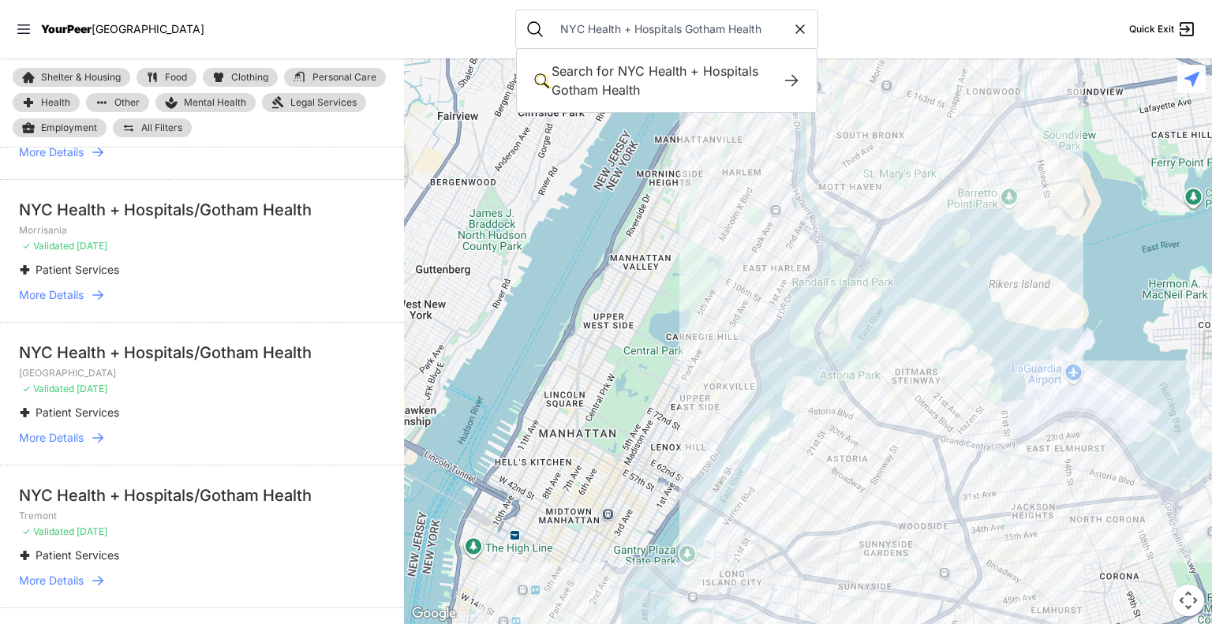
click at [796, 30] on icon at bounding box center [800, 29] width 8 height 8
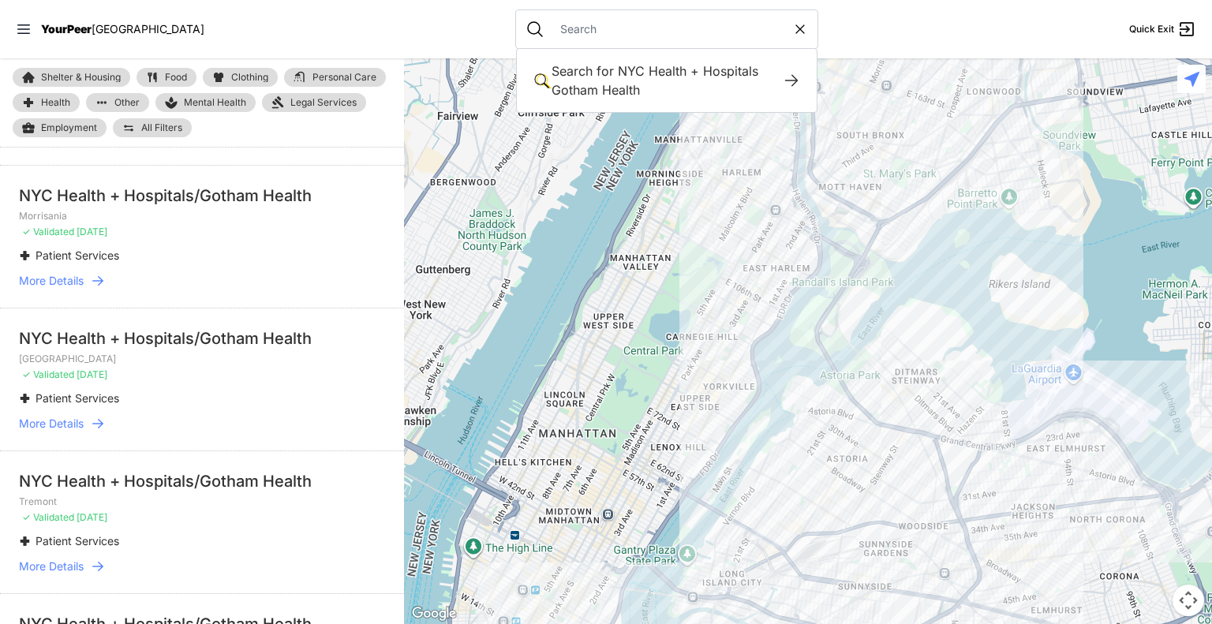
select select "recentlyUpdated"
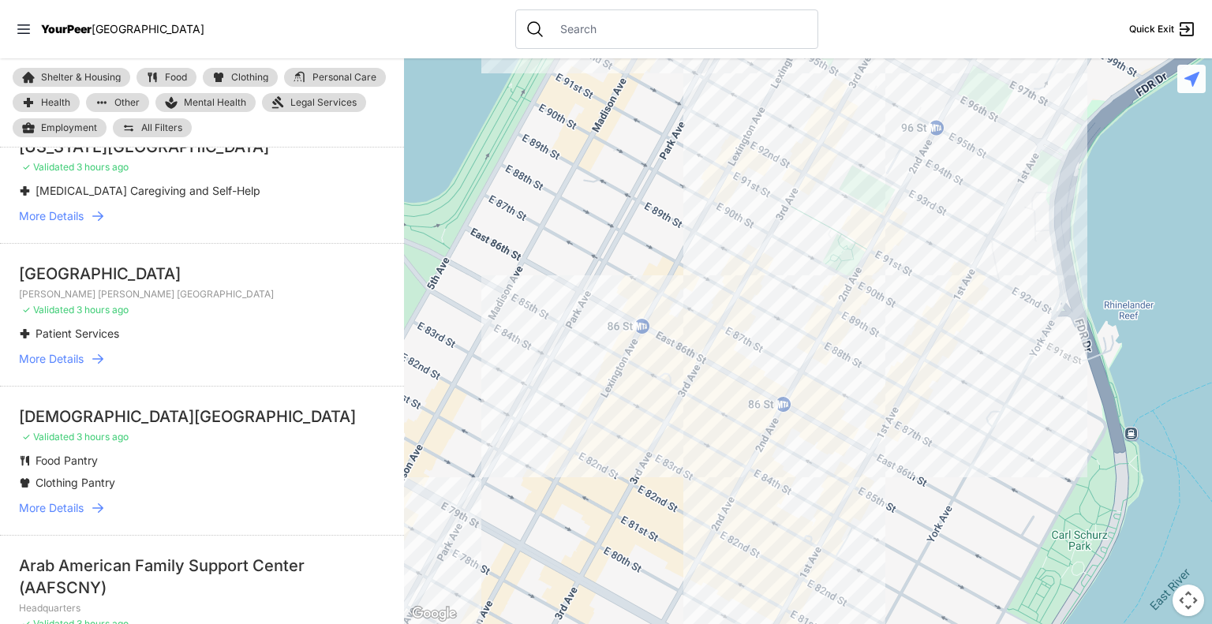
click at [695, 27] on input "text" at bounding box center [679, 29] width 257 height 16
paste input "The Door"
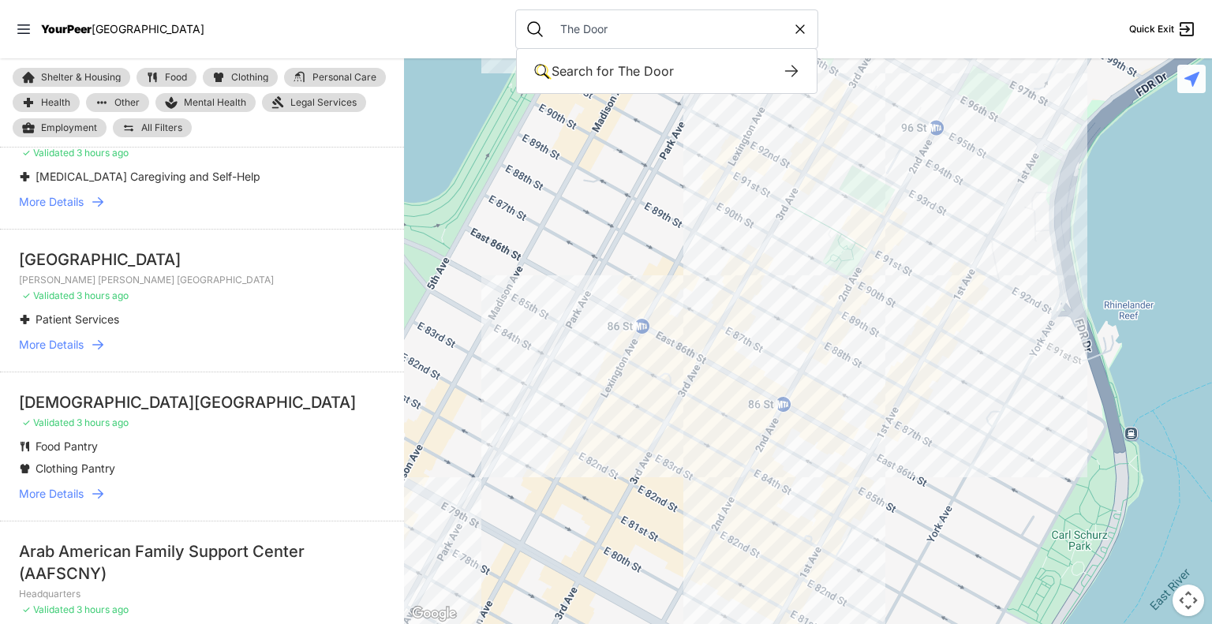
scroll to position [904, 0]
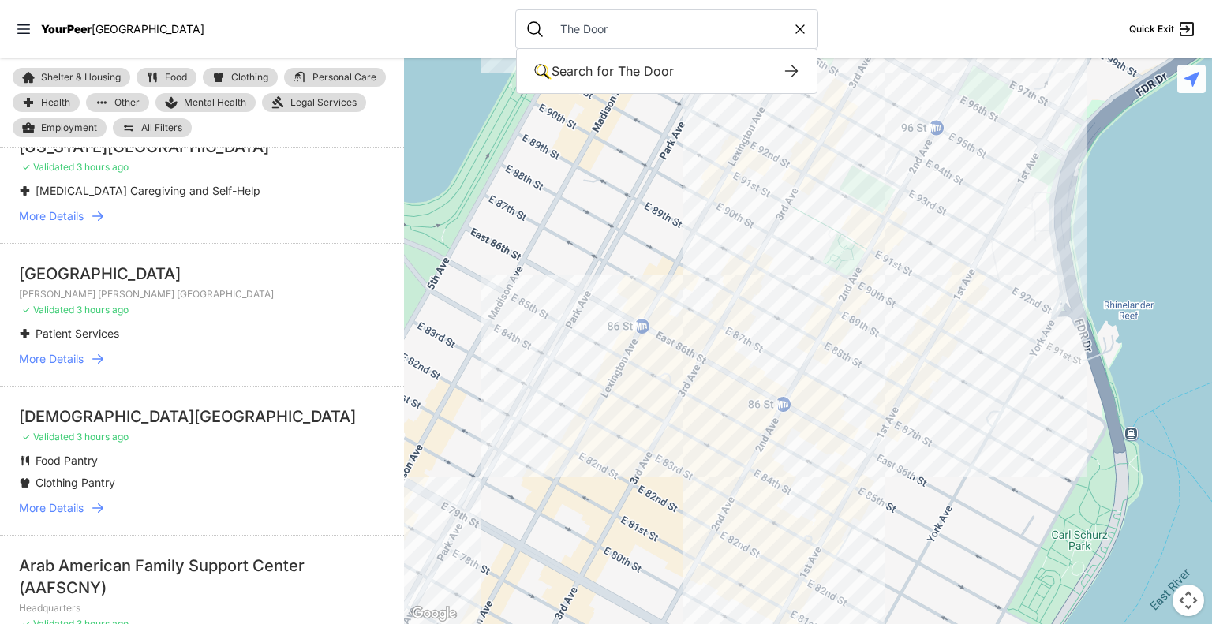
type input "The Door"
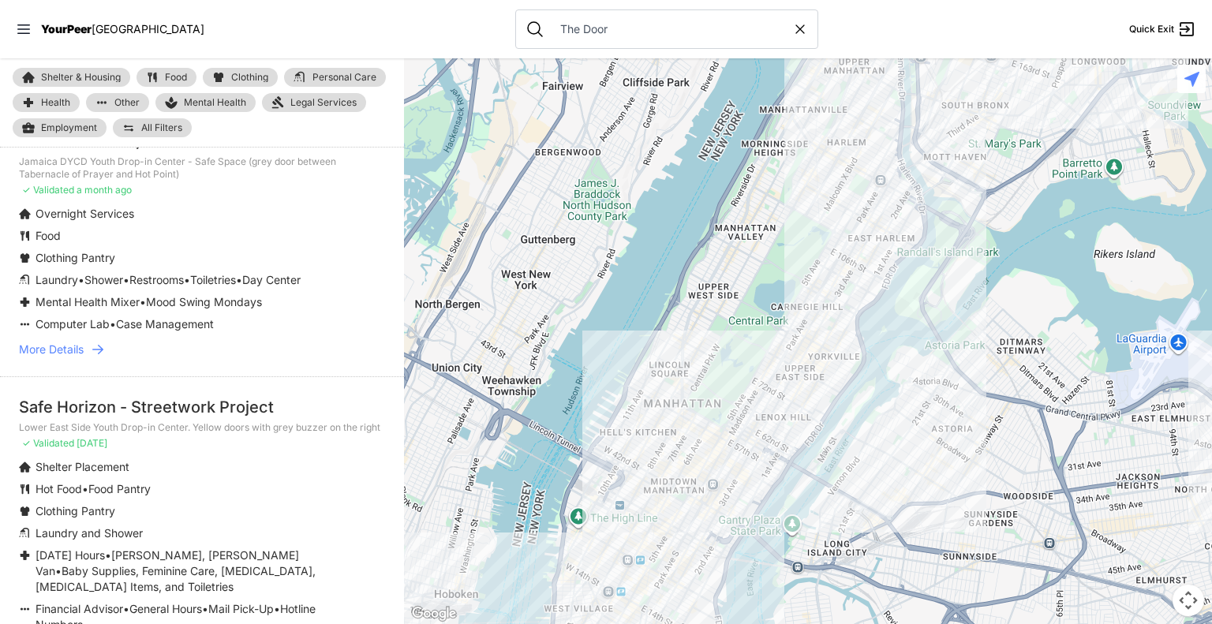
click at [226, 286] on span "Toiletries" at bounding box center [213, 279] width 46 height 13
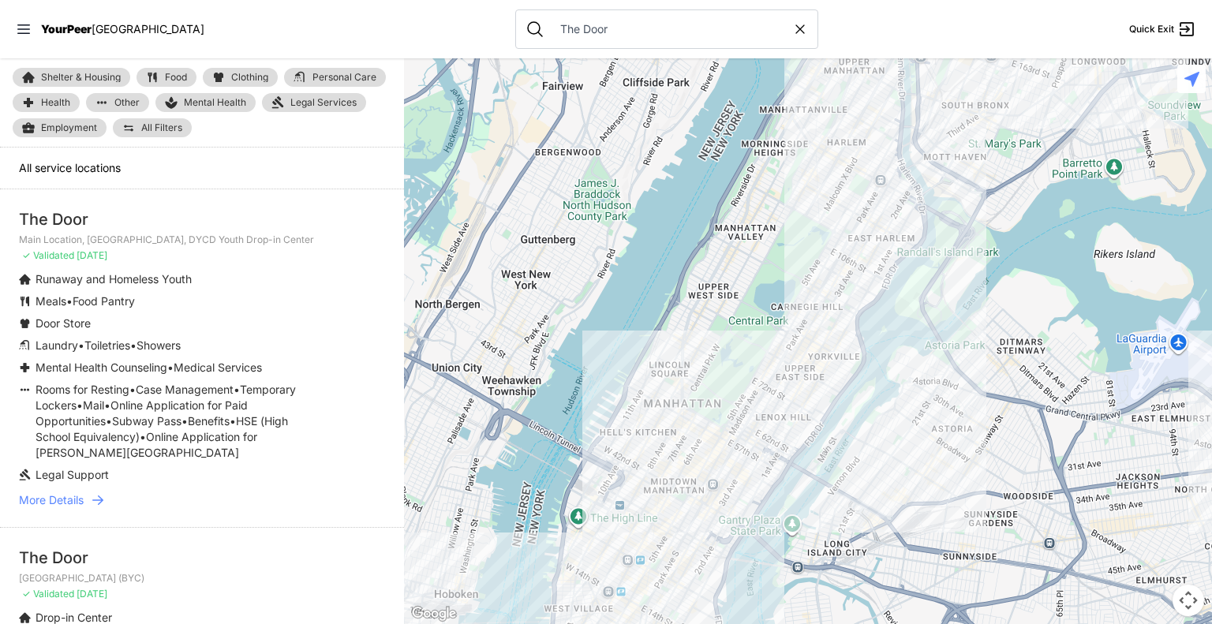
click at [65, 504] on span "More Details" at bounding box center [51, 500] width 65 height 16
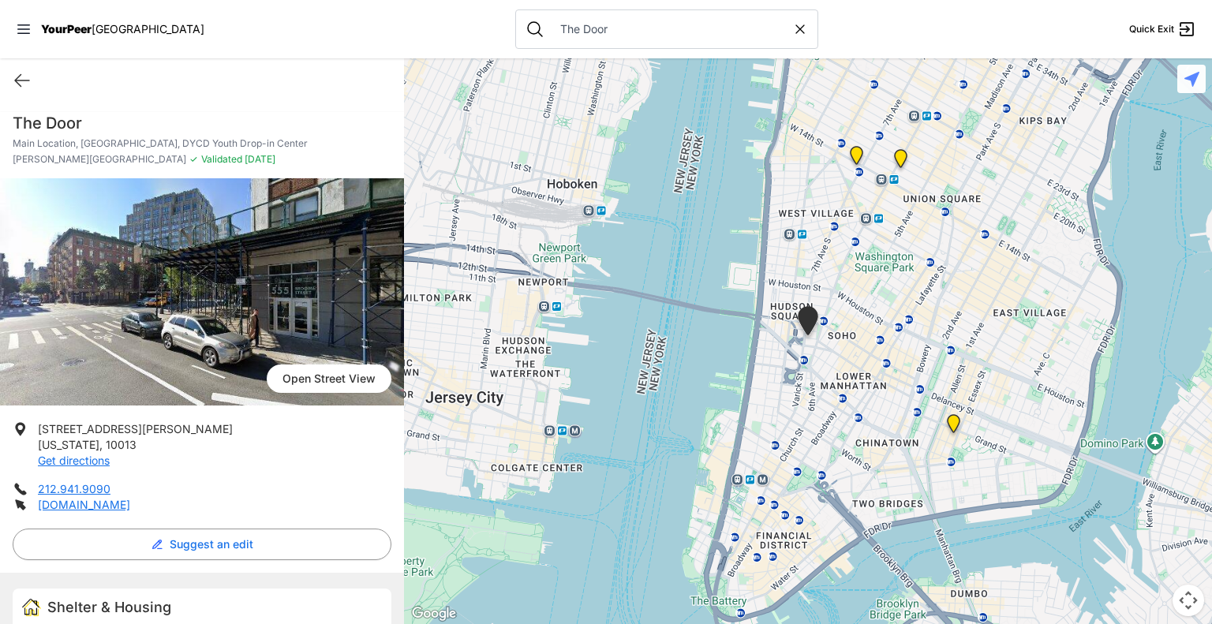
click at [796, 30] on icon at bounding box center [800, 29] width 8 height 8
select select "recentlyUpdated"
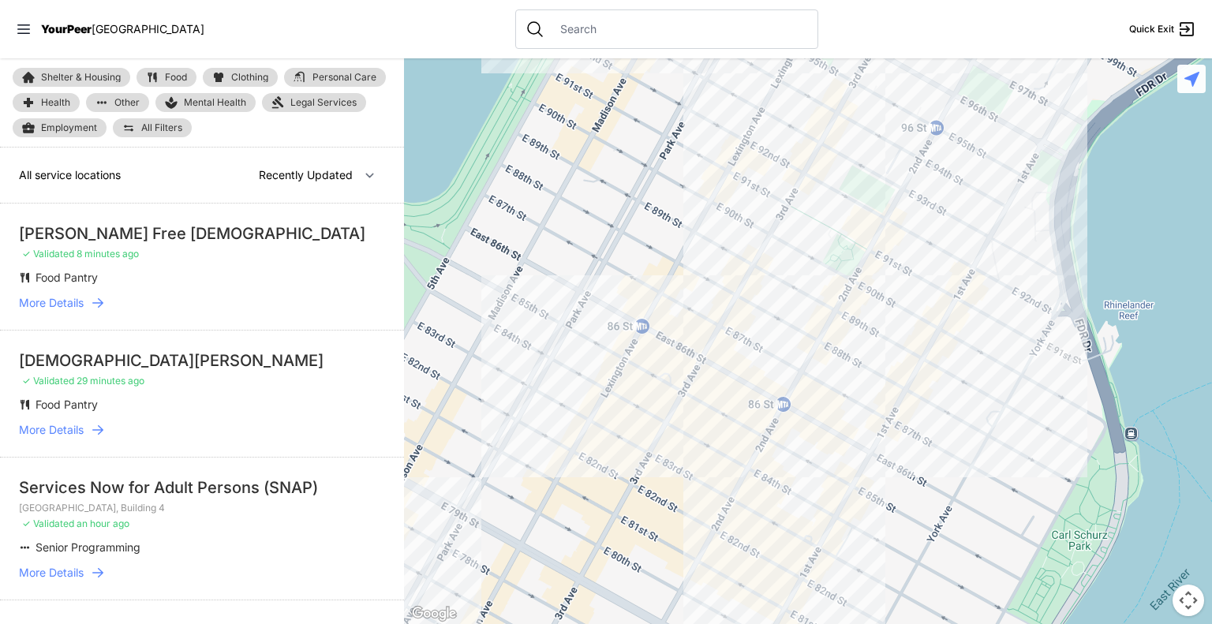
click at [657, 26] on input "text" at bounding box center [679, 29] width 257 height 16
paste input "The Bowery Mission"
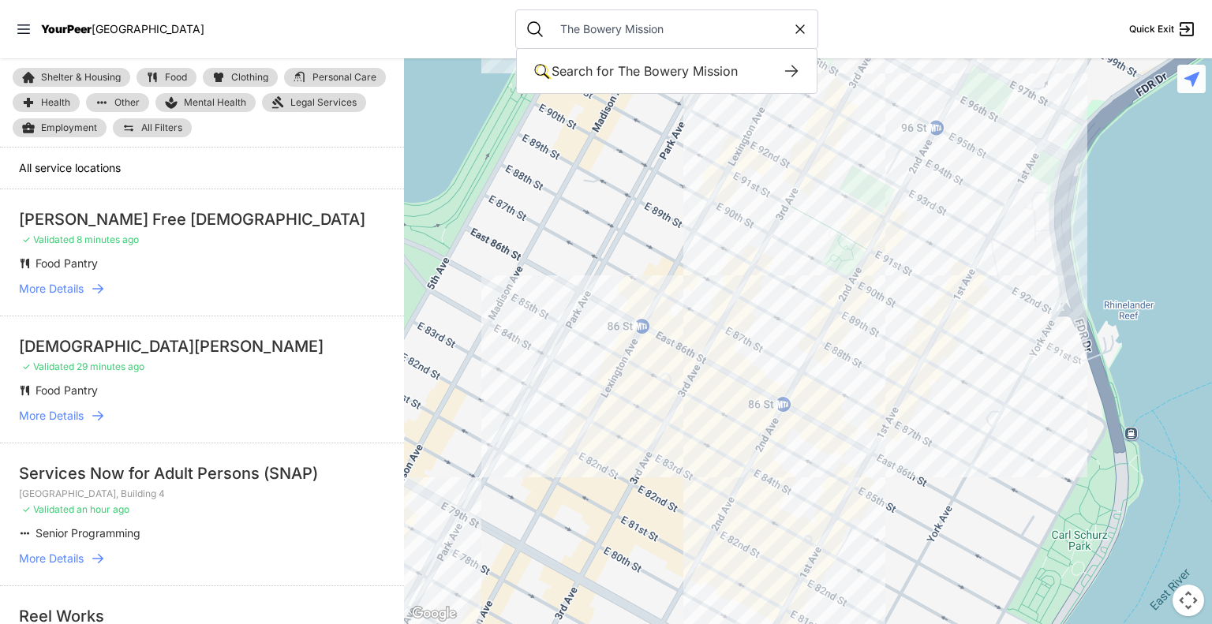
type input "The Bowery Mission"
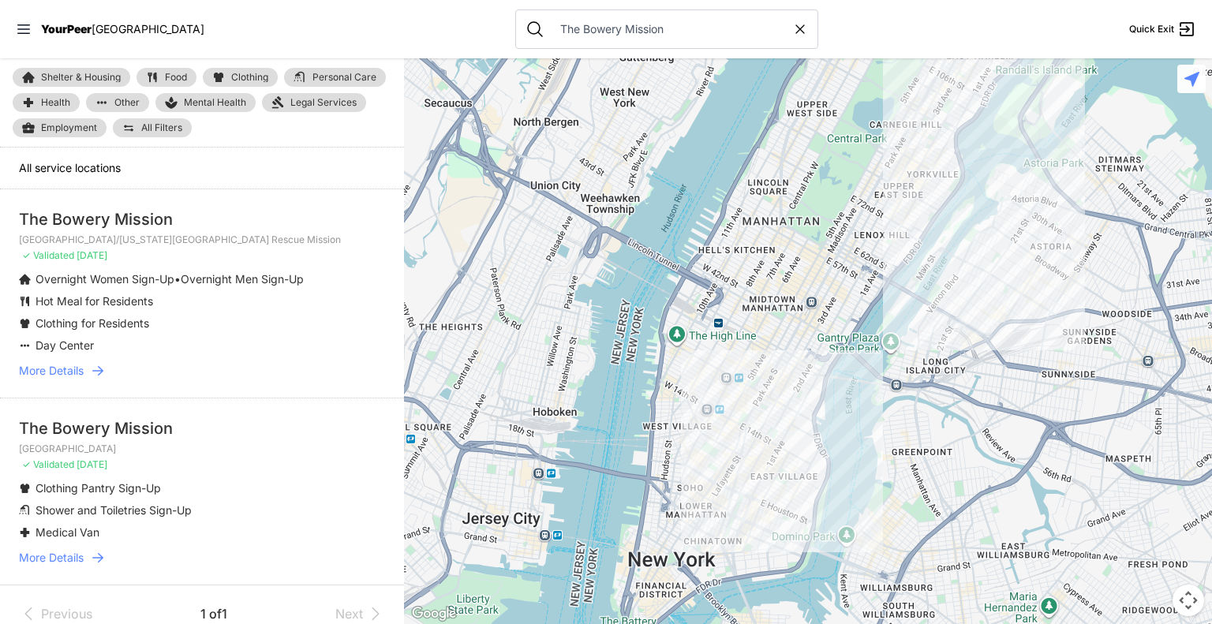
click at [65, 379] on span "More Details" at bounding box center [51, 371] width 65 height 16
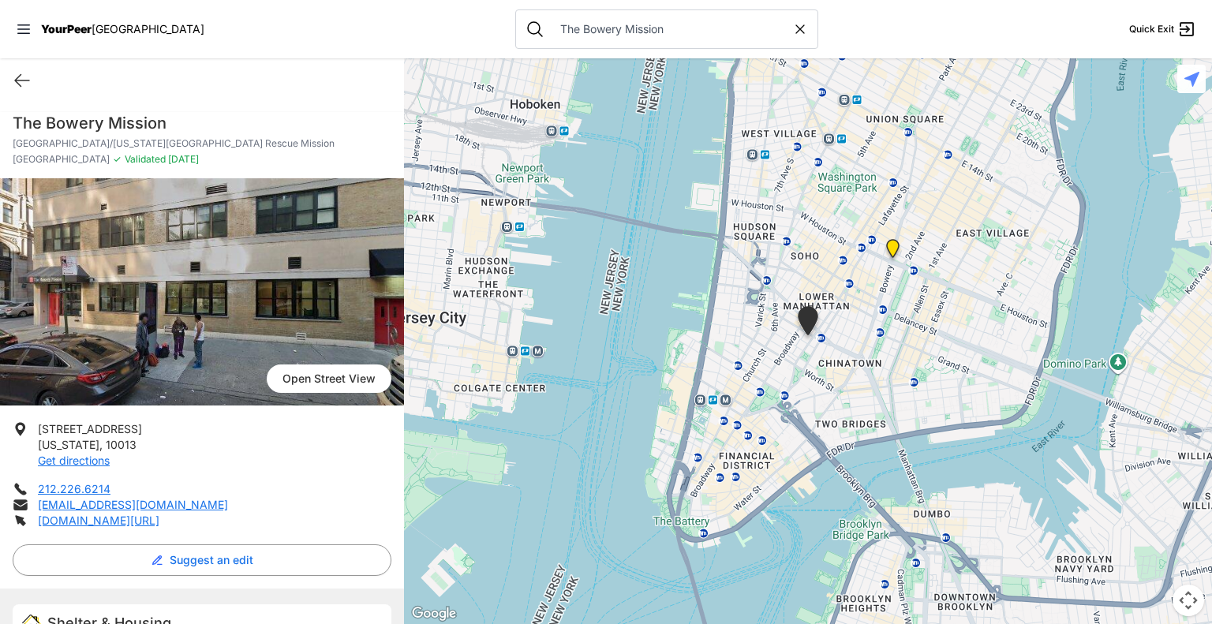
click at [792, 32] on icon at bounding box center [800, 29] width 16 height 16
select select "recentlyUpdated"
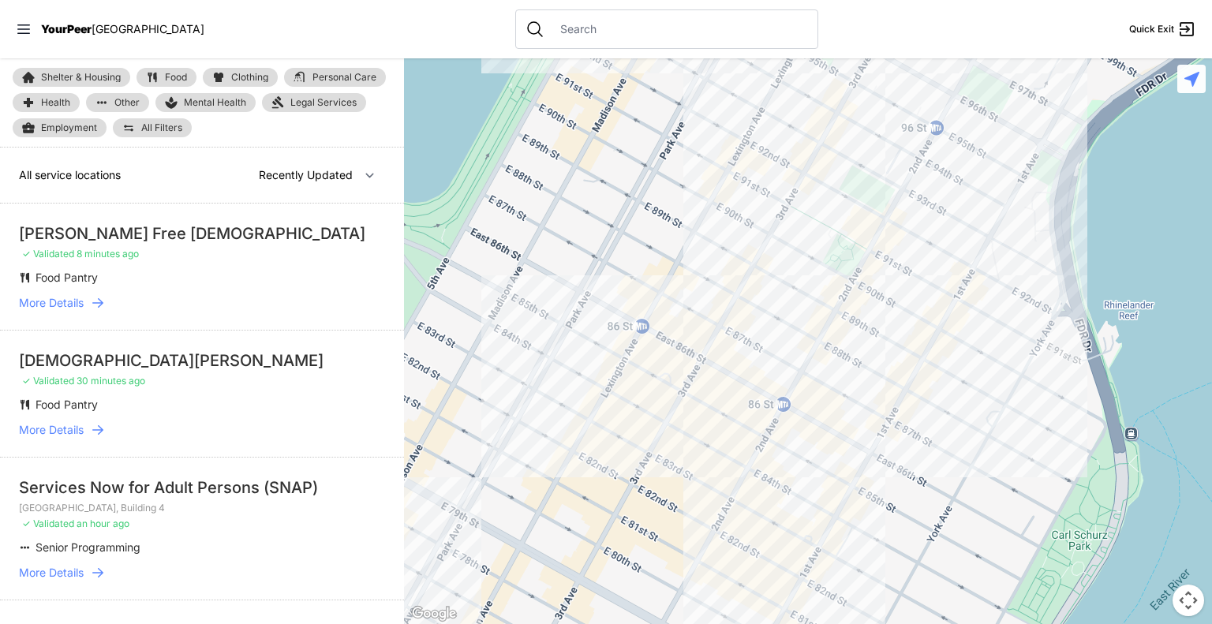
click at [657, 34] on input "text" at bounding box center [679, 29] width 257 height 16
paste input "New Alternatives"
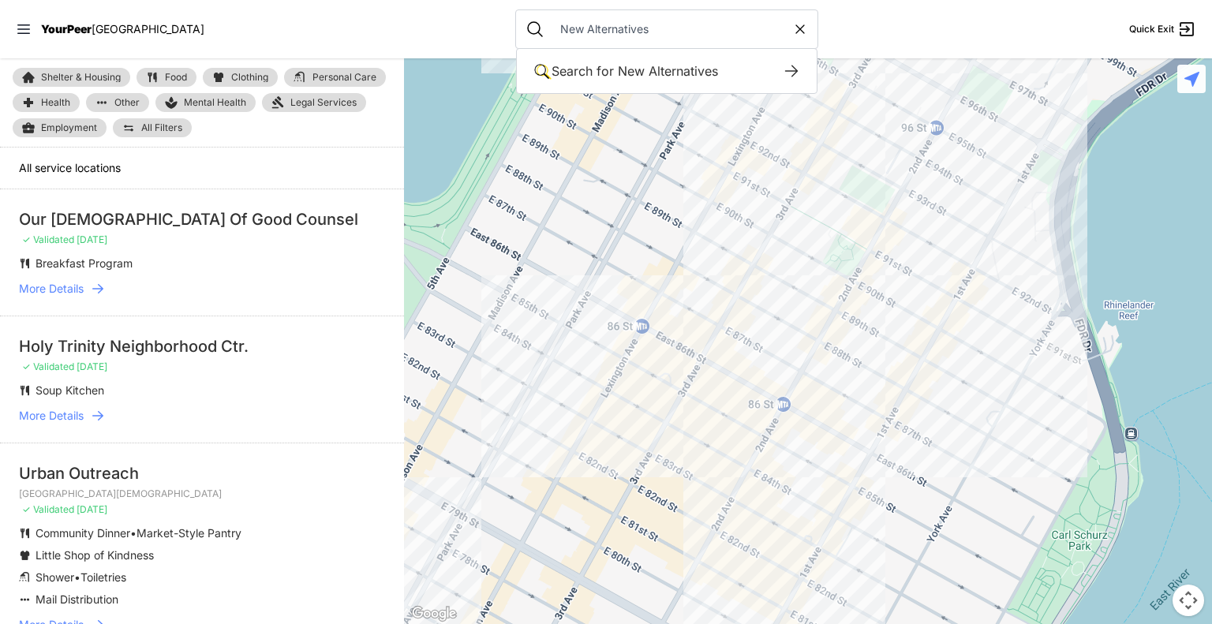
type input "New Alternatives"
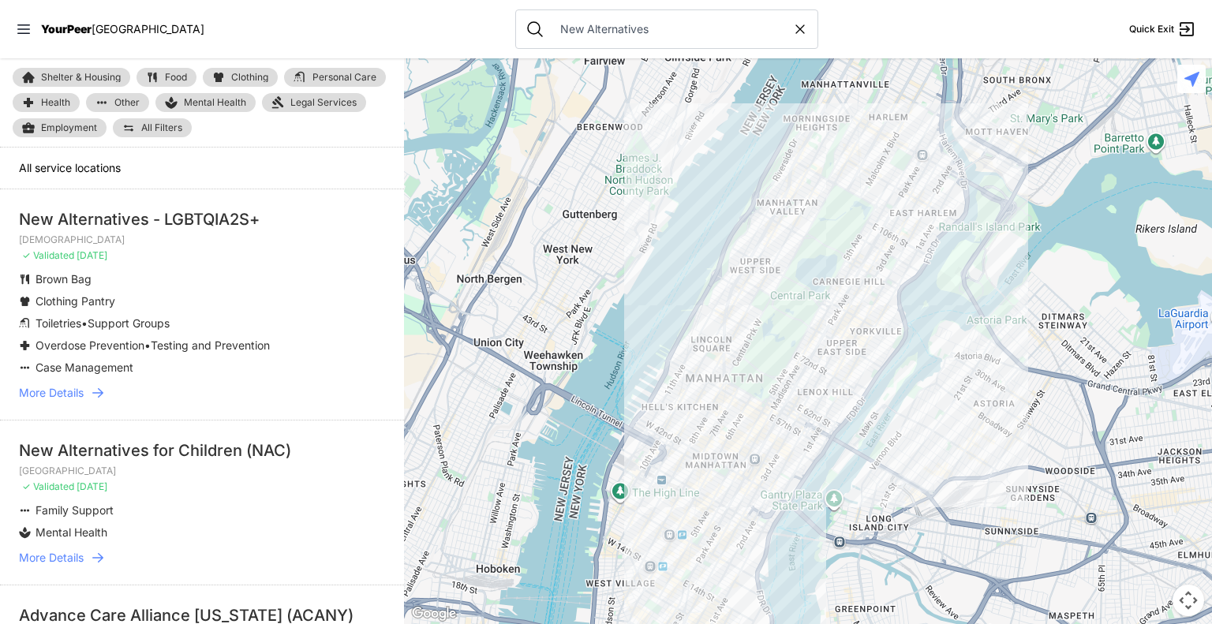
click at [60, 393] on span "More Details" at bounding box center [51, 393] width 65 height 16
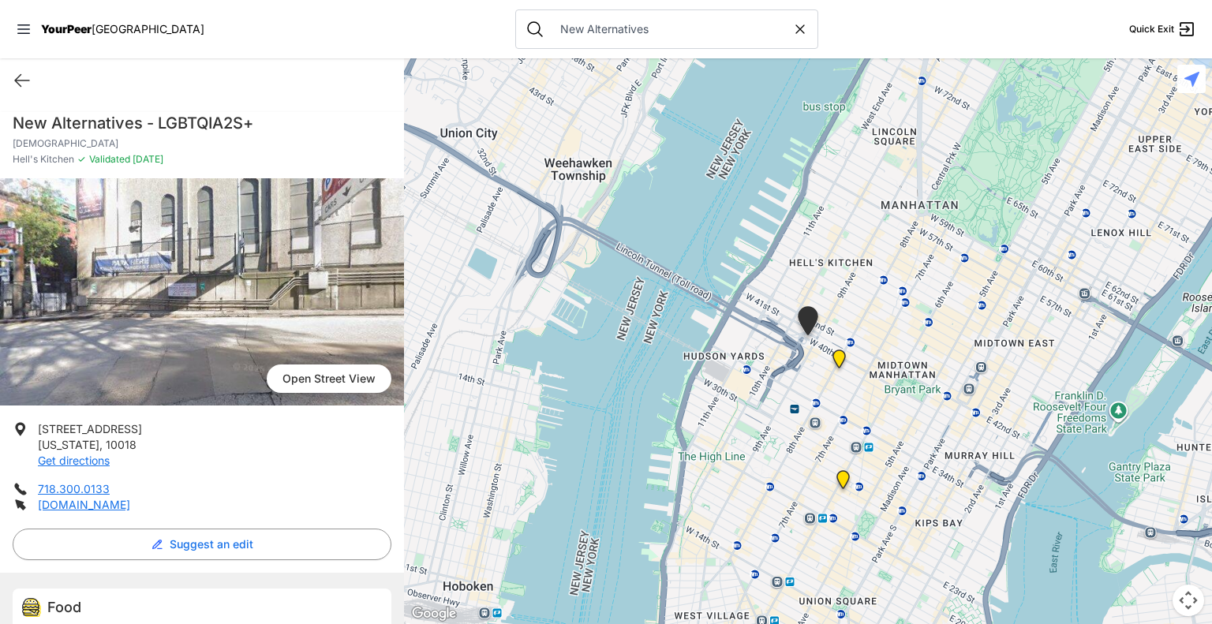
click at [792, 33] on icon at bounding box center [800, 29] width 16 height 16
select select "recentlyUpdated"
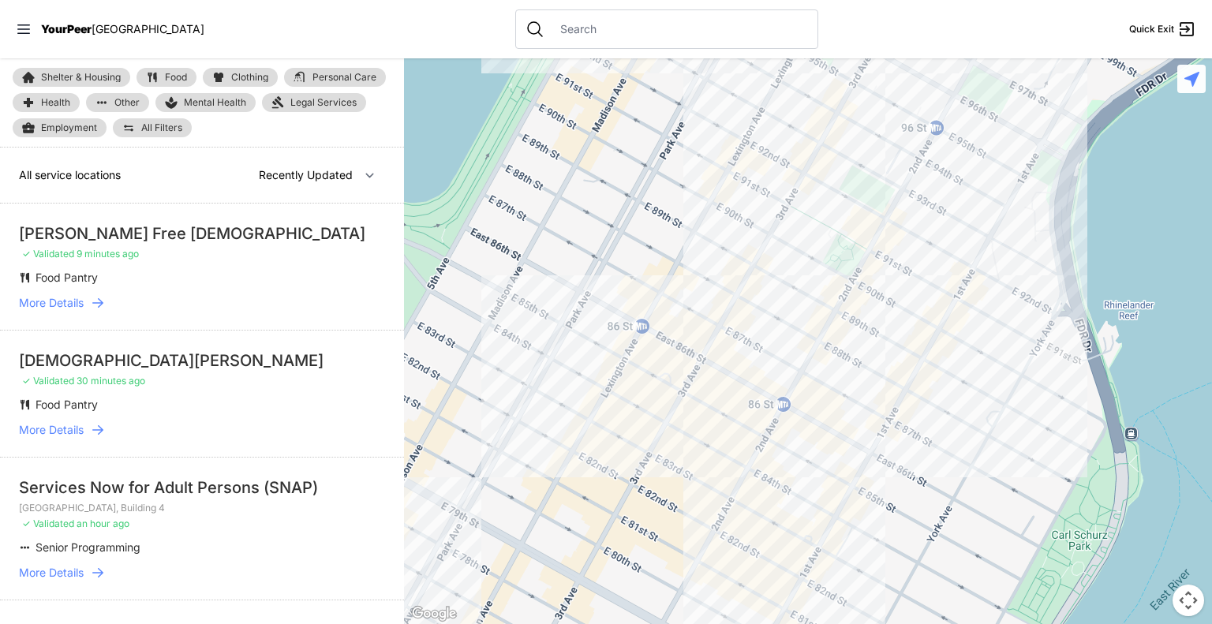
click at [667, 33] on input "text" at bounding box center [679, 29] width 257 height 16
paste input "Central Harlem Sexual Health Clinic"
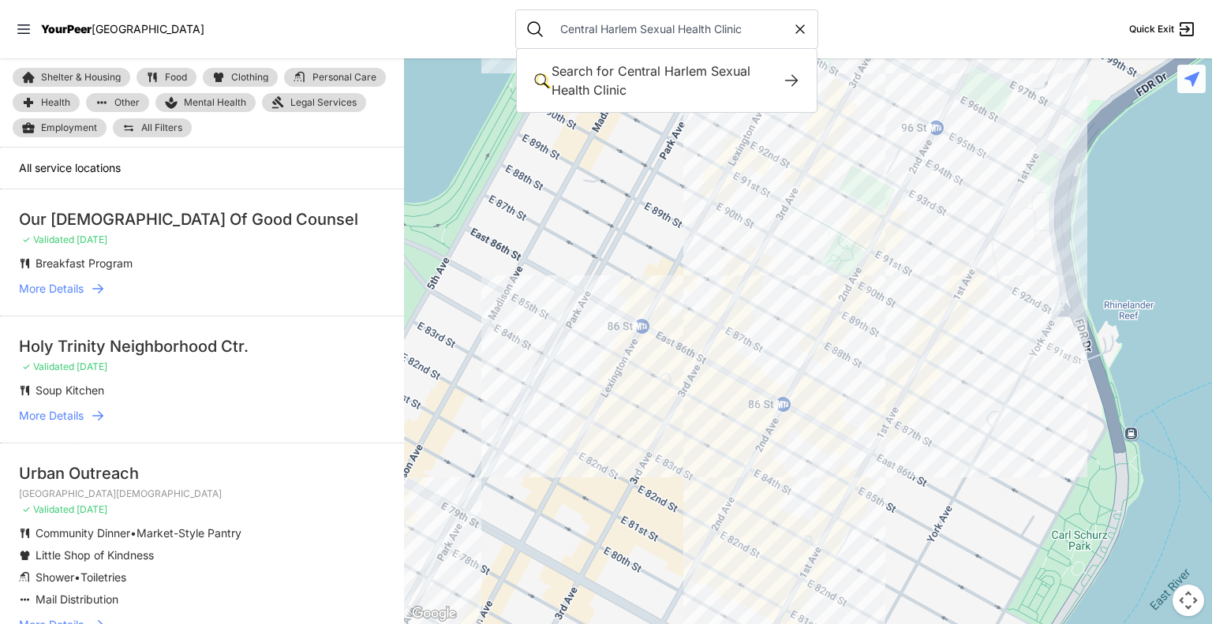
type input "Central Harlem Sexual Health Clinic"
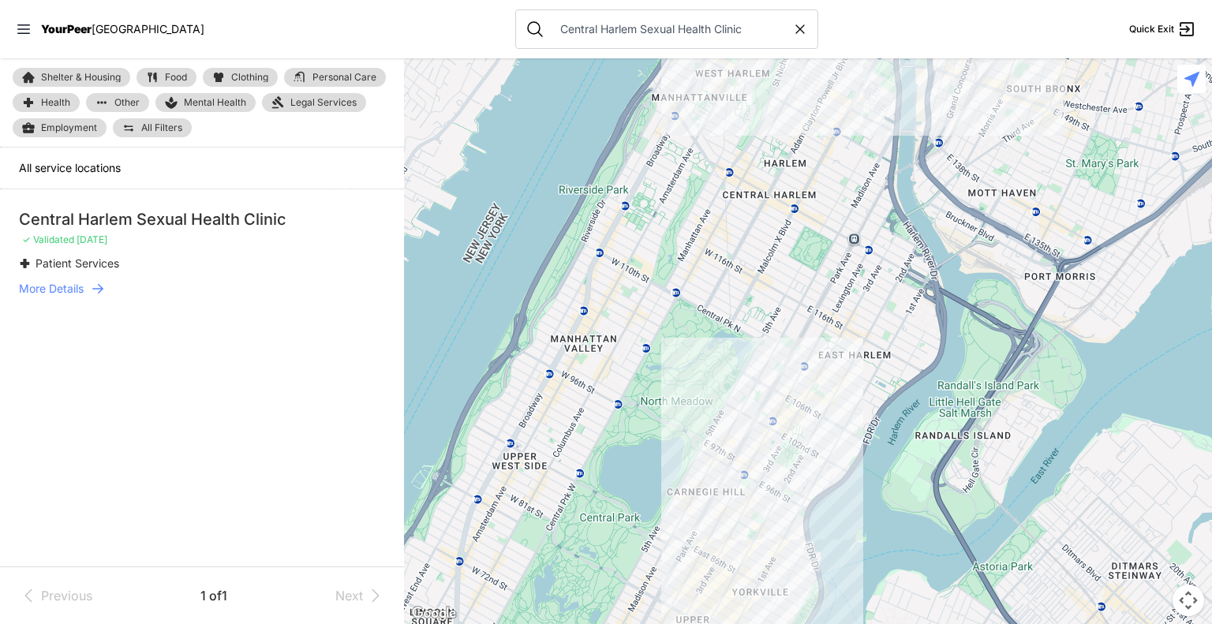
click at [60, 289] on span "More Details" at bounding box center [51, 289] width 65 height 16
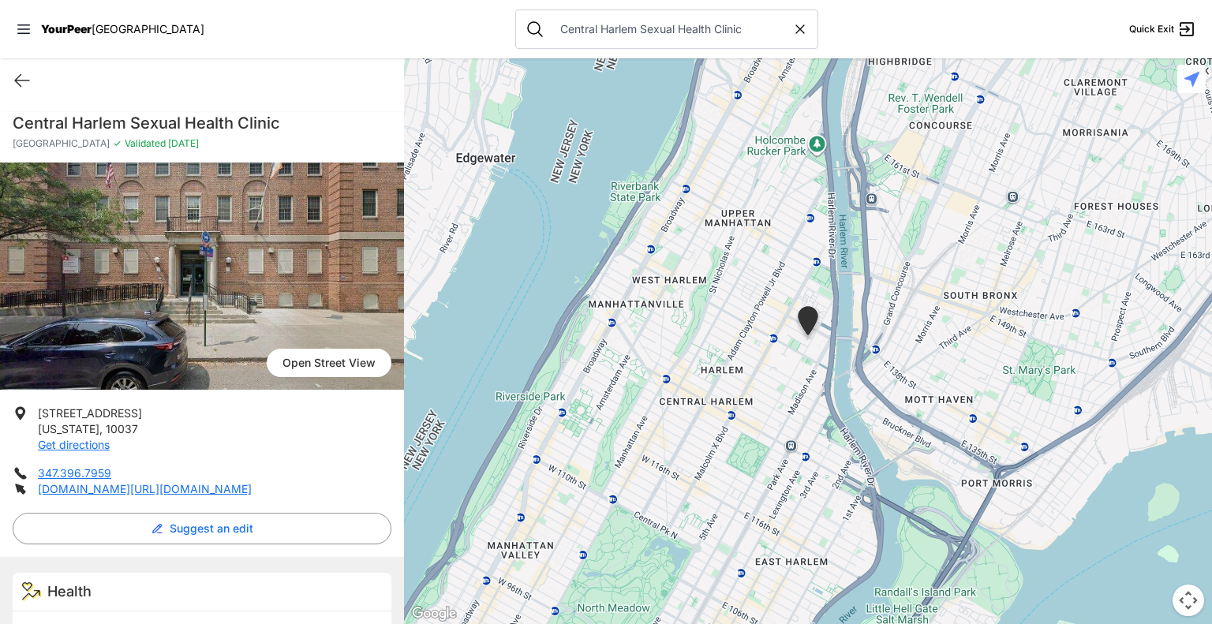
click at [792, 34] on icon at bounding box center [800, 29] width 16 height 16
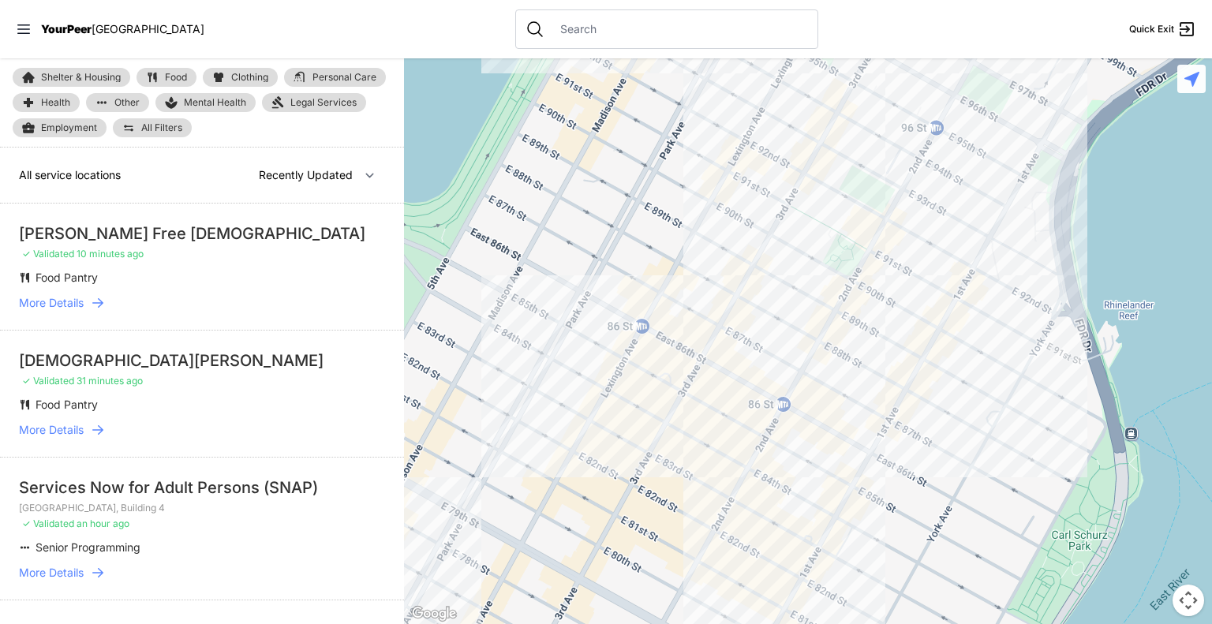
click at [612, 28] on input "text" at bounding box center [679, 29] width 257 height 16
select select "nearby"
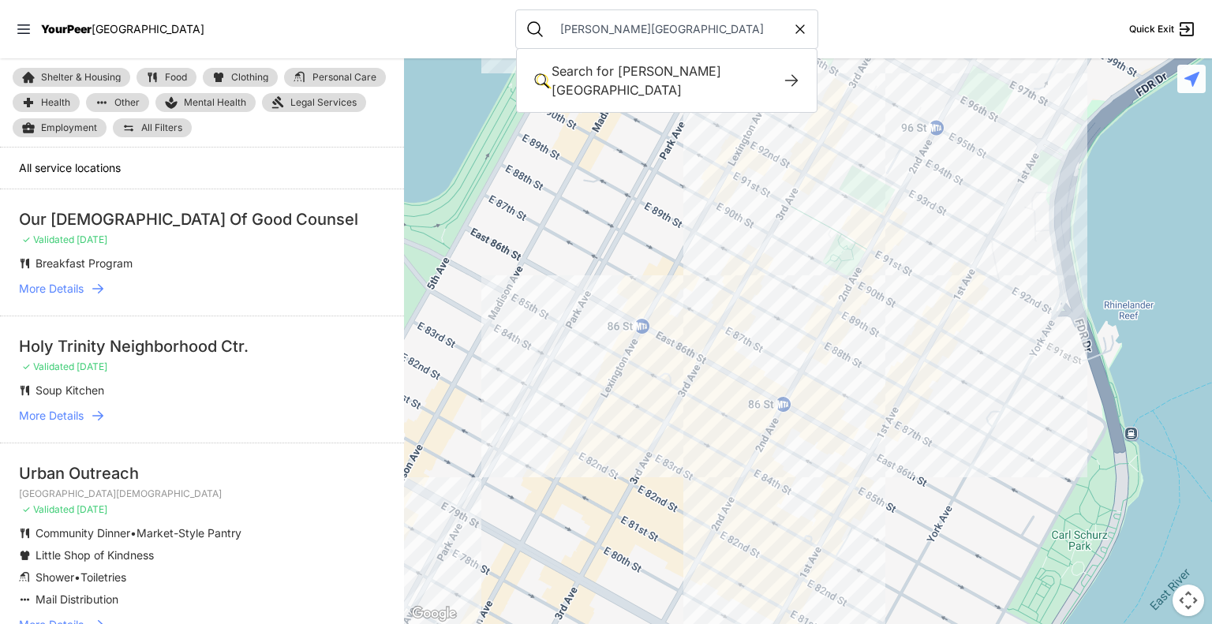
type input "Callen-Lorde Community Health Center"
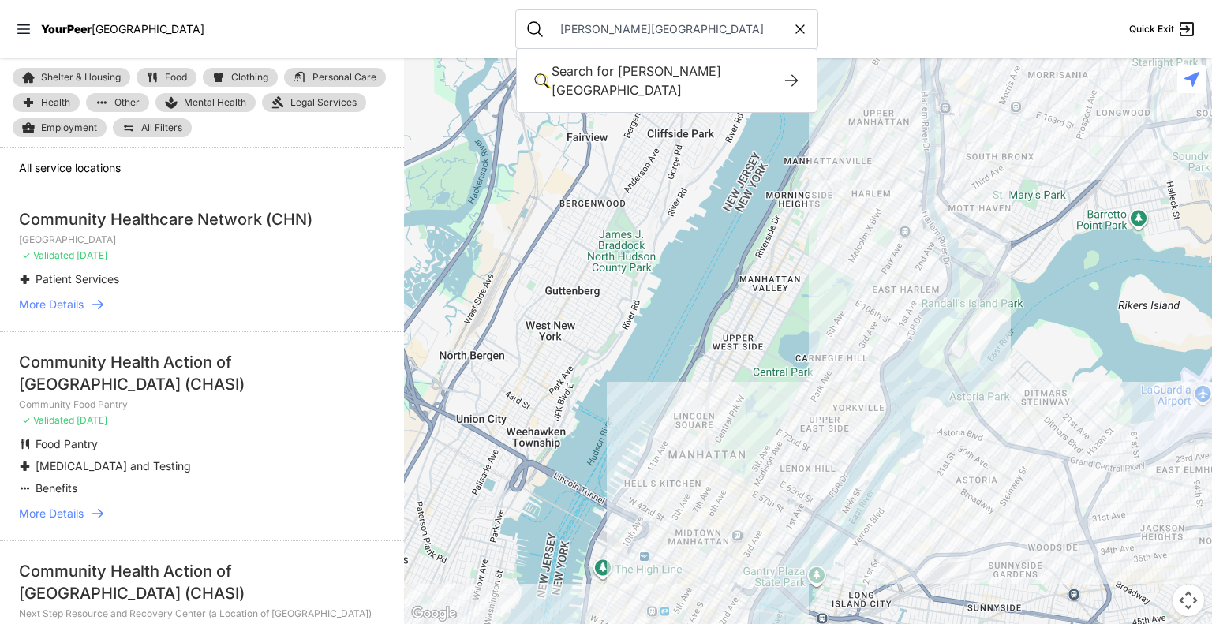
click at [50, 309] on span "More Details" at bounding box center [51, 305] width 65 height 16
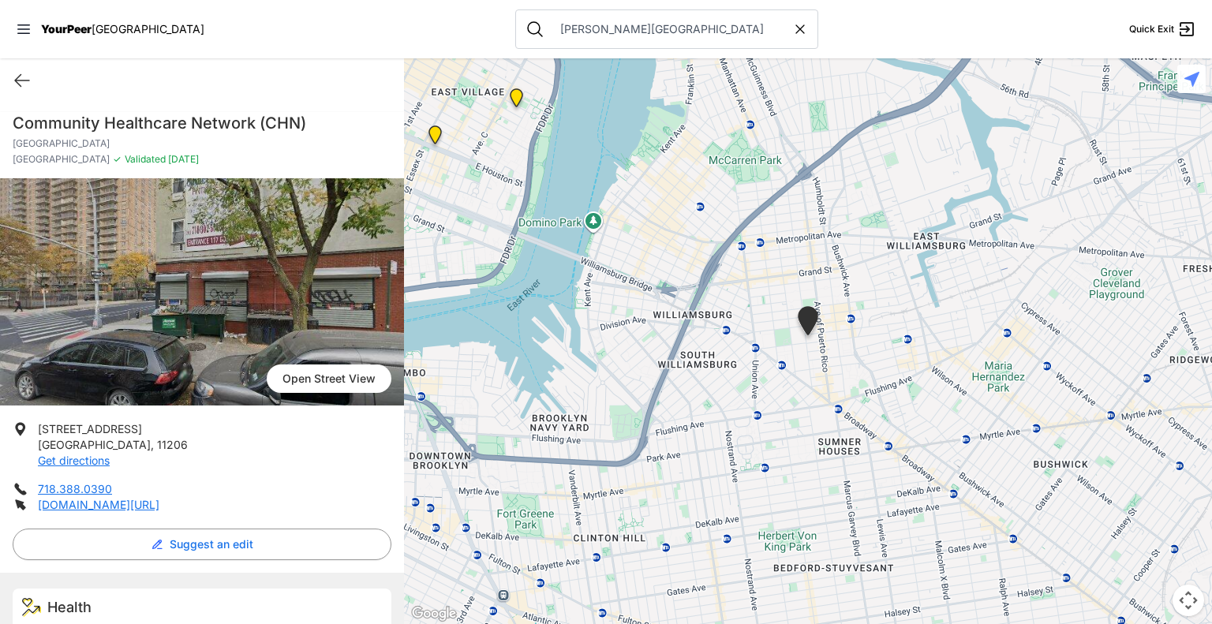
click at [796, 30] on icon at bounding box center [800, 29] width 8 height 8
select select "recentlyUpdated"
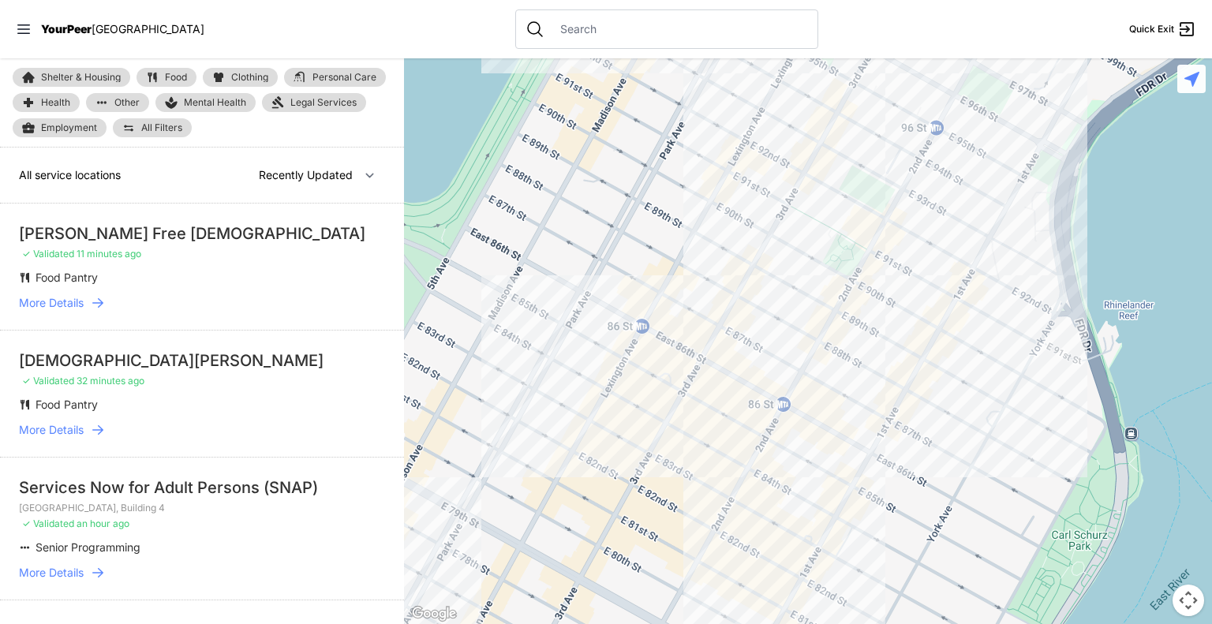
click at [649, 28] on input "text" at bounding box center [679, 29] width 257 height 16
paste input "Planned Parenthood"
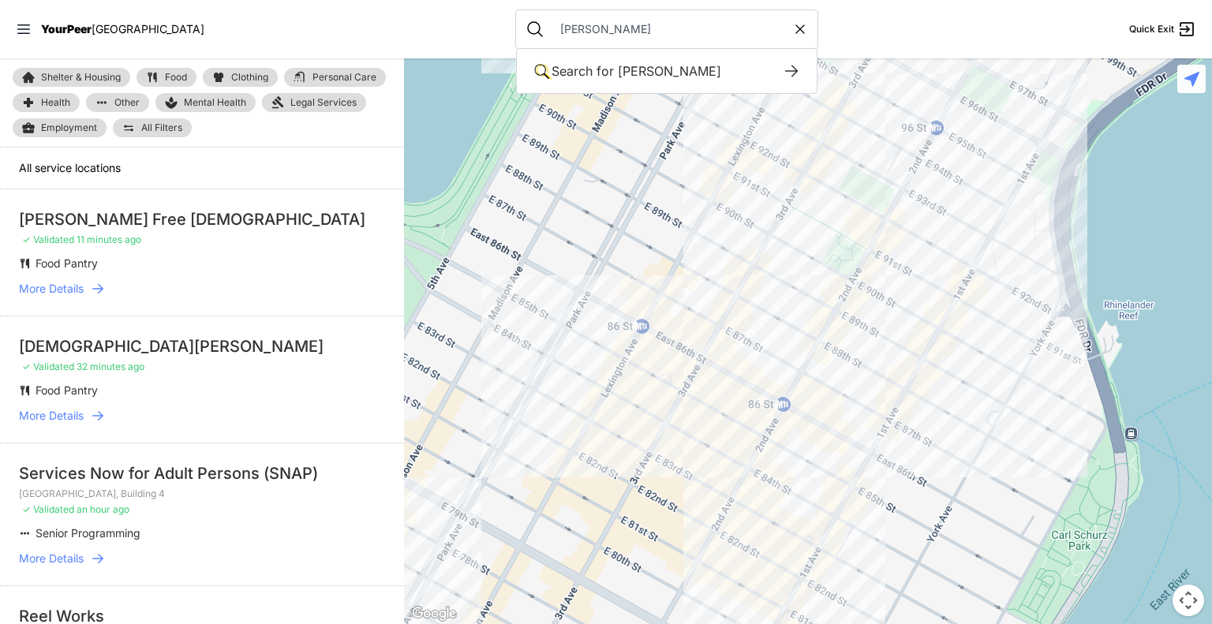
type input "Planned Parenthood"
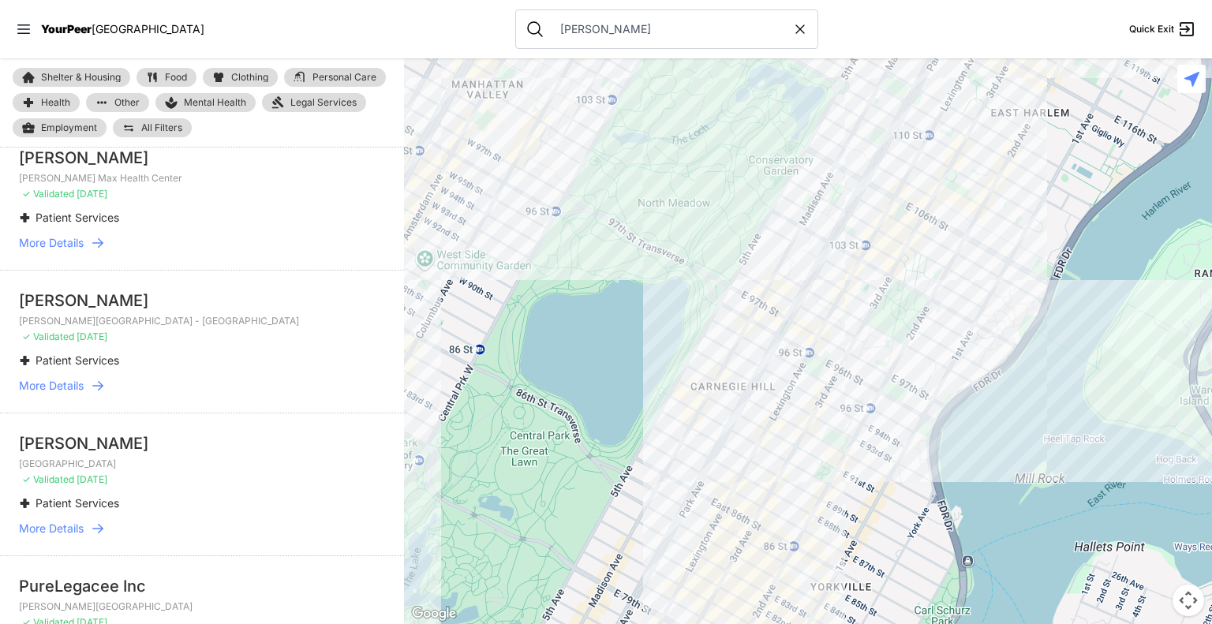
scroll to position [204, 0]
click at [35, 386] on span "More Details" at bounding box center [51, 387] width 65 height 16
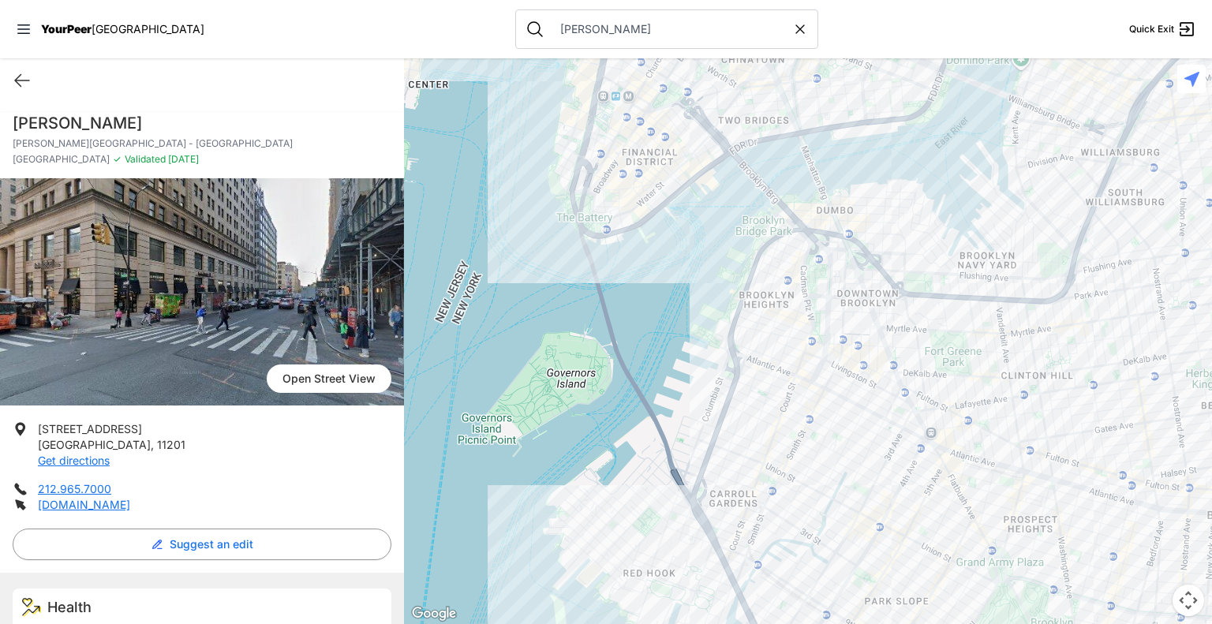
click at [792, 34] on icon at bounding box center [800, 29] width 16 height 16
select select "recentlyUpdated"
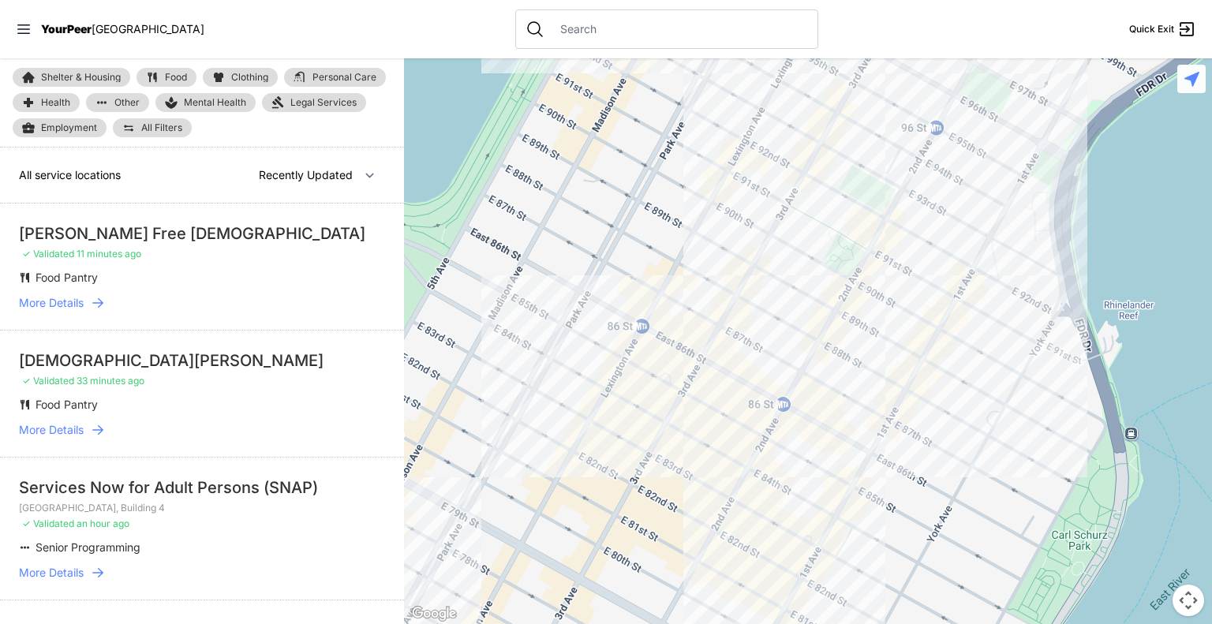
click at [675, 33] on input "text" at bounding box center [679, 29] width 257 height 16
paste input "Covenant House"
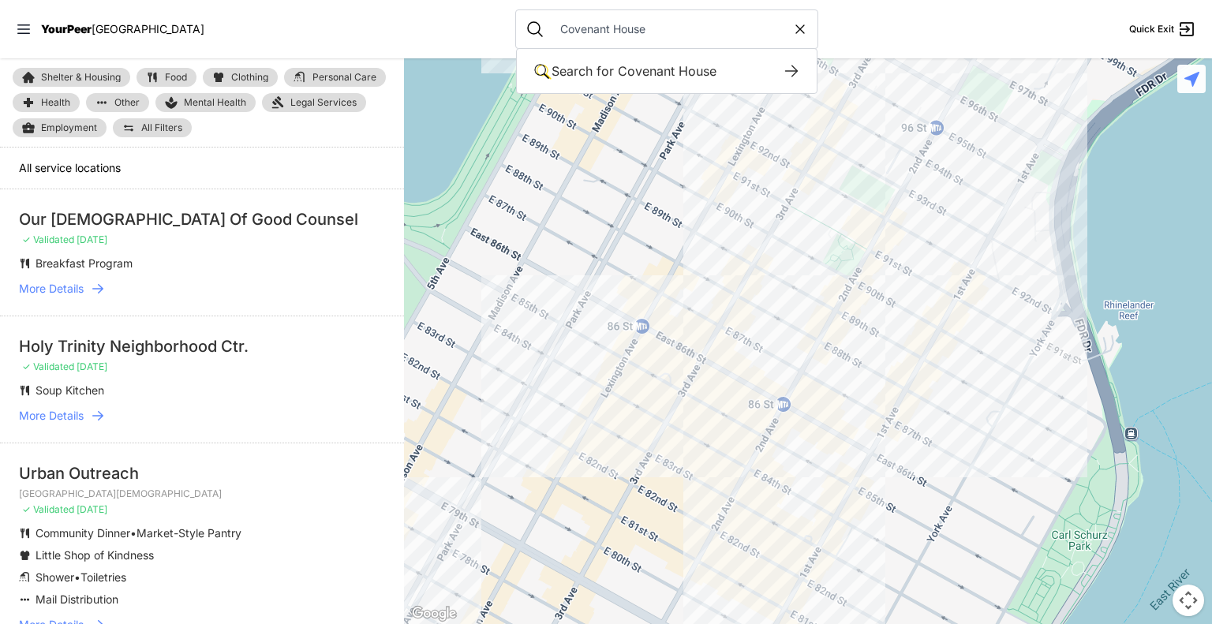
type input "Covenant House"
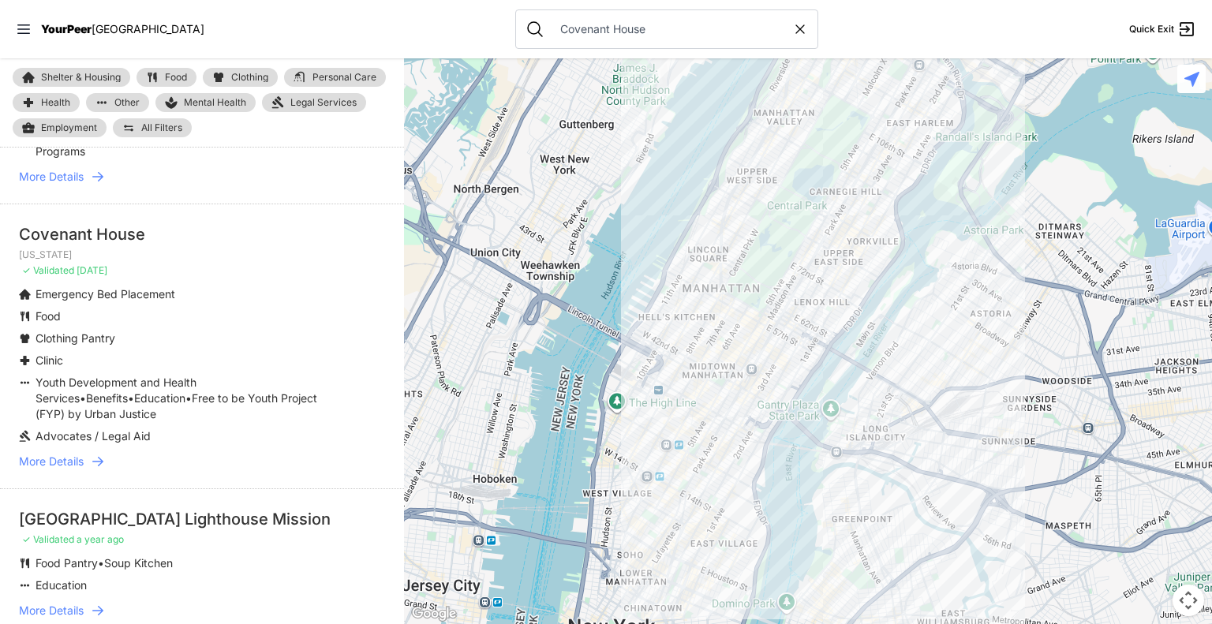
scroll to position [153, 0]
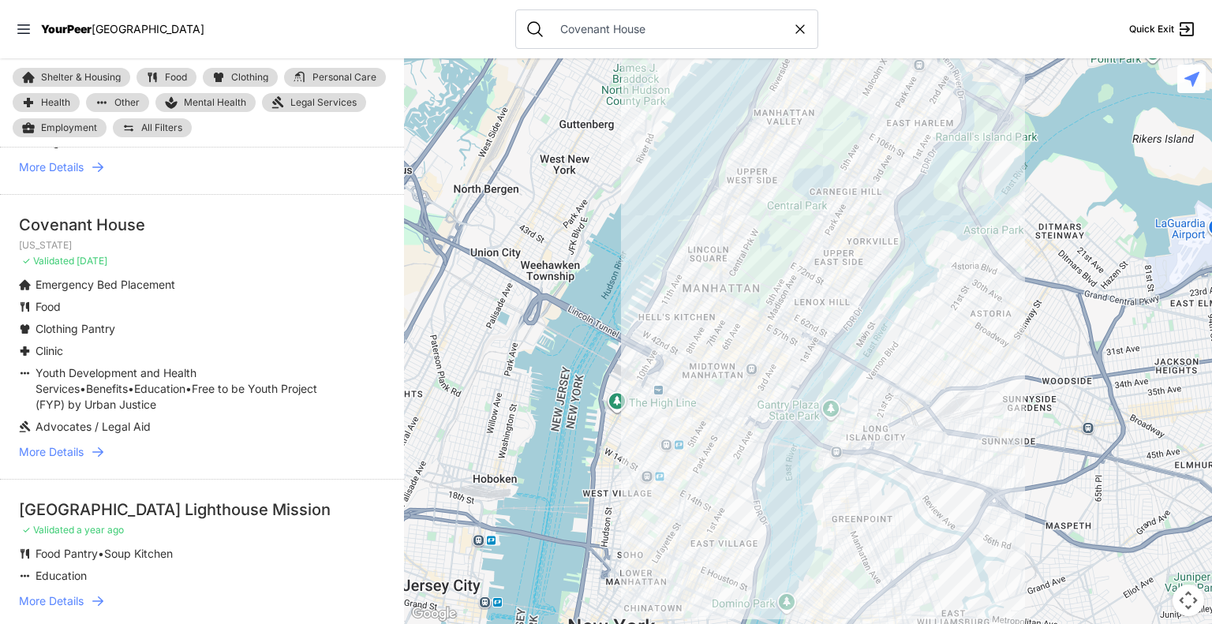
click at [58, 451] on span "More Details" at bounding box center [51, 452] width 65 height 16
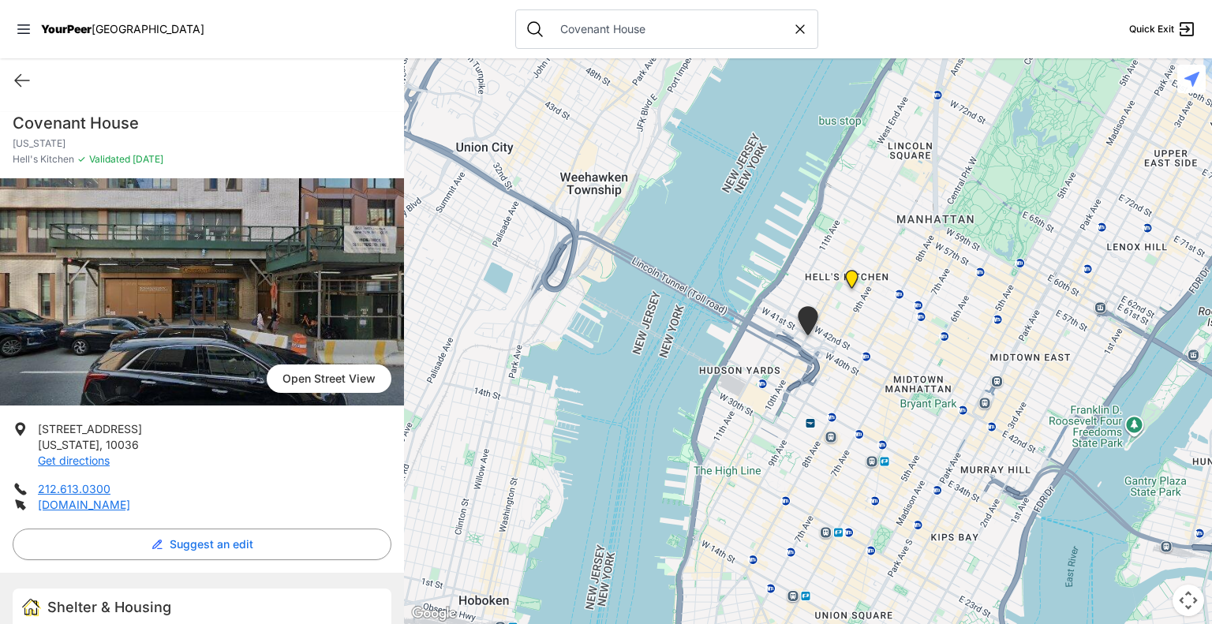
click at [792, 36] on icon at bounding box center [800, 29] width 16 height 16
select select "recentlyUpdated"
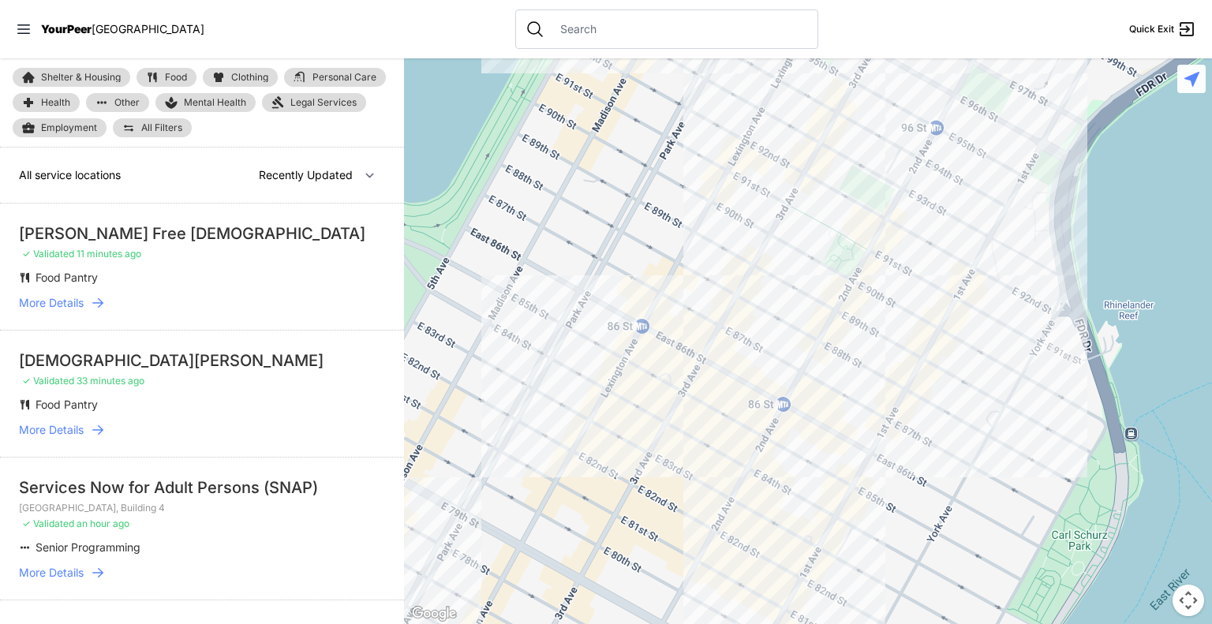
click at [692, 32] on input "text" at bounding box center [679, 29] width 257 height 16
paste input "Safe Horizon"
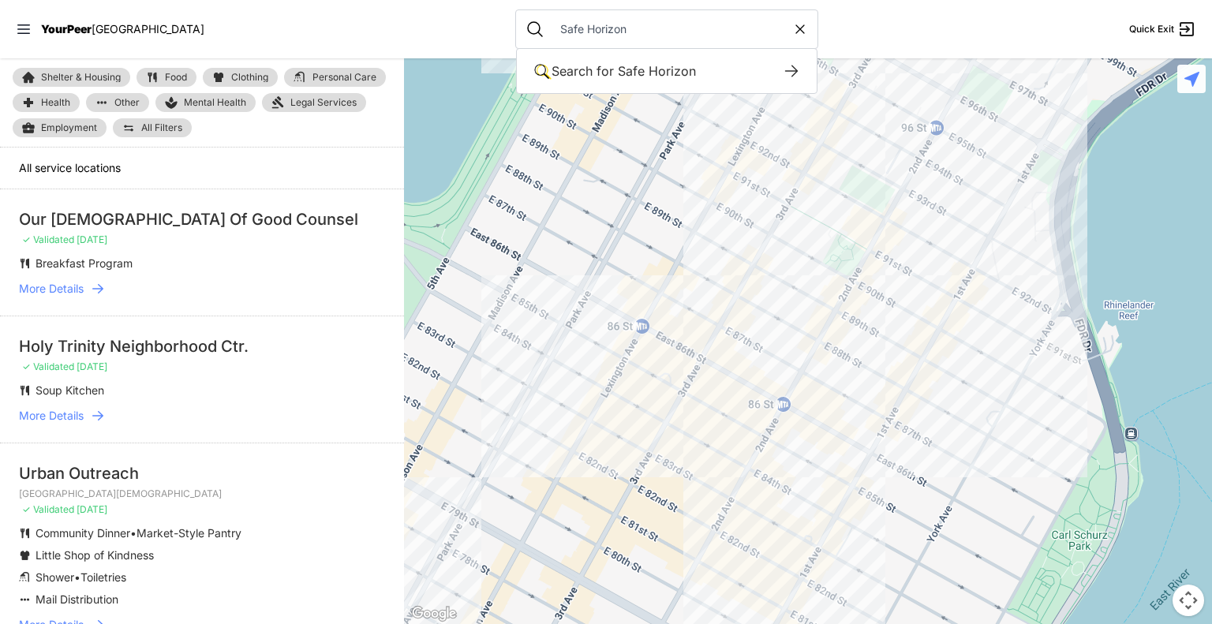
type input "Safe Horizon"
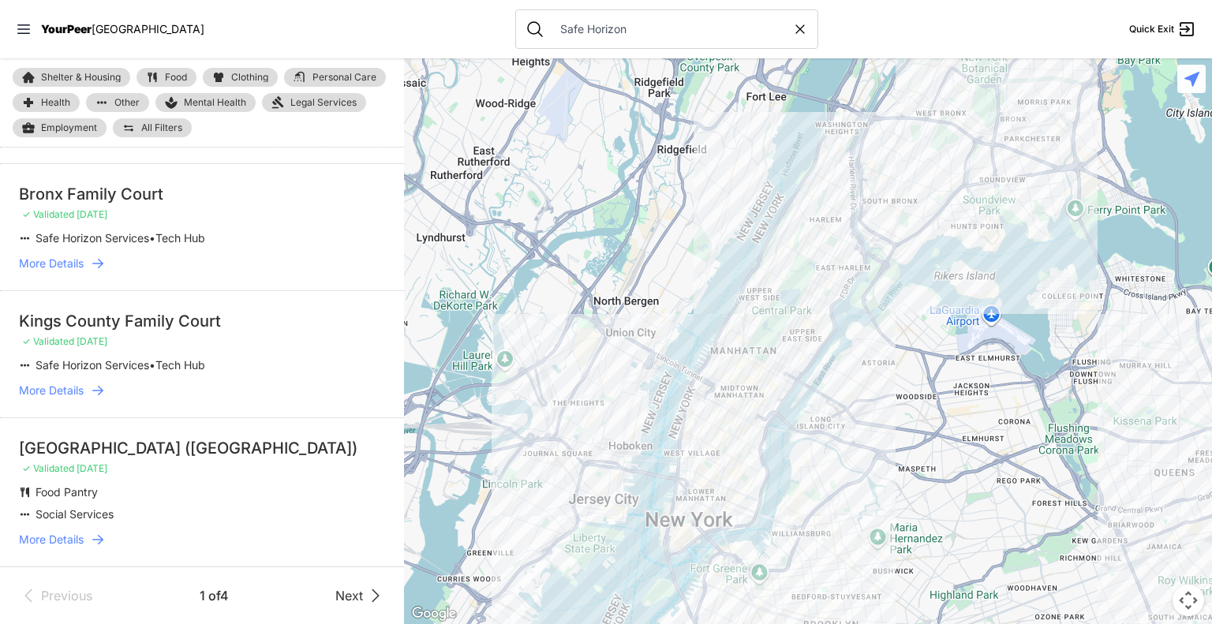
scroll to position [2035, 0]
click at [732, 559] on div at bounding box center [808, 341] width 808 height 566
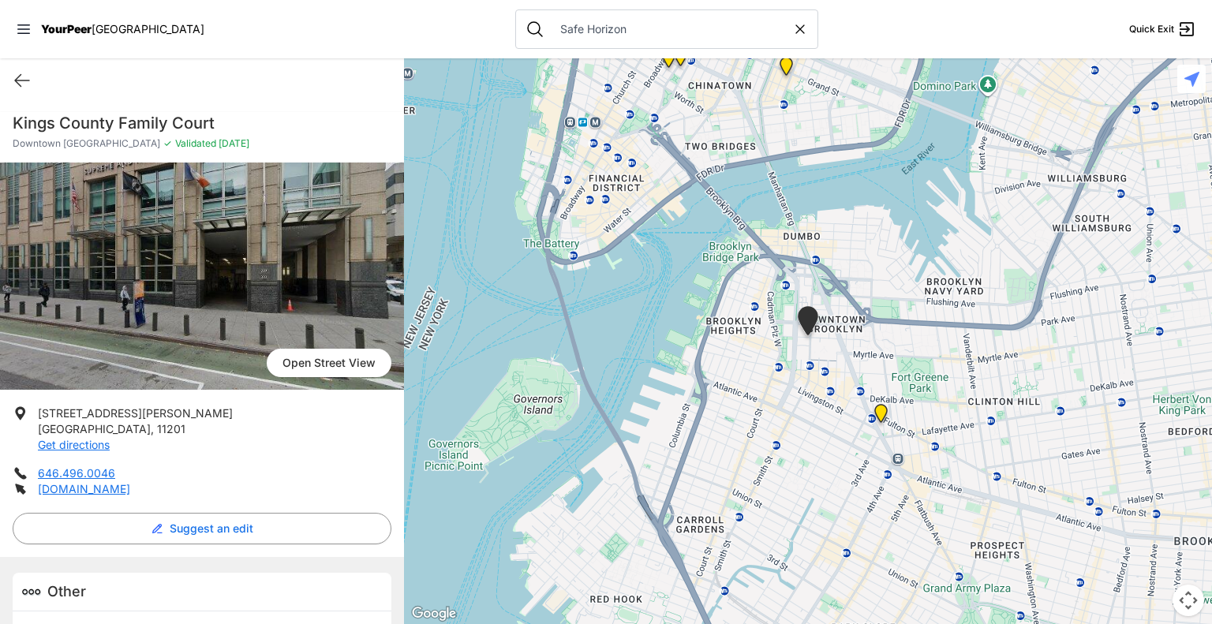
click at [885, 411] on img "Immigration Law Project (ILP)" at bounding box center [881, 417] width 32 height 38
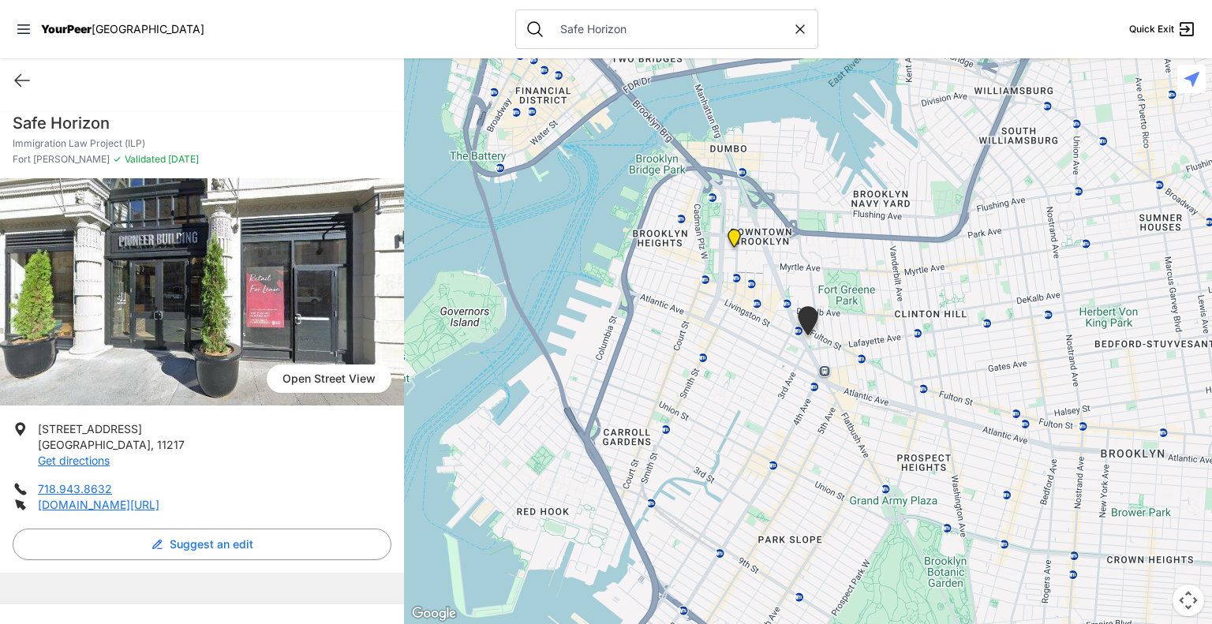
click at [792, 32] on icon at bounding box center [800, 29] width 16 height 16
select select "recentlyUpdated"
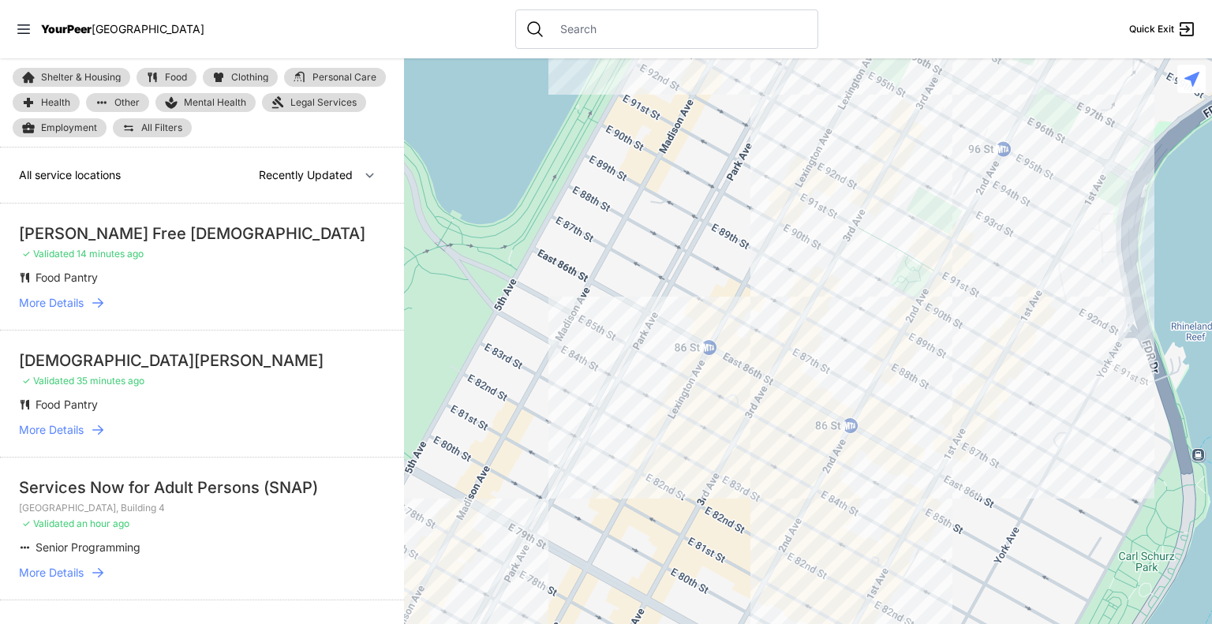
click at [659, 30] on input "text" at bounding box center [679, 29] width 257 height 16
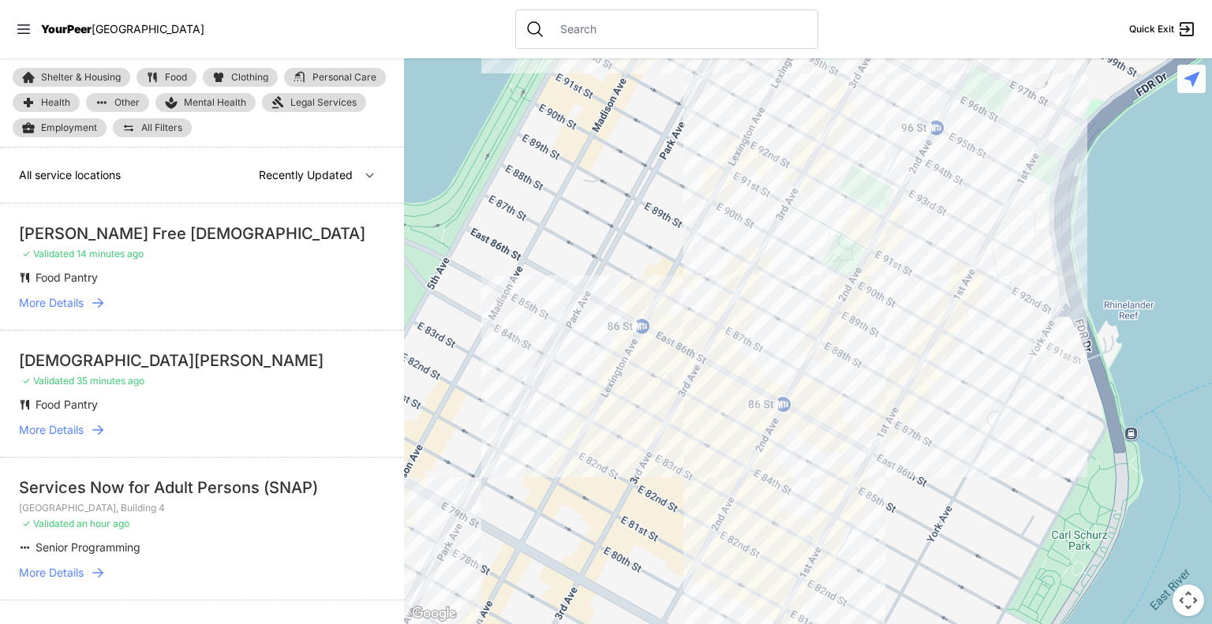
paste input "BronxWorks"
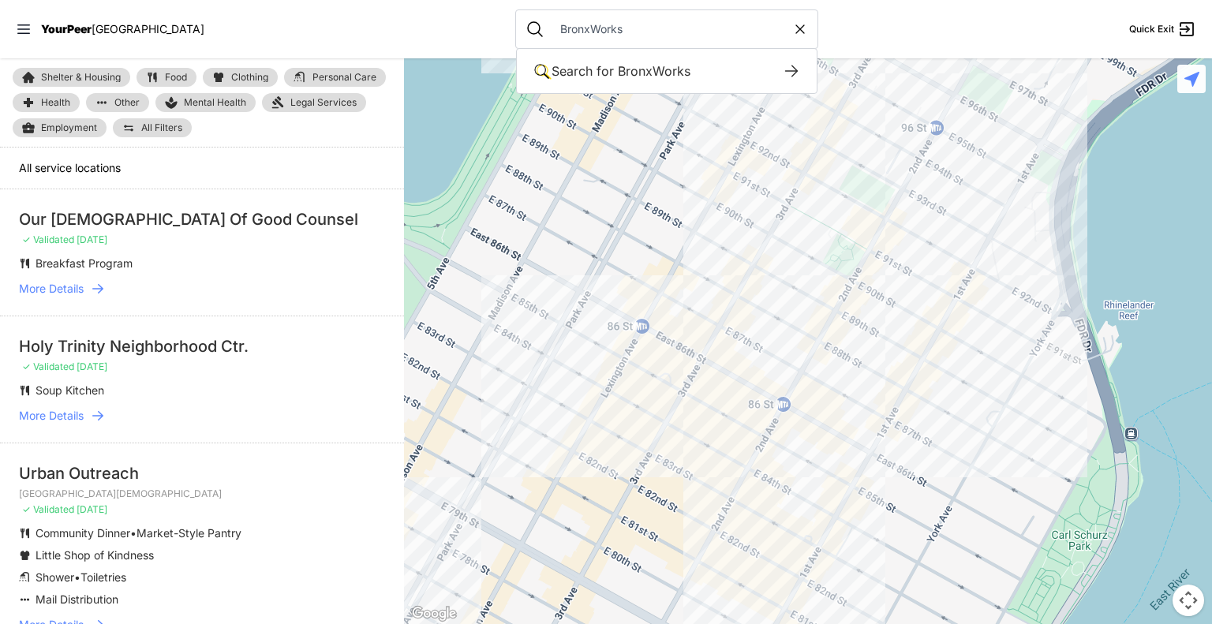
type input "BronxWorks"
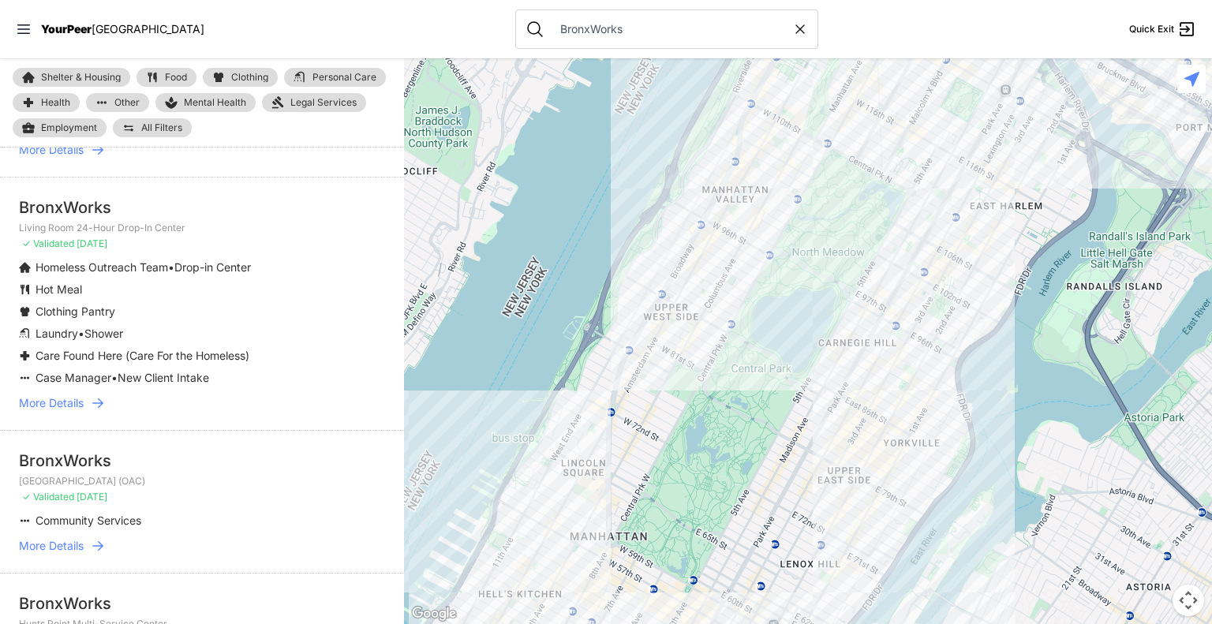
scroll to position [189, 0]
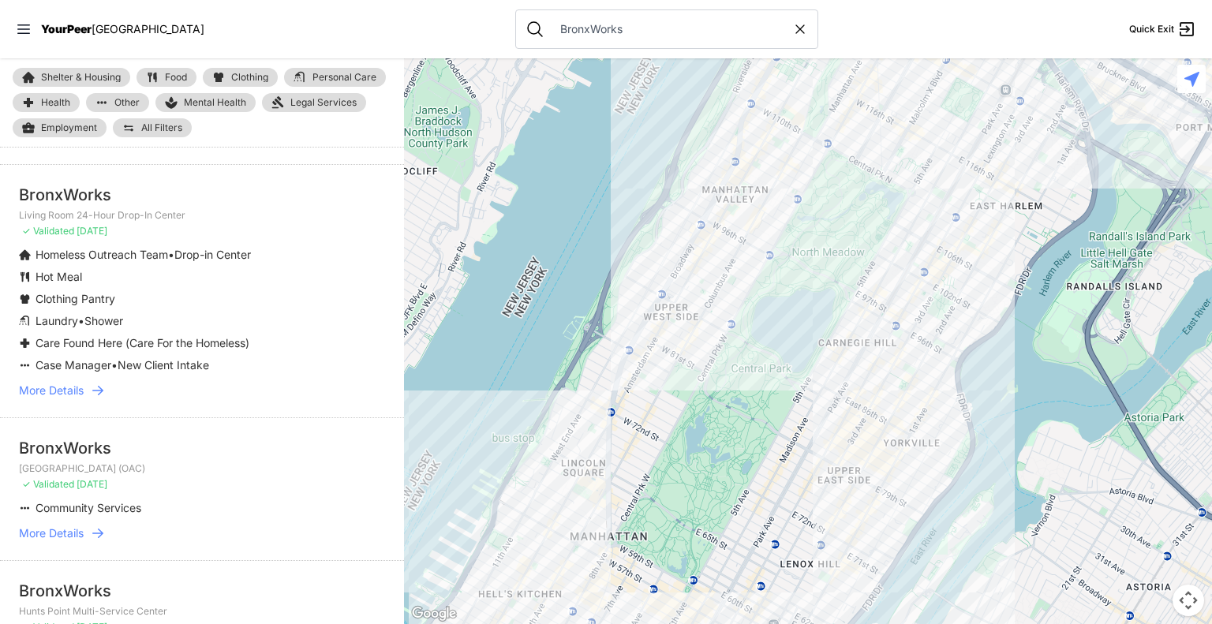
click at [82, 389] on span "More Details" at bounding box center [51, 391] width 65 height 16
click at [66, 393] on span "More Details" at bounding box center [51, 391] width 65 height 16
click at [64, 391] on span "More Details" at bounding box center [51, 391] width 65 height 16
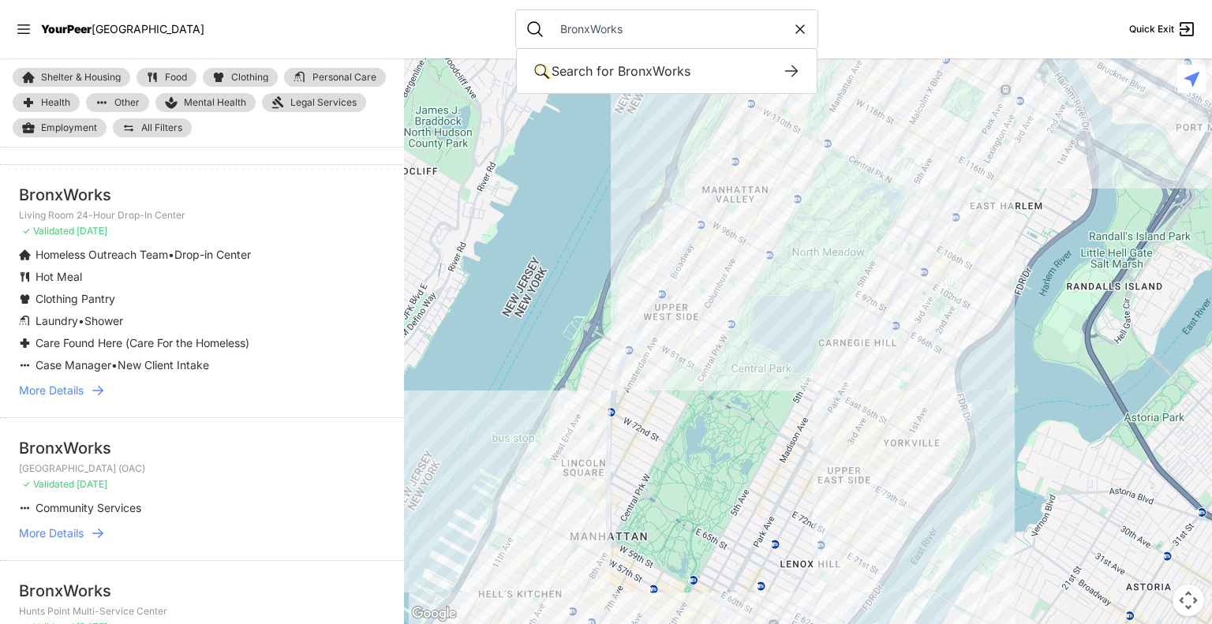
click at [616, 21] on input "BronxWorks" at bounding box center [671, 29] width 241 height 16
click at [63, 389] on span "More Details" at bounding box center [51, 391] width 65 height 16
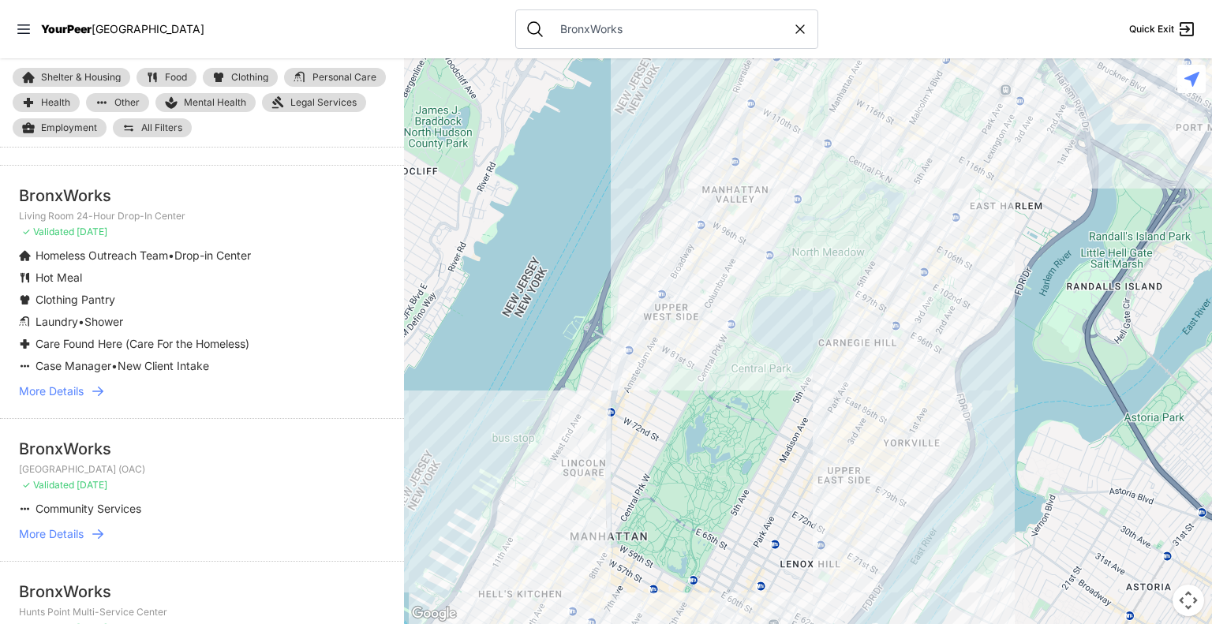
scroll to position [211, 0]
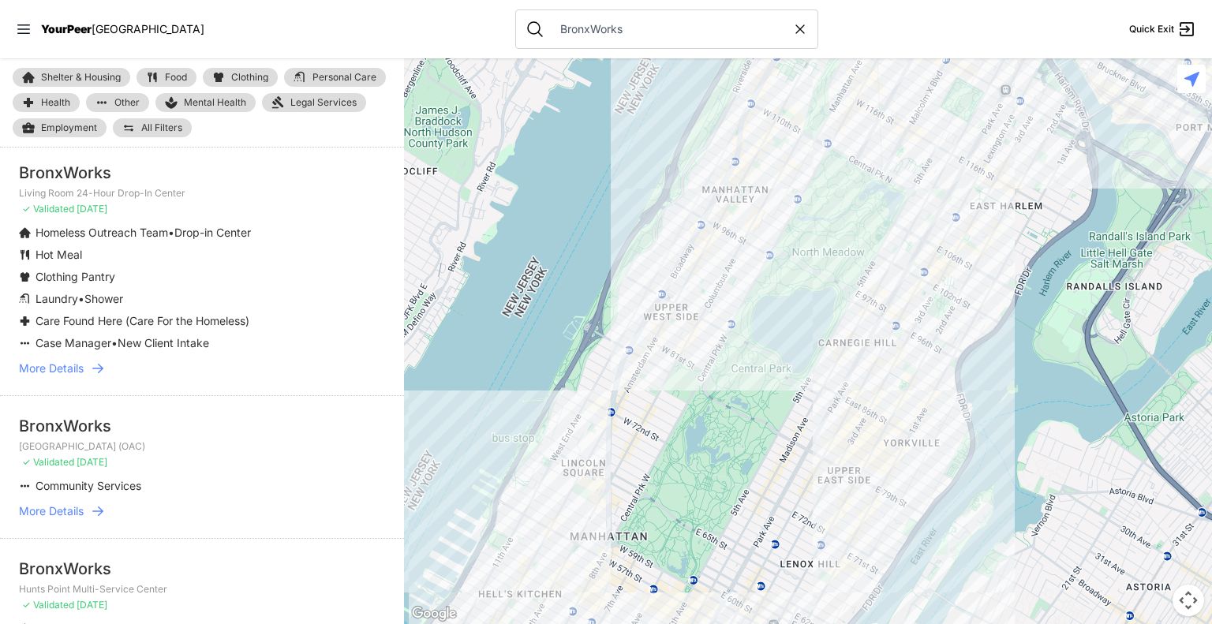
click at [69, 369] on span "More Details" at bounding box center [51, 369] width 65 height 16
click at [42, 369] on span "More Details" at bounding box center [51, 369] width 65 height 16
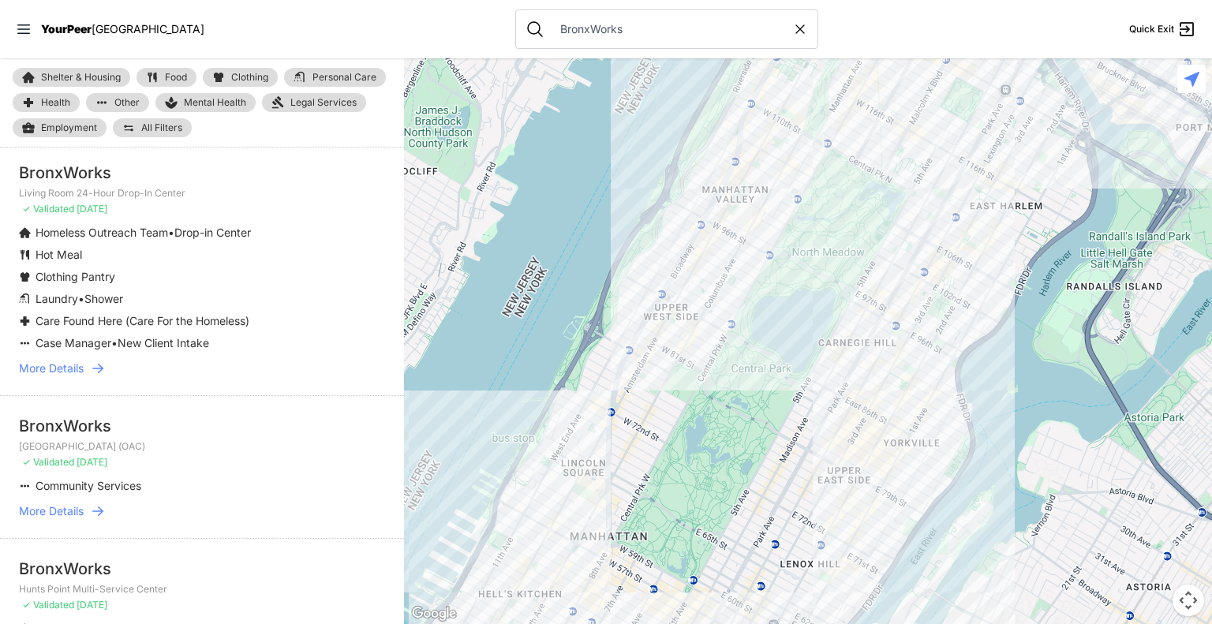
click at [88, 367] on link "More Details" at bounding box center [202, 369] width 366 height 16
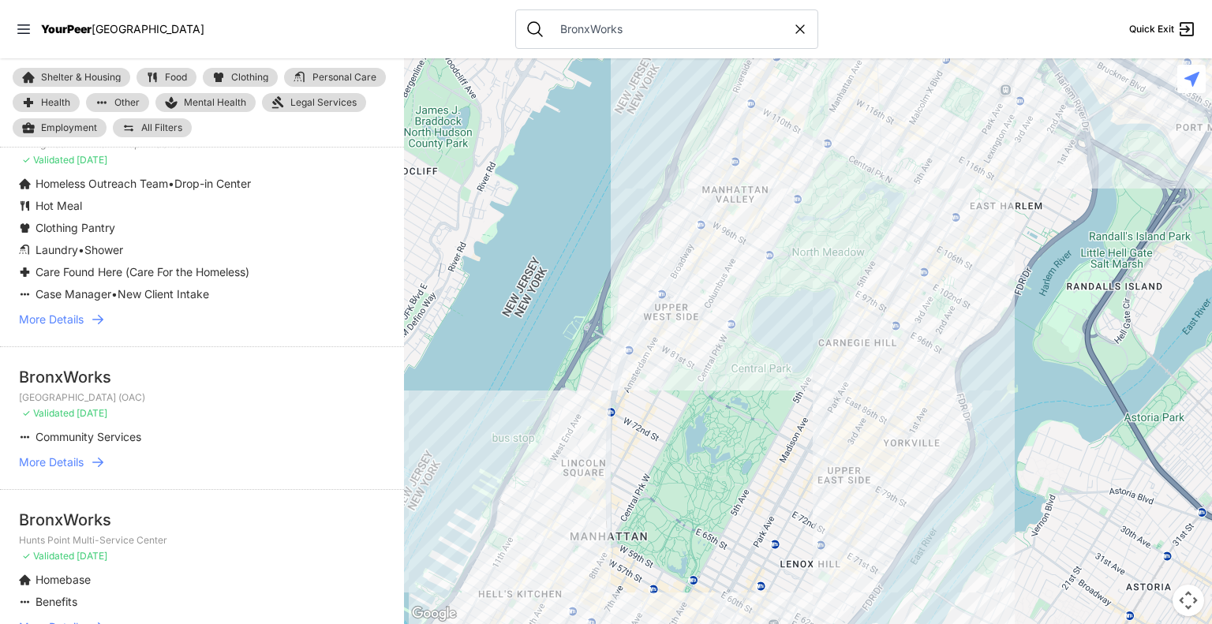
scroll to position [267, 0]
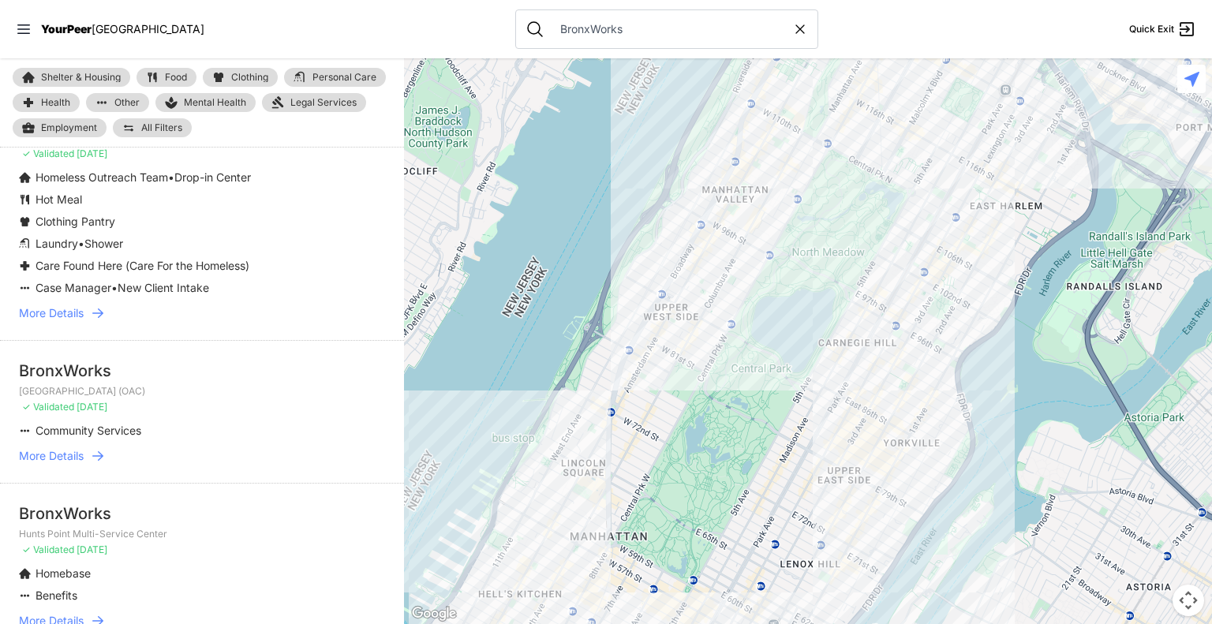
click at [76, 454] on span "More Details" at bounding box center [51, 456] width 65 height 16
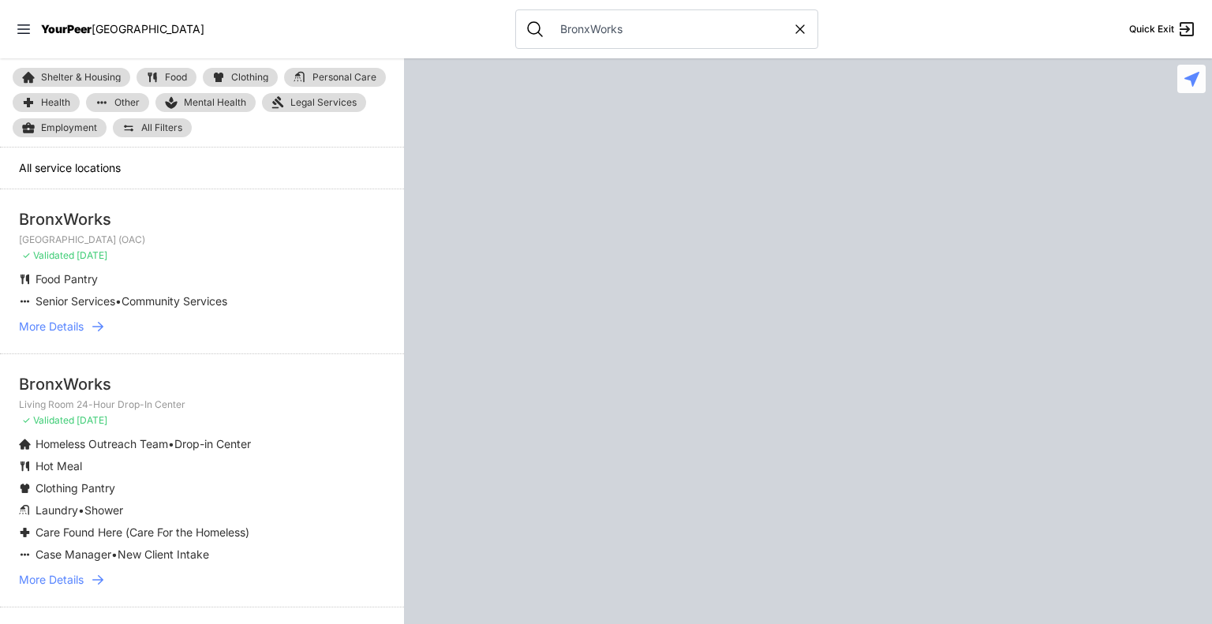
click at [792, 35] on icon at bounding box center [800, 29] width 16 height 16
select select "recentlyUpdated"
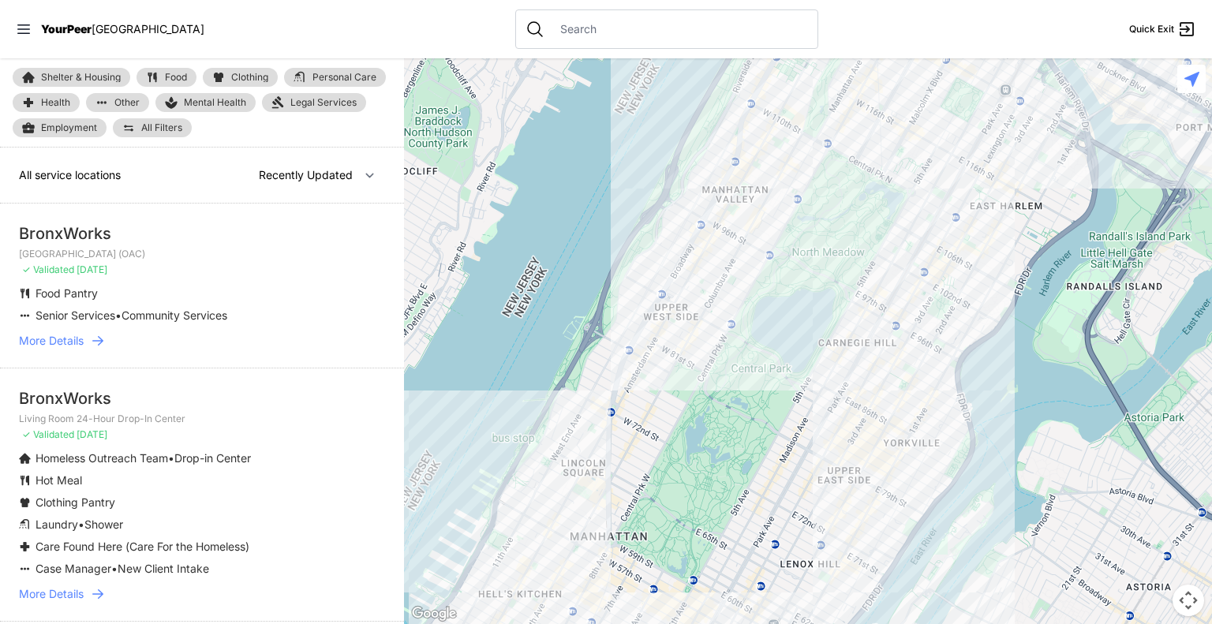
click at [14, 28] on nav "YourPeer NYC Quick Exit" at bounding box center [606, 29] width 1212 height 58
click at [22, 28] on icon at bounding box center [23, 28] width 13 height 9
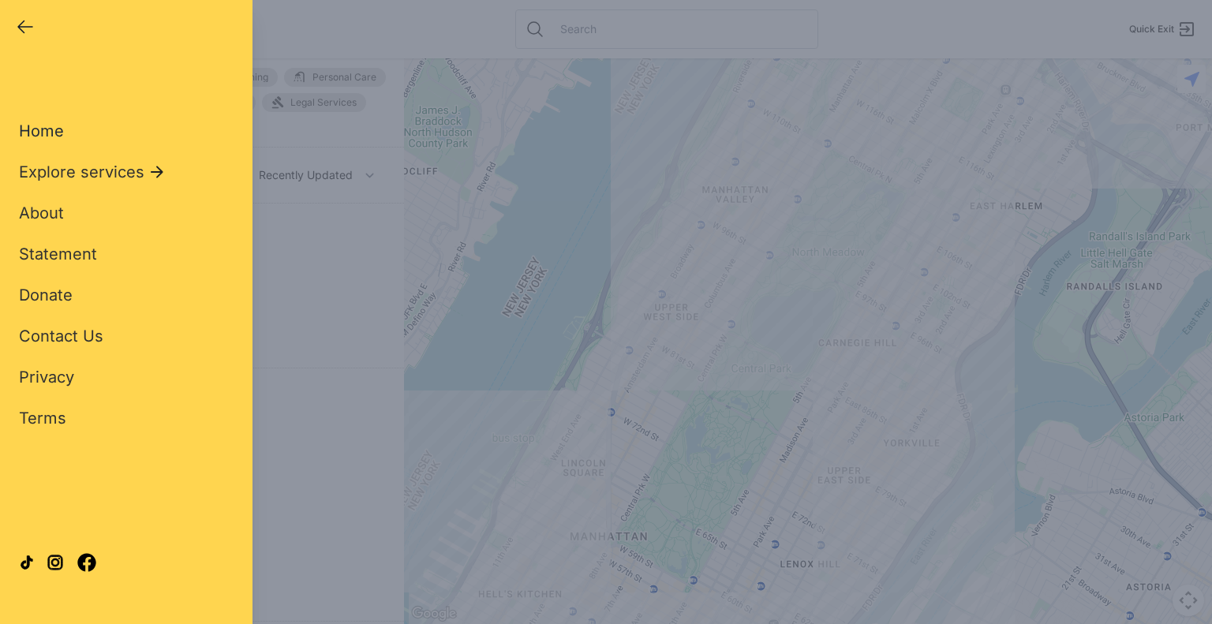
click at [42, 134] on span "Home" at bounding box center [41, 131] width 45 height 19
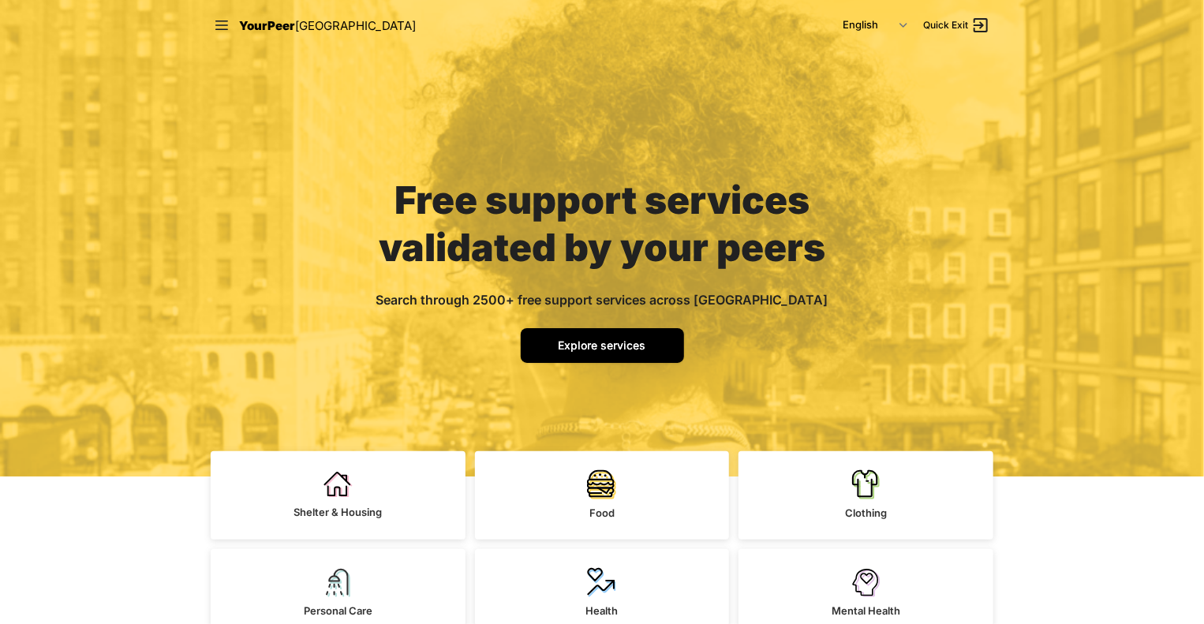
click at [604, 361] on link "Explore services" at bounding box center [602, 345] width 163 height 35
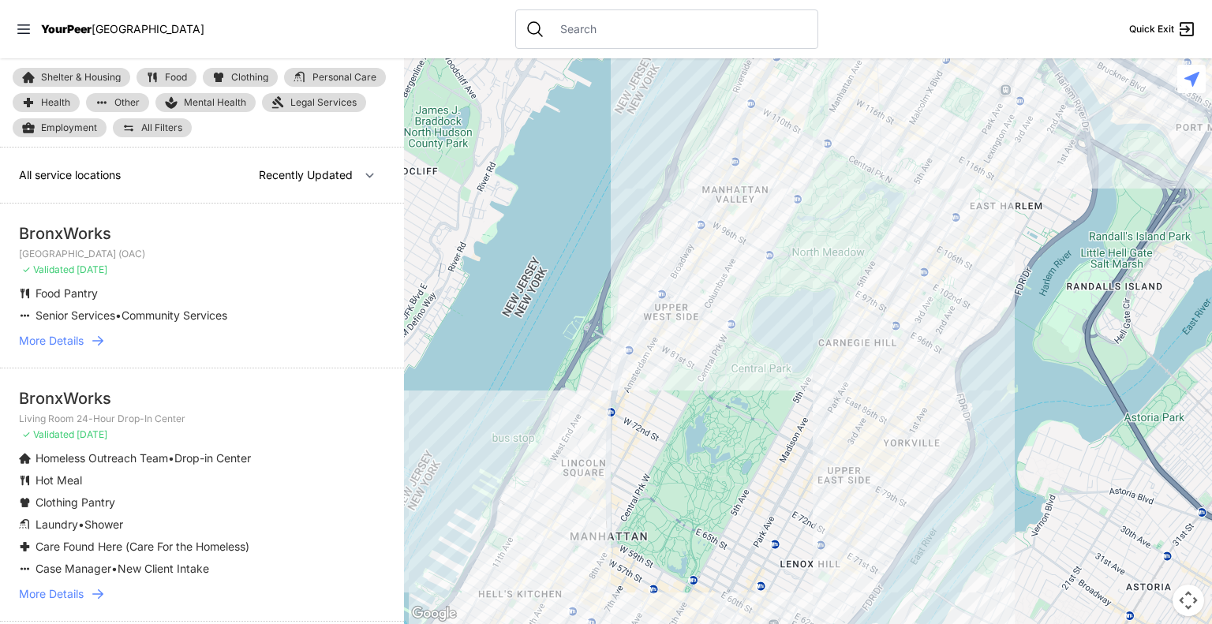
select select "nearby"
click at [593, 31] on input "text" at bounding box center [679, 29] width 257 height 16
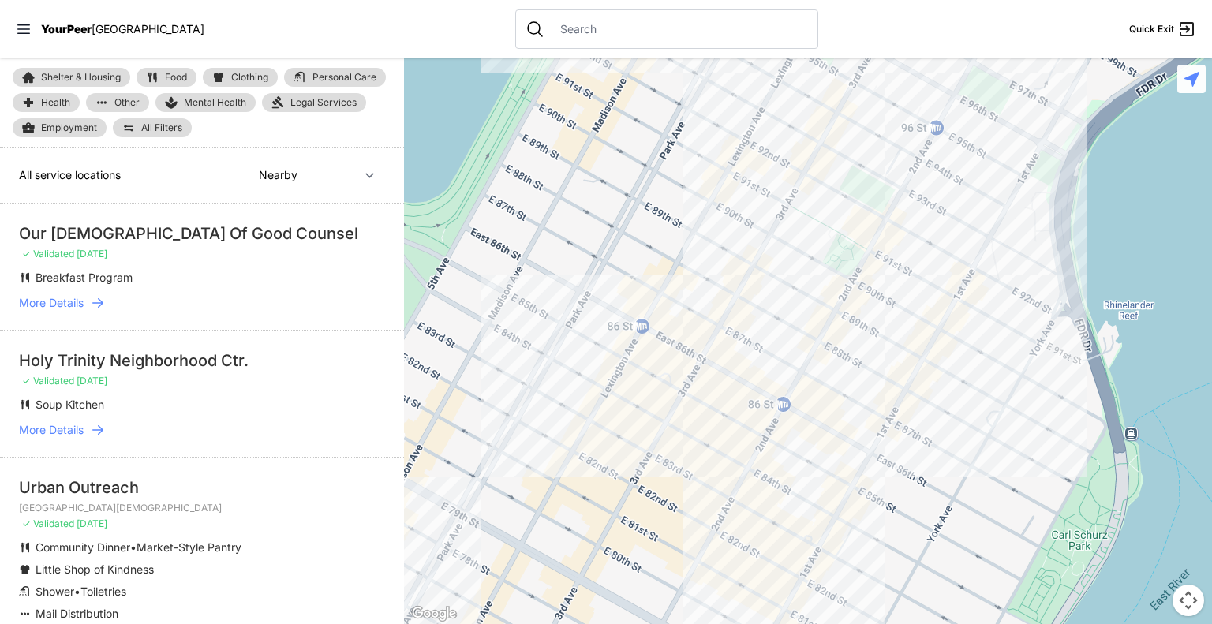
type input "BronxWorks"
click at [593, 31] on input "text" at bounding box center [679, 29] width 257 height 16
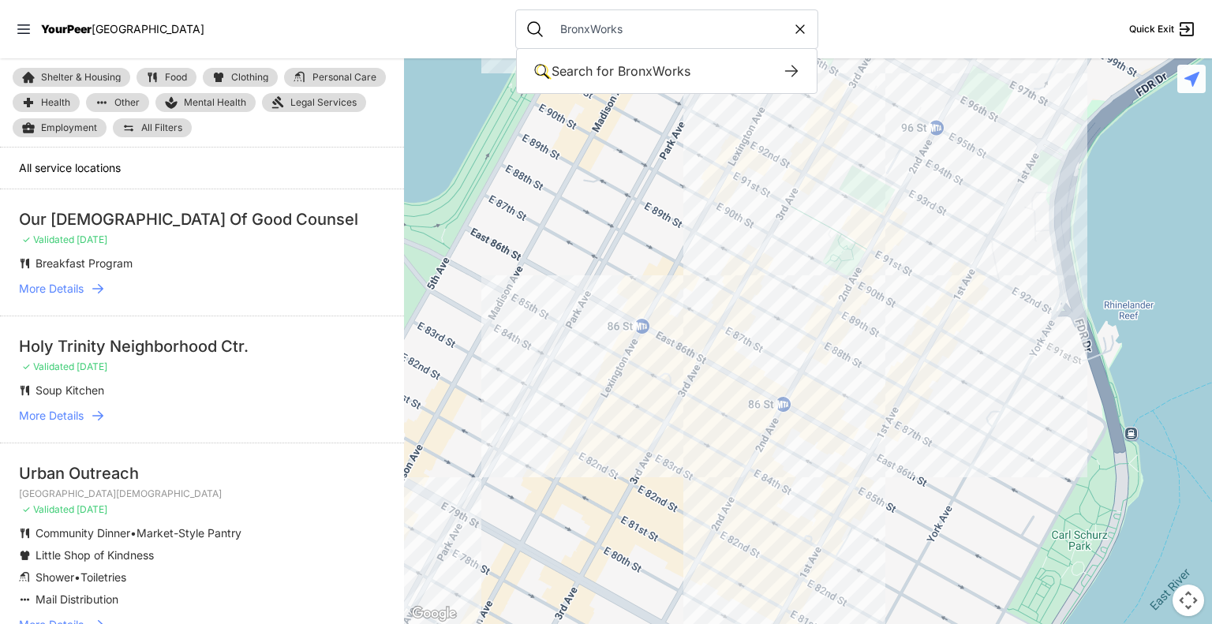
type input "BronxWorks"
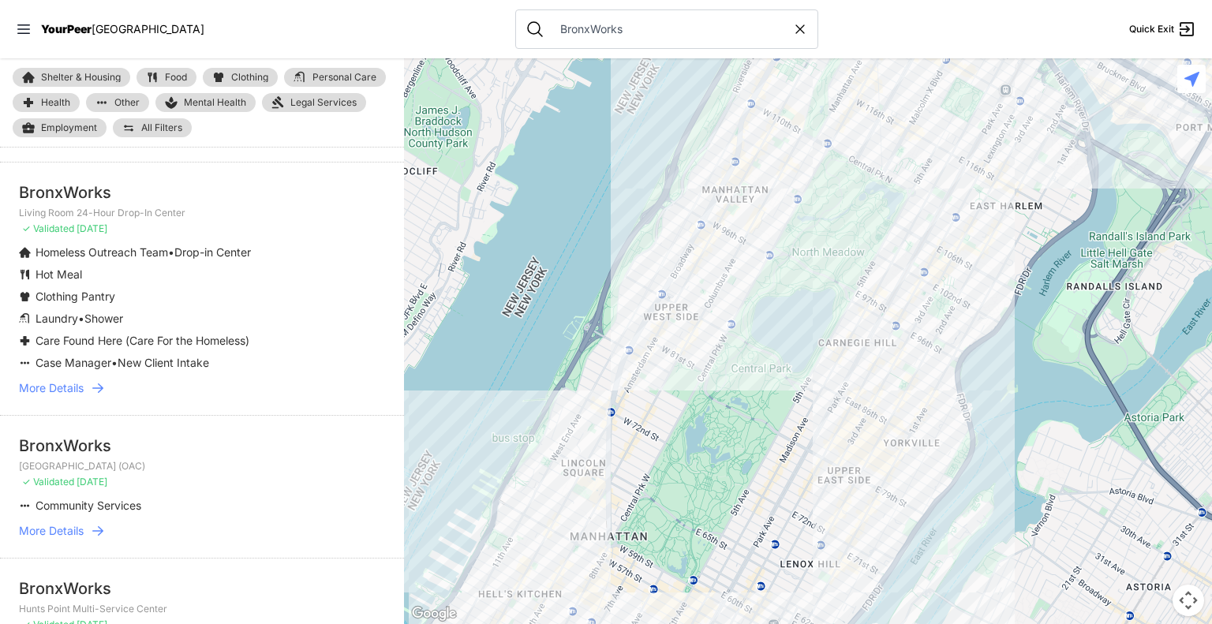
scroll to position [196, 0]
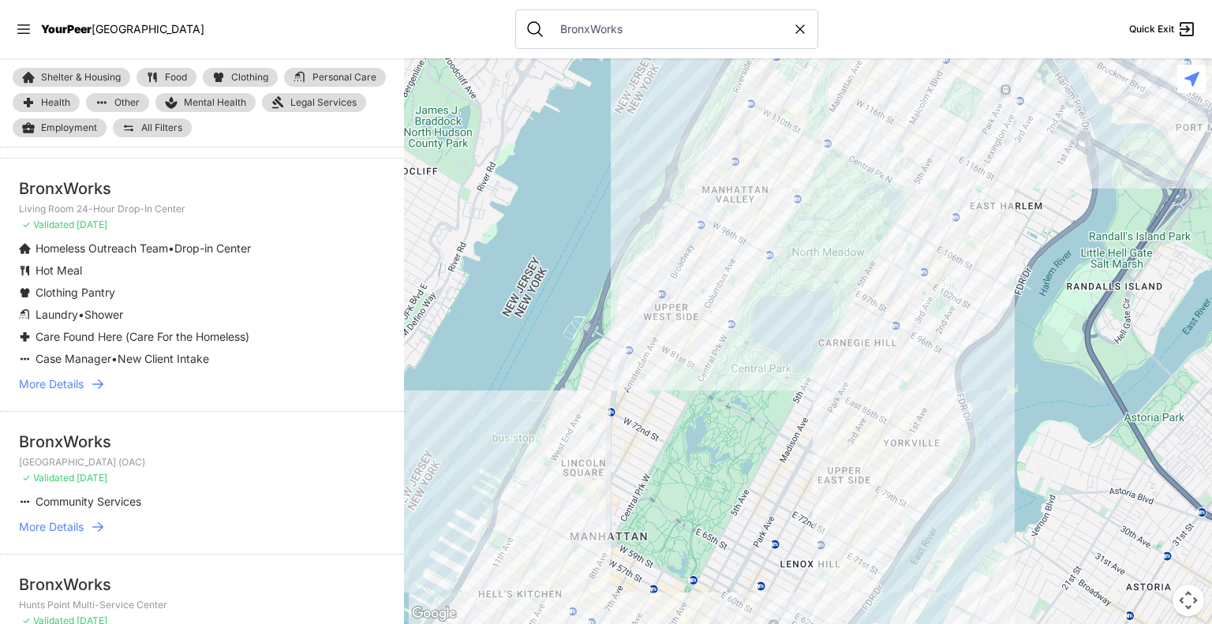
click at [59, 381] on span "More Details" at bounding box center [51, 384] width 65 height 16
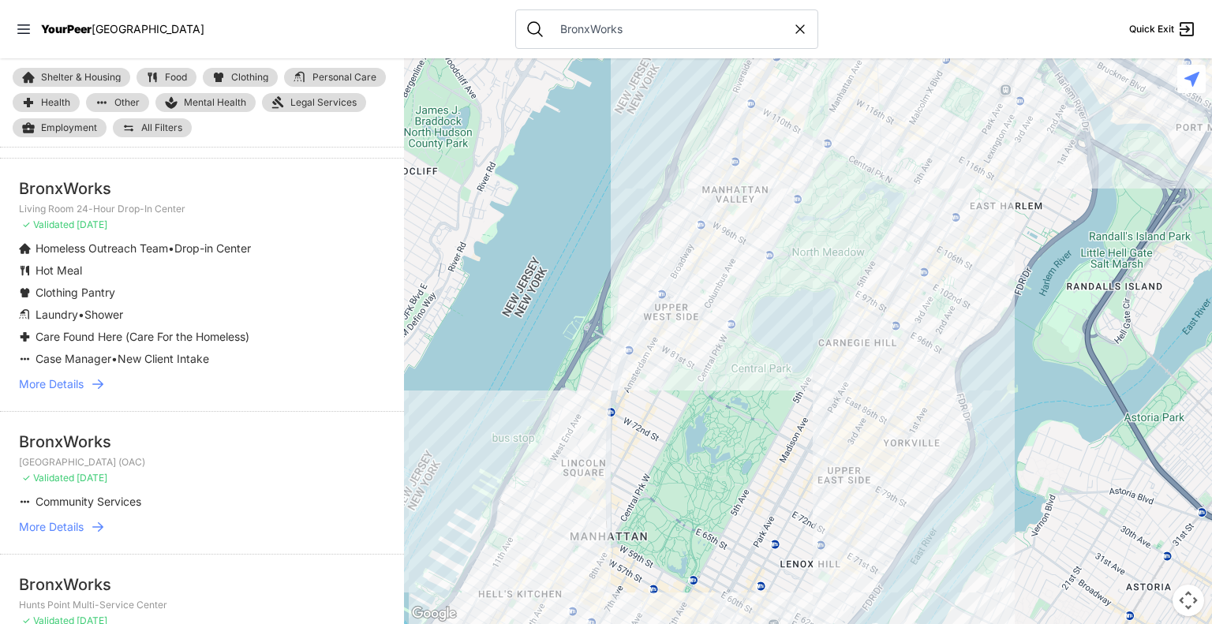
click at [59, 381] on span "More Details" at bounding box center [51, 384] width 65 height 16
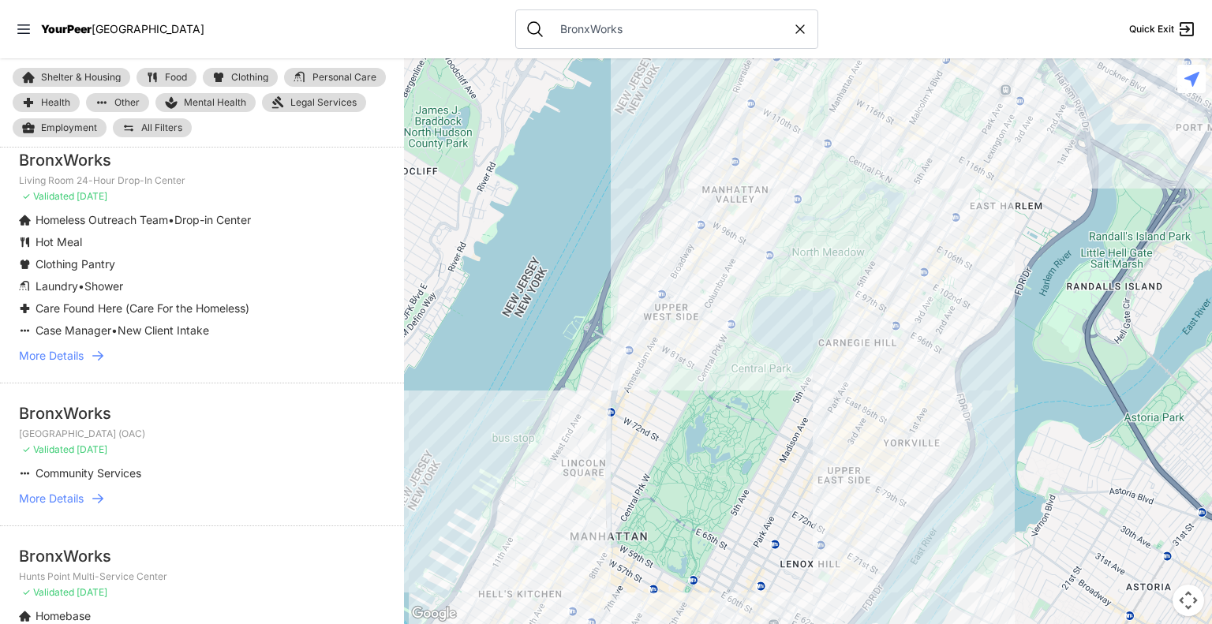
scroll to position [230, 0]
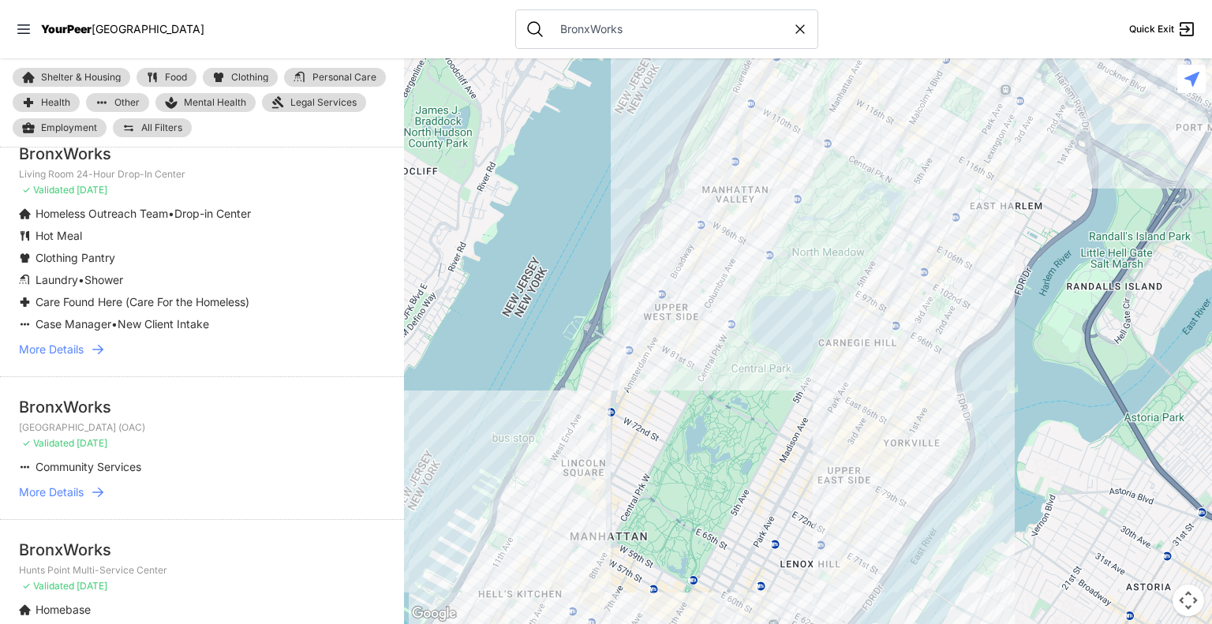
click at [62, 350] on span "More Details" at bounding box center [51, 350] width 65 height 16
click at [52, 356] on span "More Details" at bounding box center [51, 350] width 65 height 16
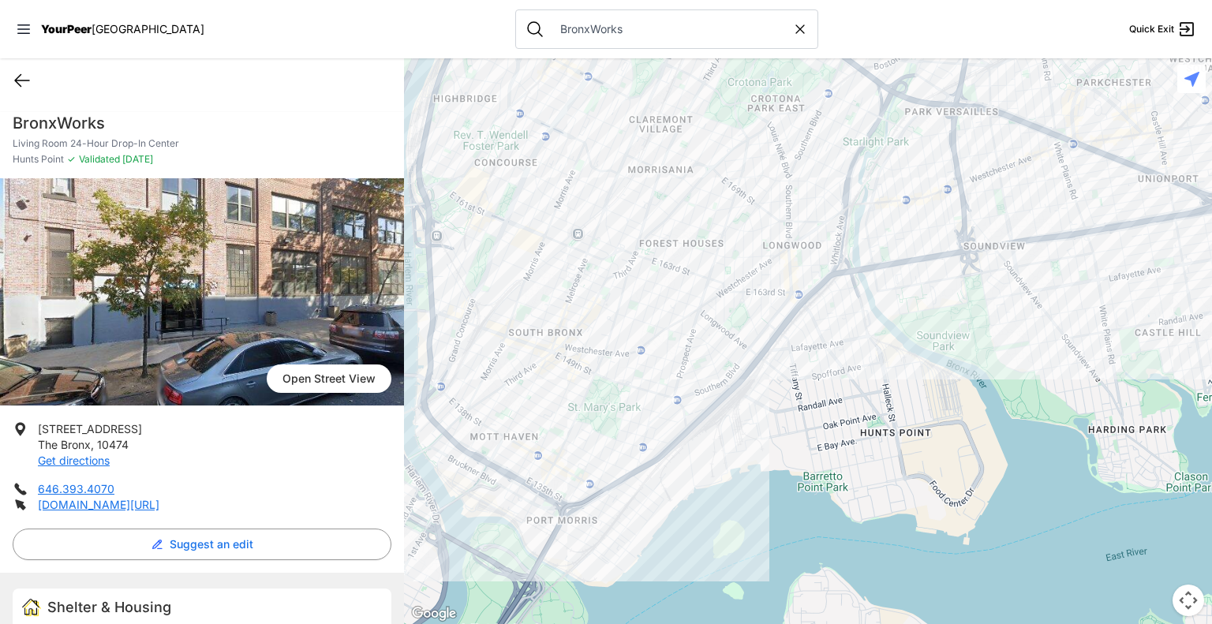
click at [20, 80] on icon at bounding box center [22, 81] width 14 height 12
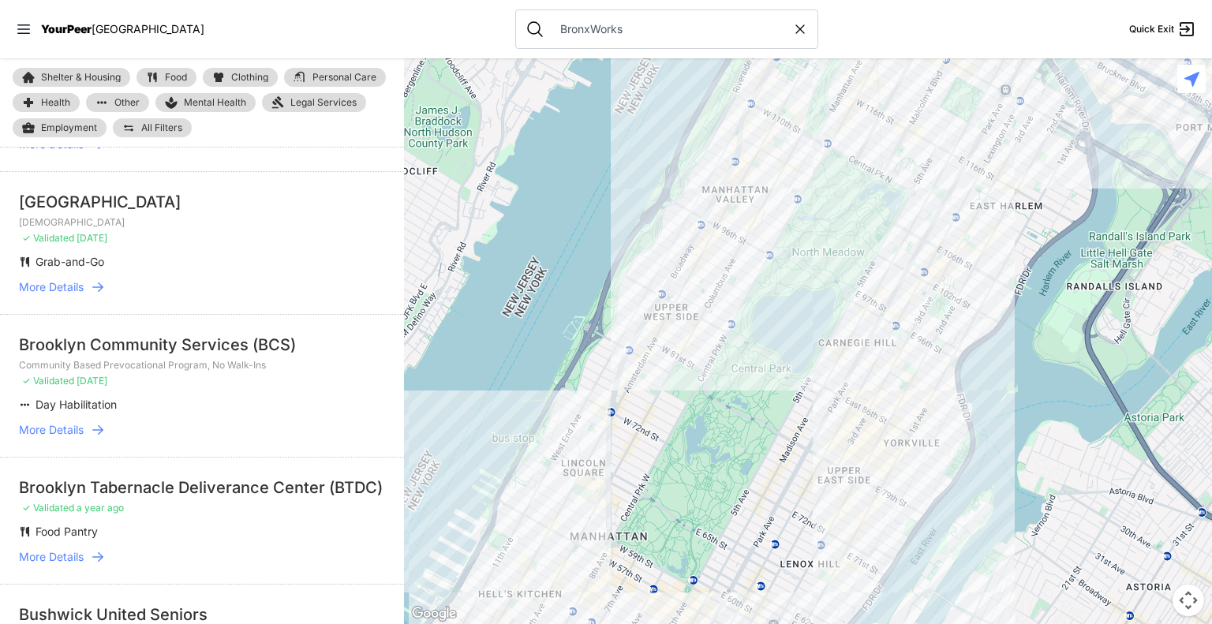
scroll to position [578, 0]
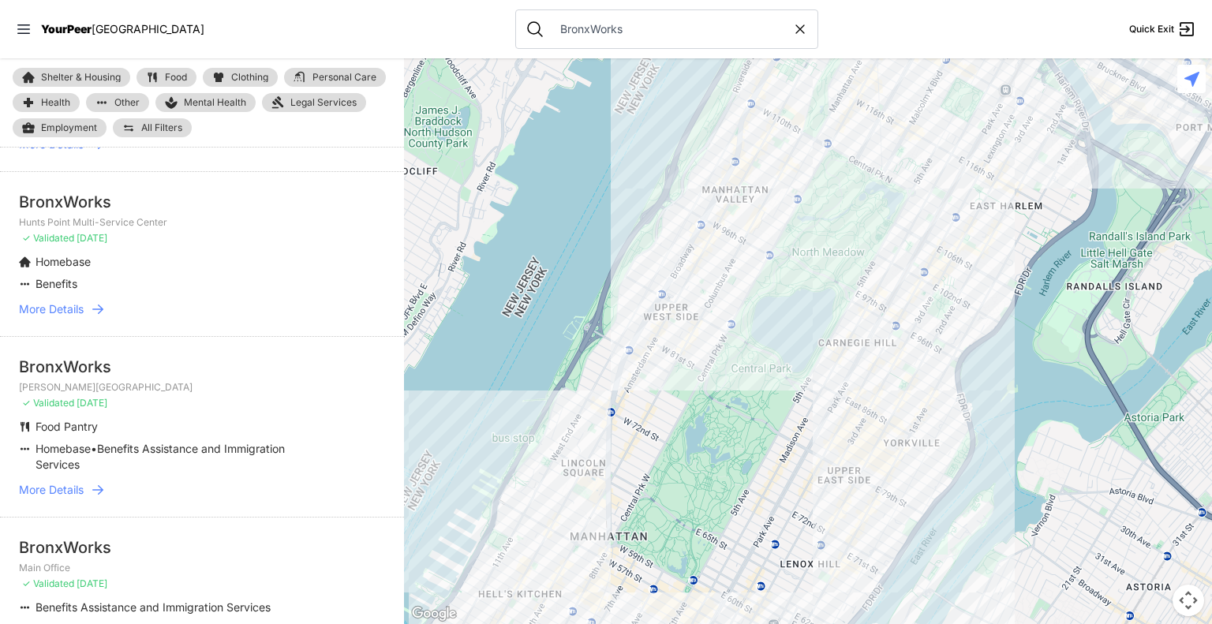
click at [52, 490] on span "More Details" at bounding box center [51, 490] width 65 height 16
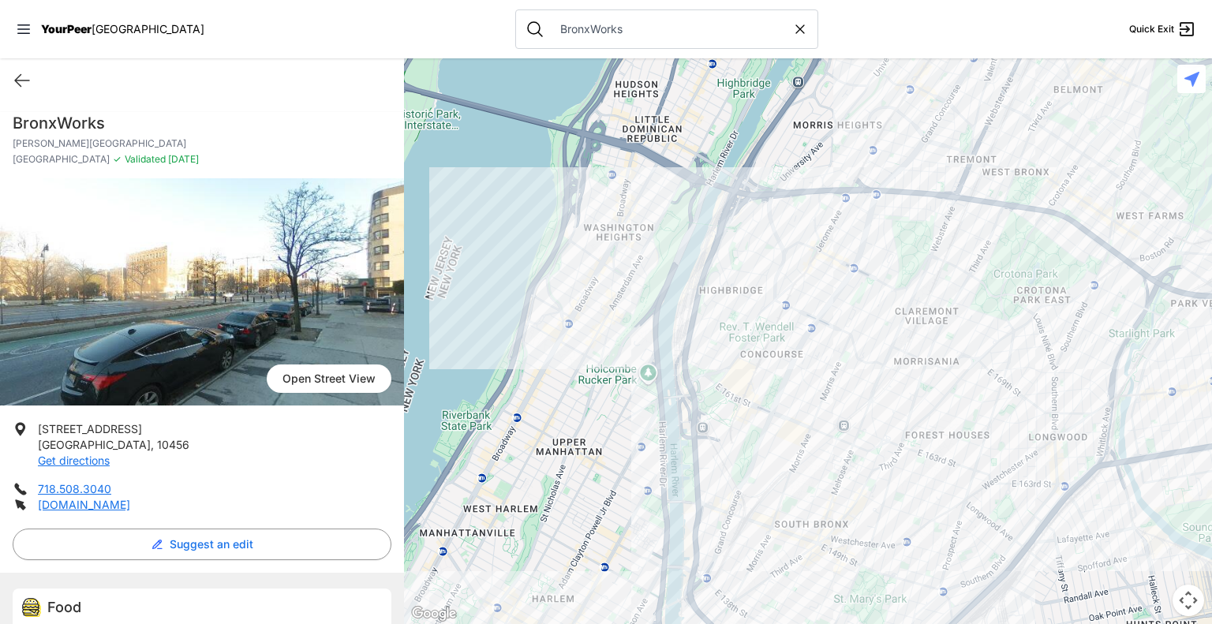
scroll to position [189, 0]
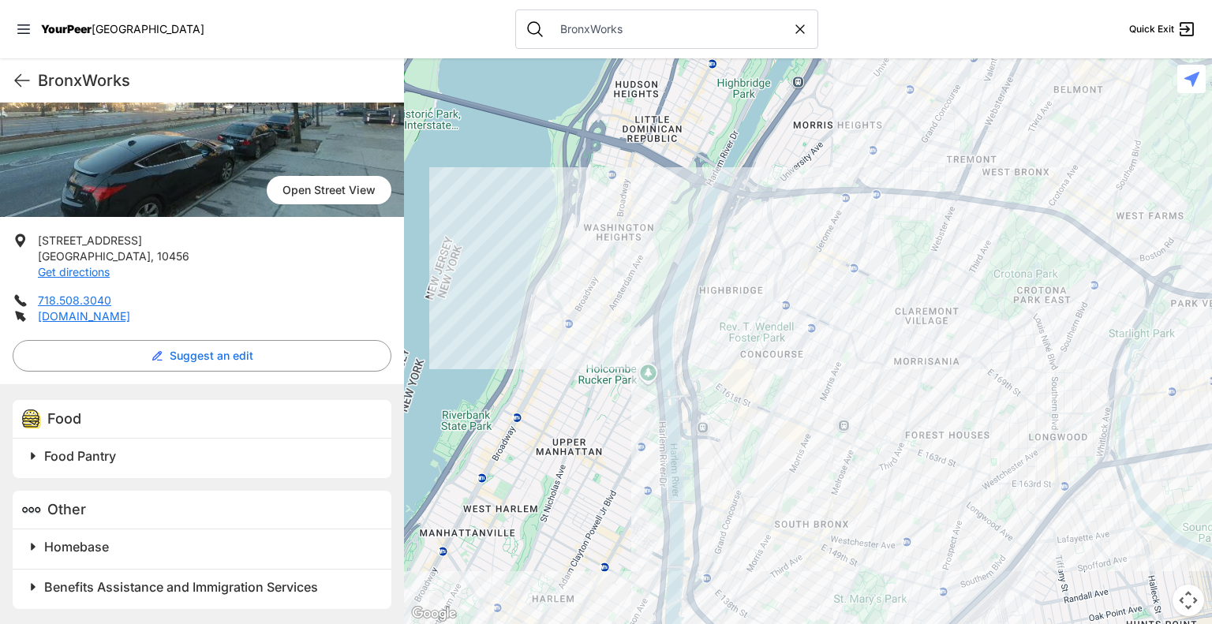
click at [36, 548] on span at bounding box center [230, 547] width 417 height 22
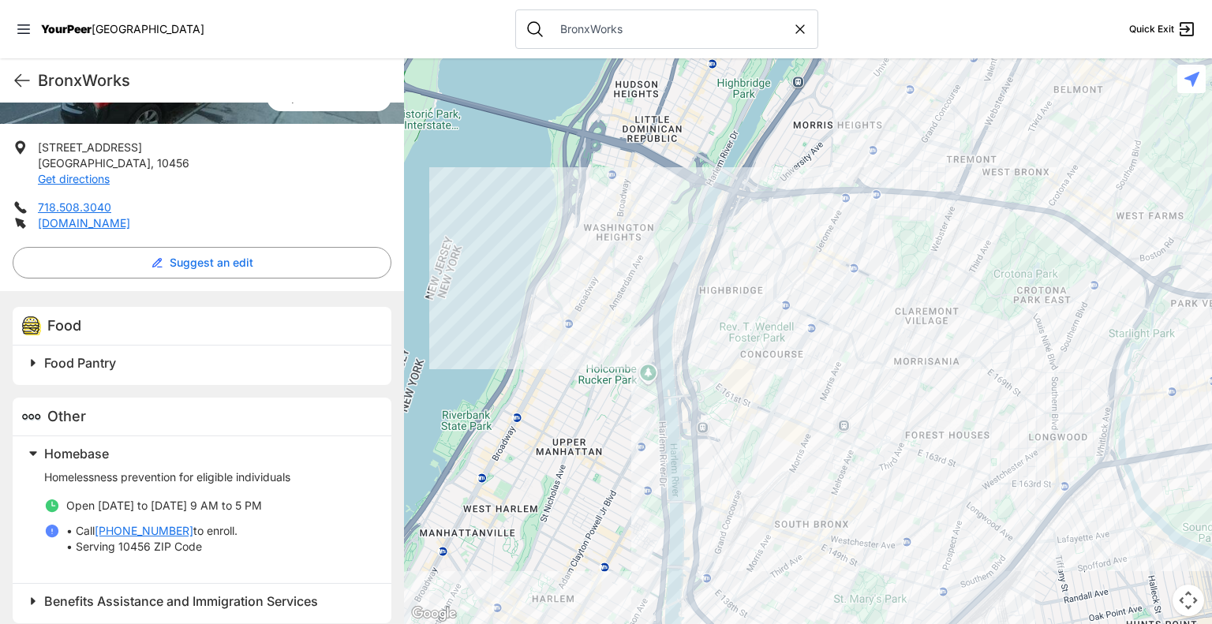
scroll to position [296, 0]
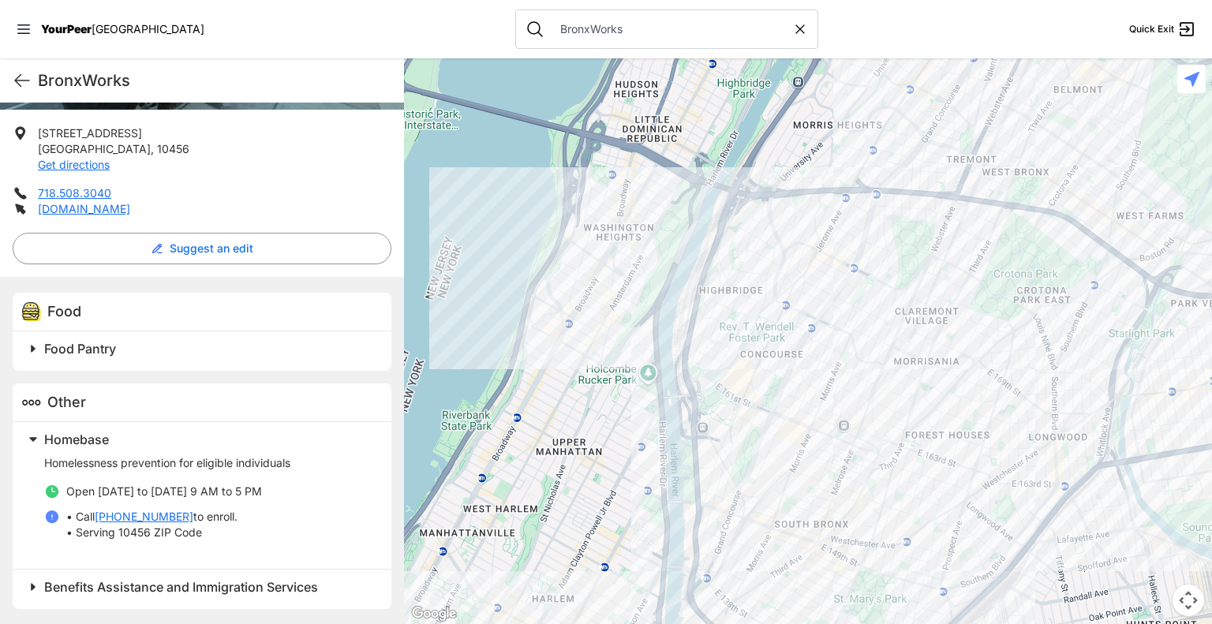
click at [39, 589] on span at bounding box center [230, 587] width 417 height 22
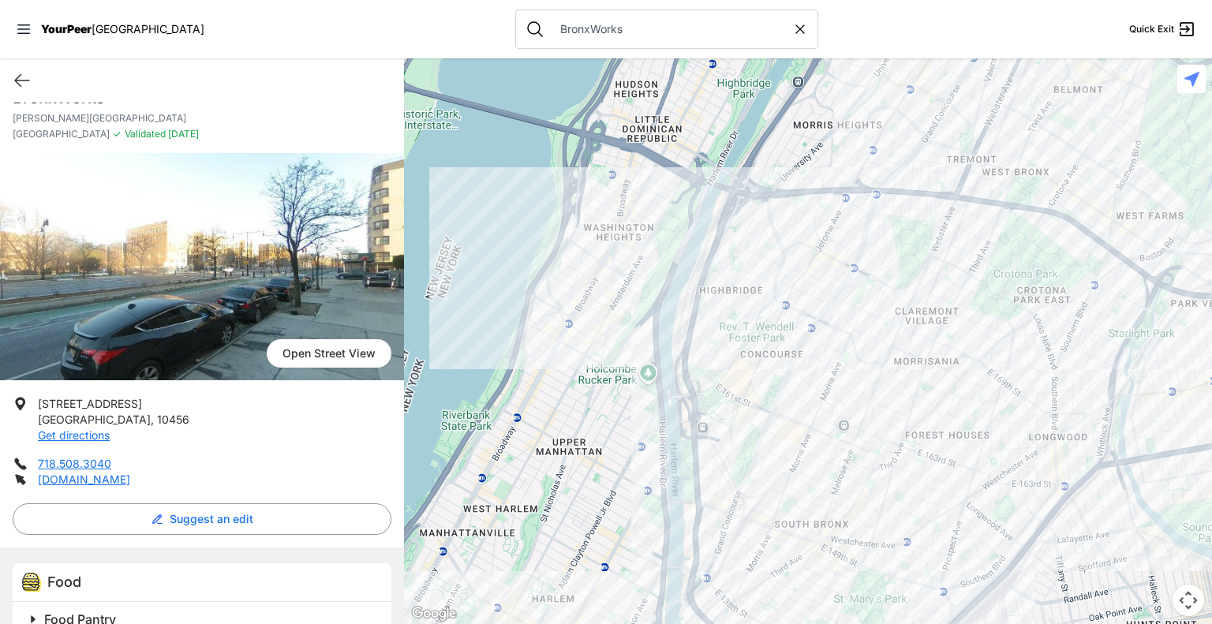
scroll to position [25, 0]
click at [792, 34] on icon at bounding box center [800, 29] width 16 height 16
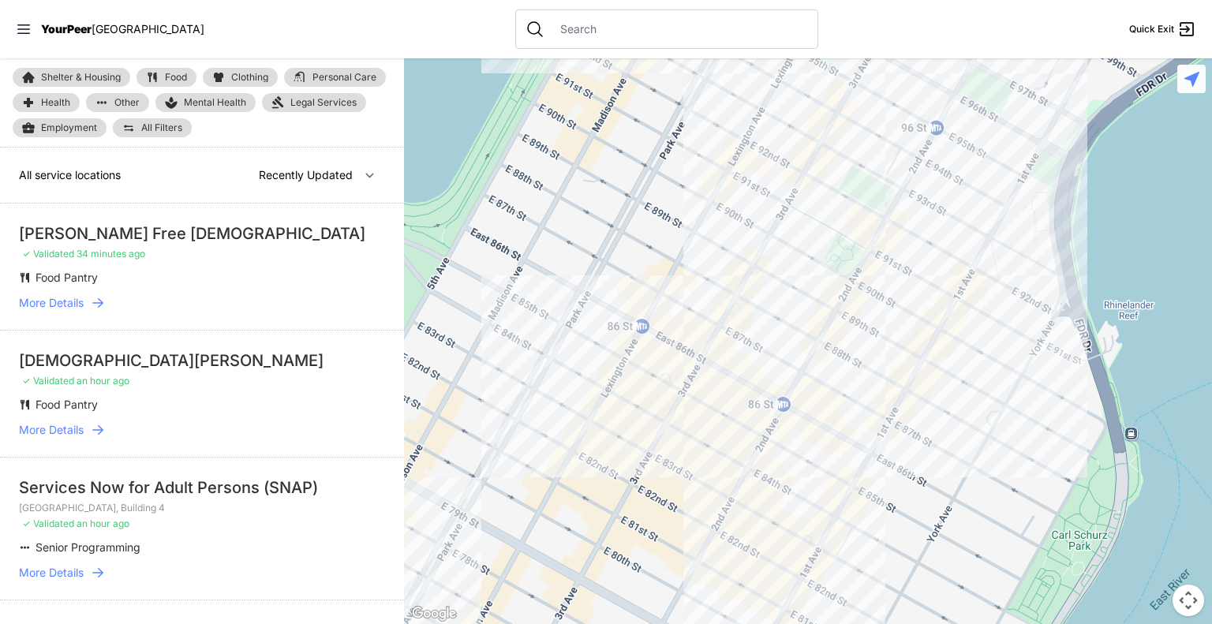
click at [623, 32] on input "text" at bounding box center [679, 29] width 257 height 16
select select "nearby"
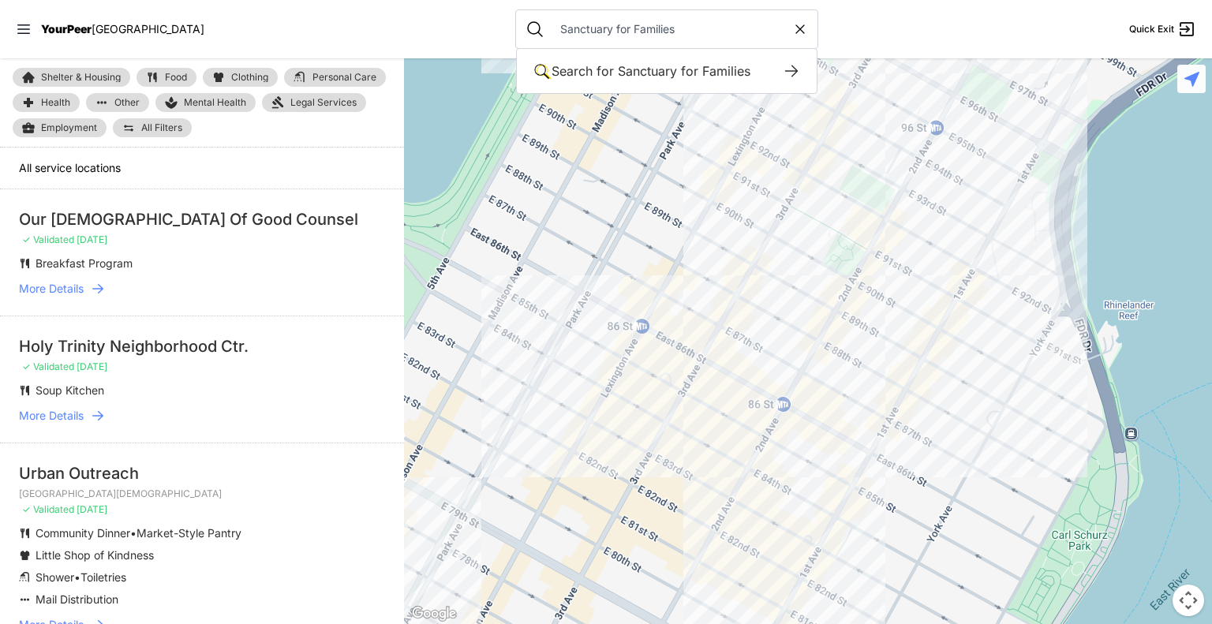
type input "Sanctuary for Families"
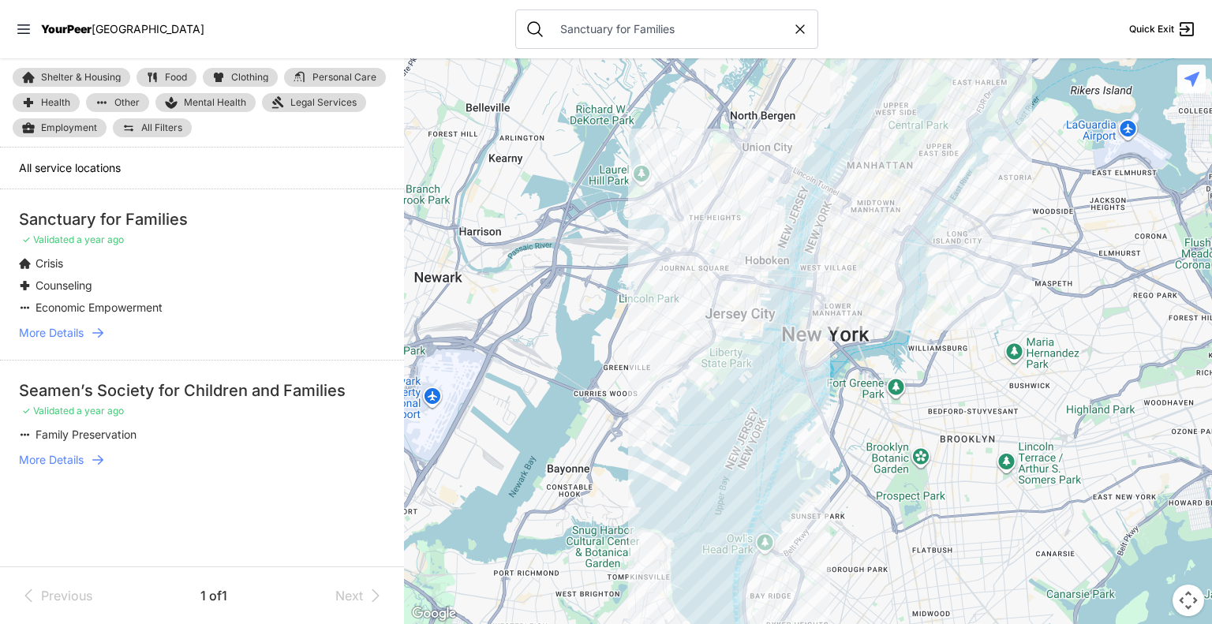
click at [47, 459] on span "More Details" at bounding box center [51, 460] width 65 height 16
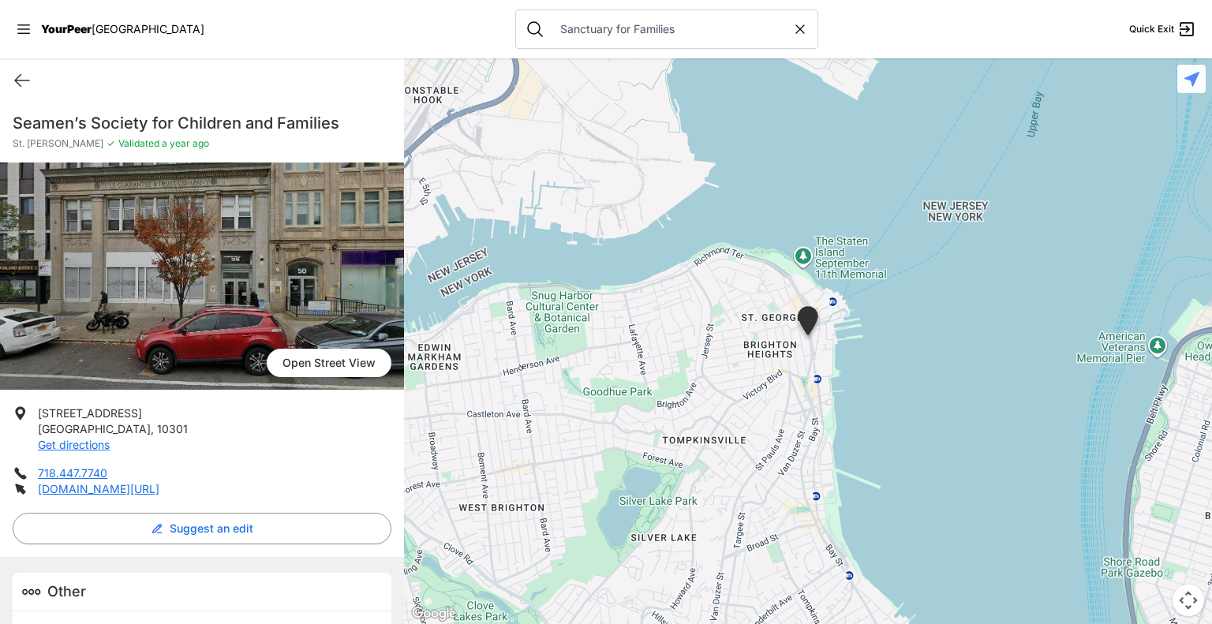
scroll to position [42, 0]
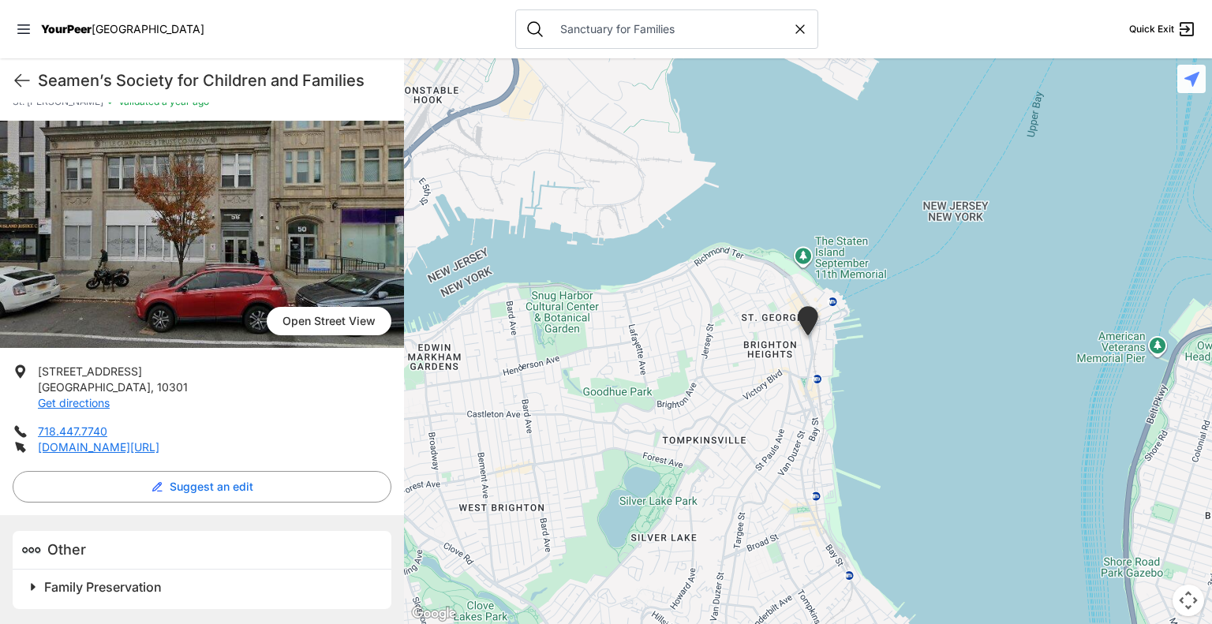
click at [792, 33] on icon at bounding box center [800, 29] width 16 height 16
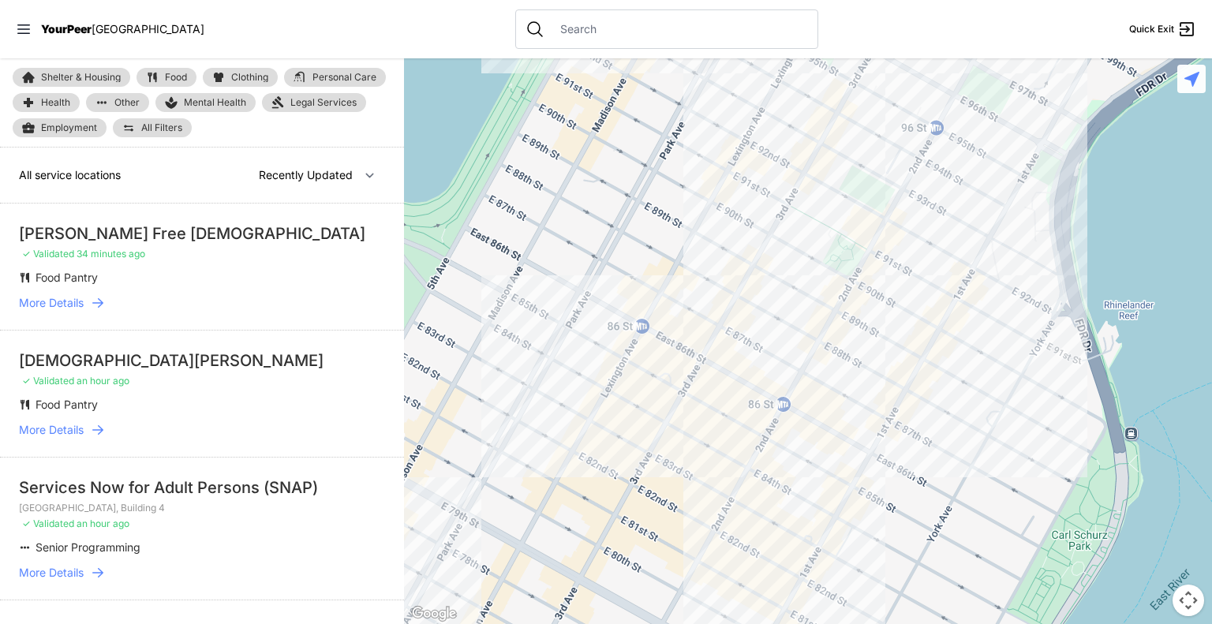
click at [653, 37] on div at bounding box center [666, 28] width 303 height 39
click at [606, 24] on input "text" at bounding box center [679, 29] width 257 height 16
select select "nearby"
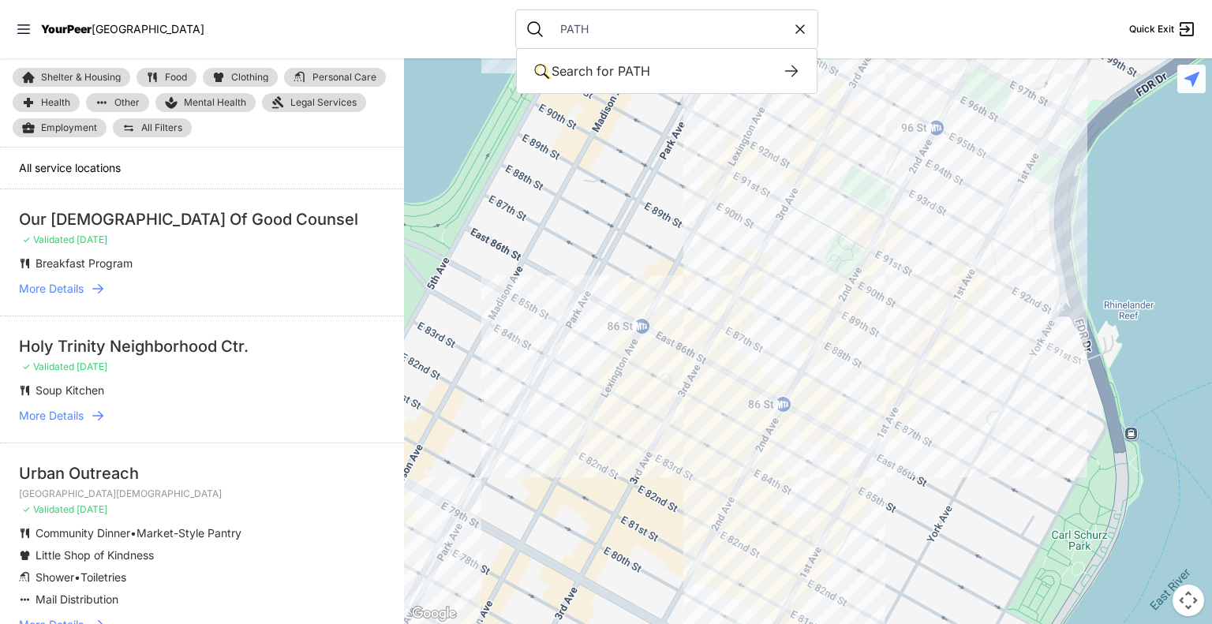
type input "PATH"
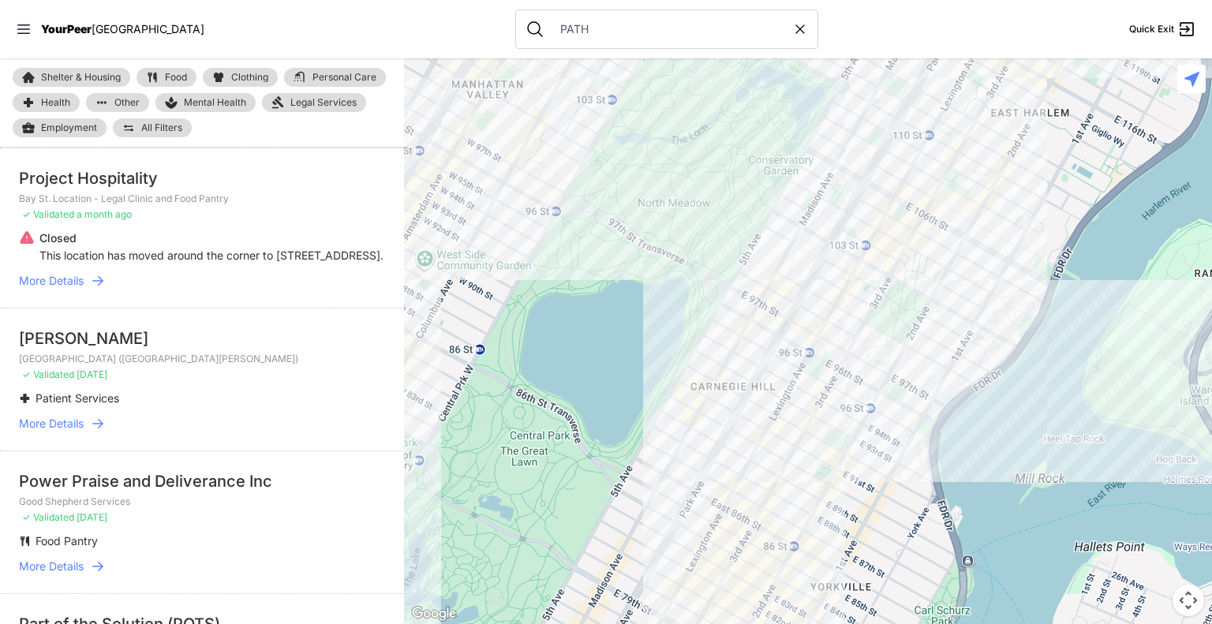
scroll to position [3240, 0]
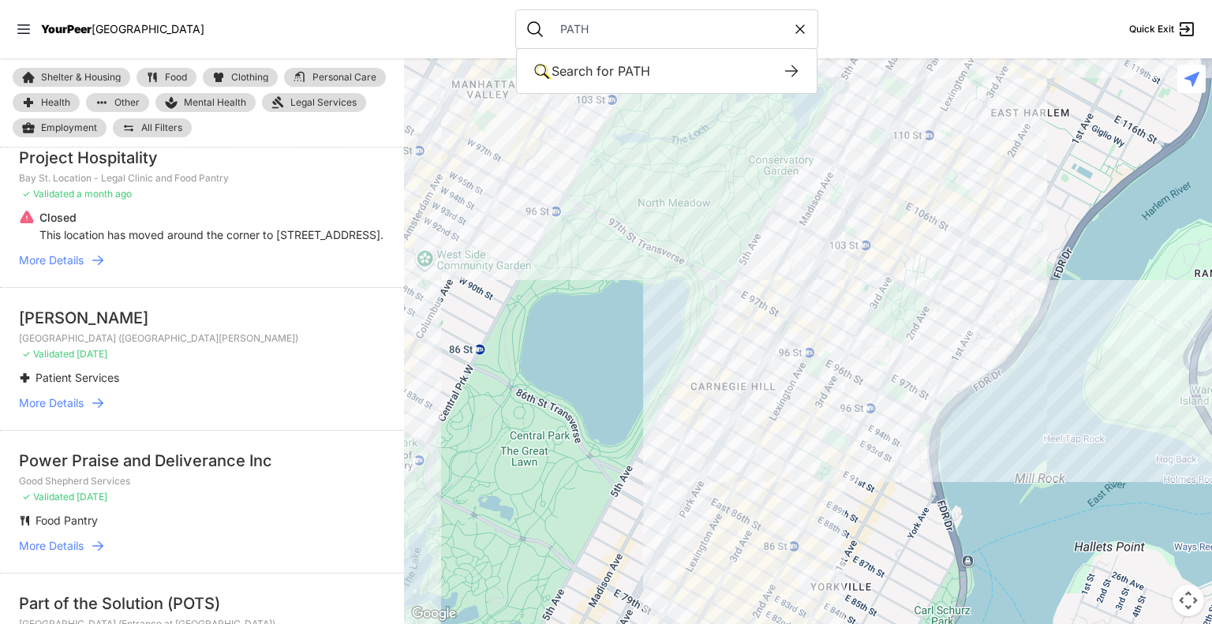
click at [792, 28] on icon at bounding box center [800, 29] width 16 height 16
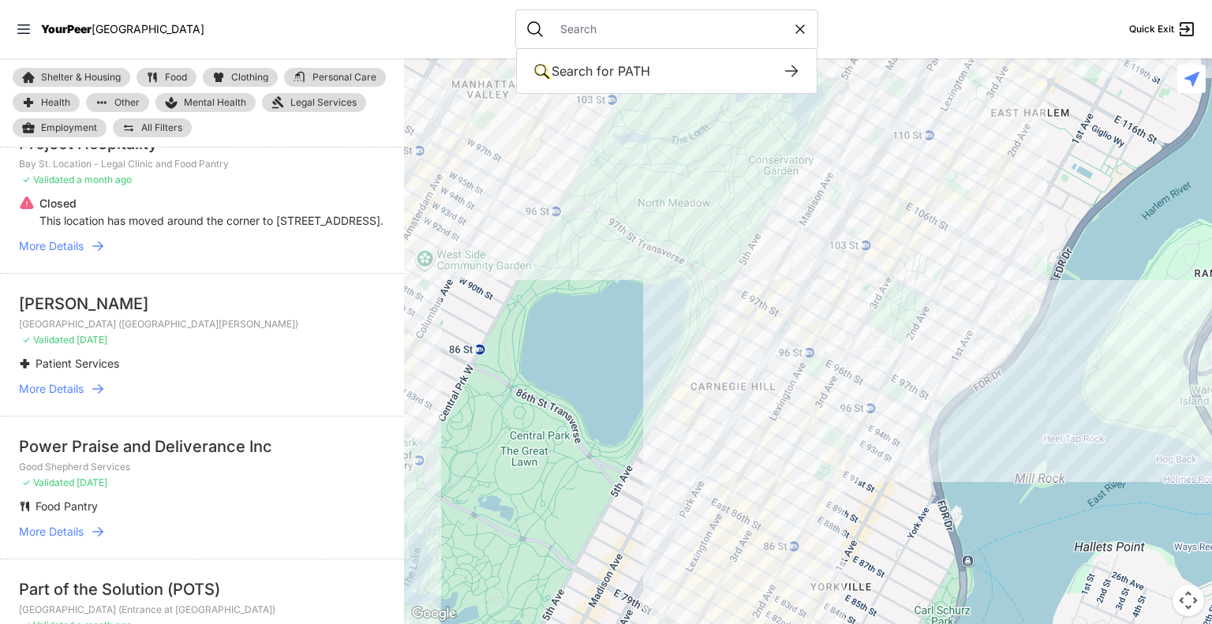
select select "recentlyUpdated"
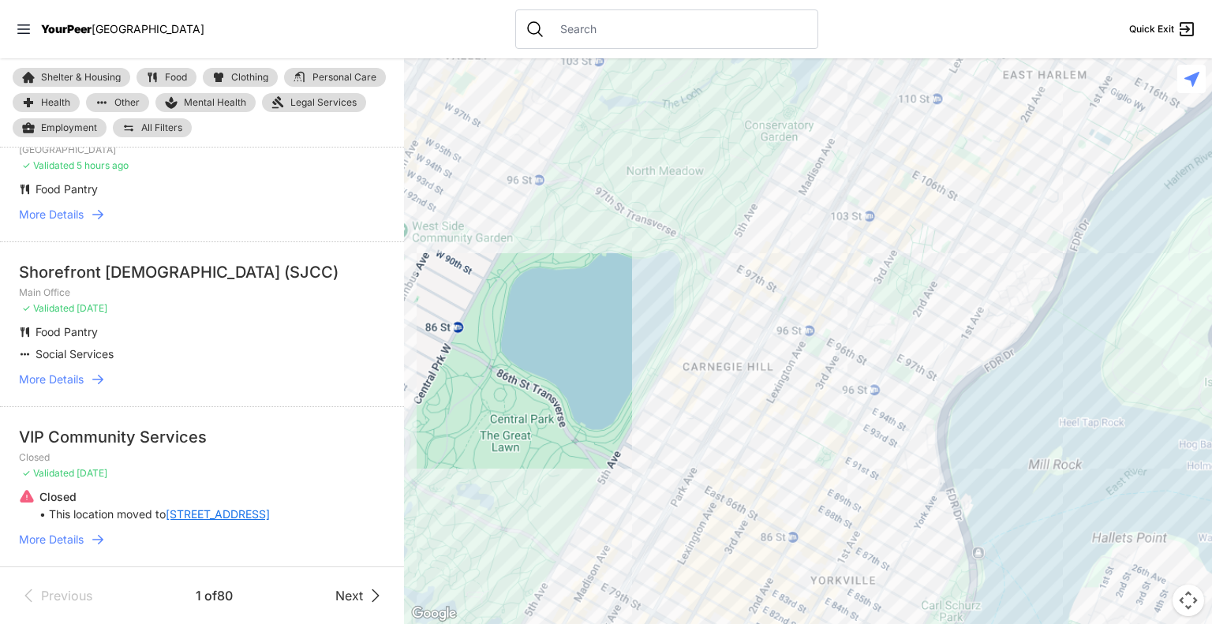
scroll to position [2484, 0]
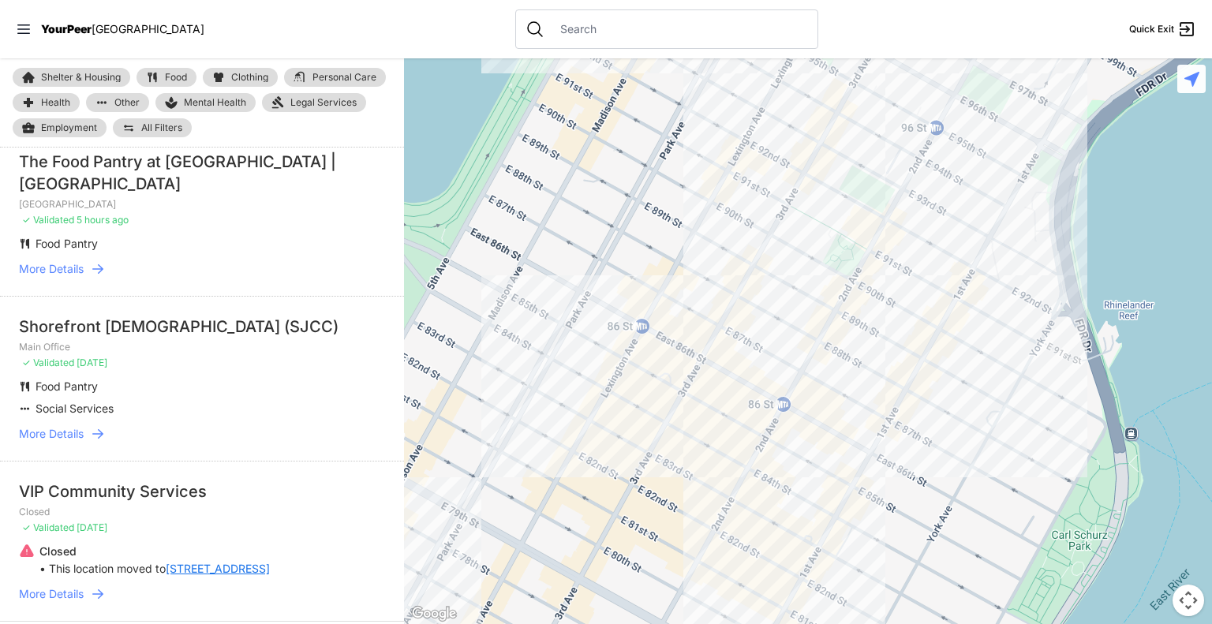
click at [641, 31] on input "text" at bounding box center [679, 29] width 257 height 16
paste input "Prevention Assistance and Temporary Housing Intake Center"
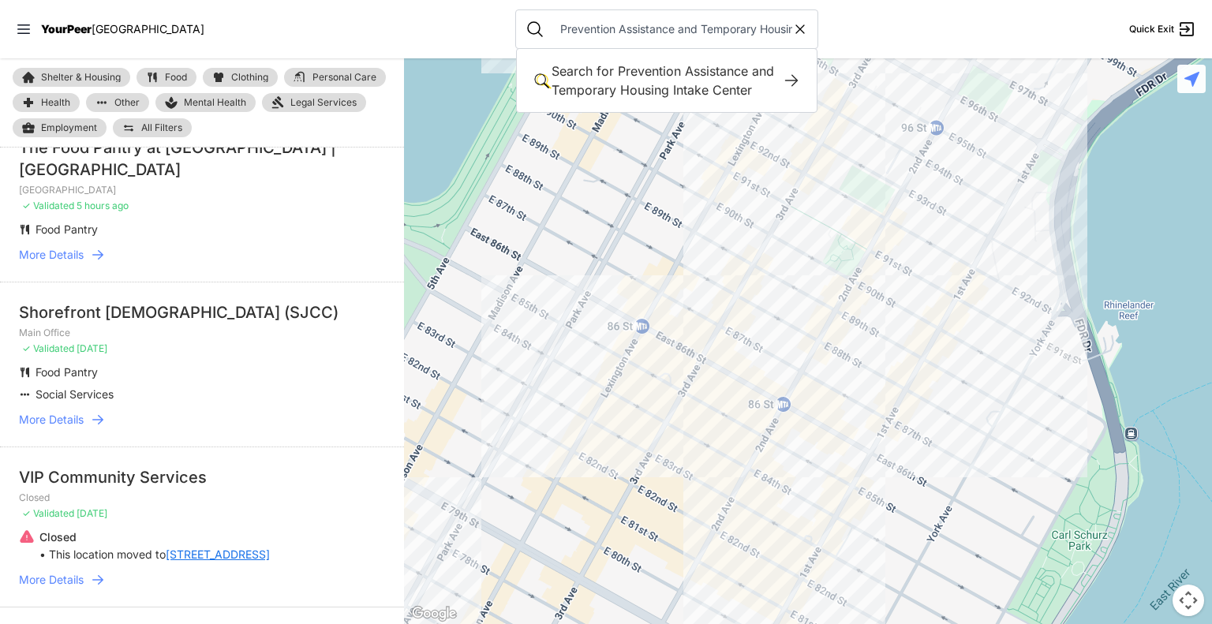
scroll to position [0, 84]
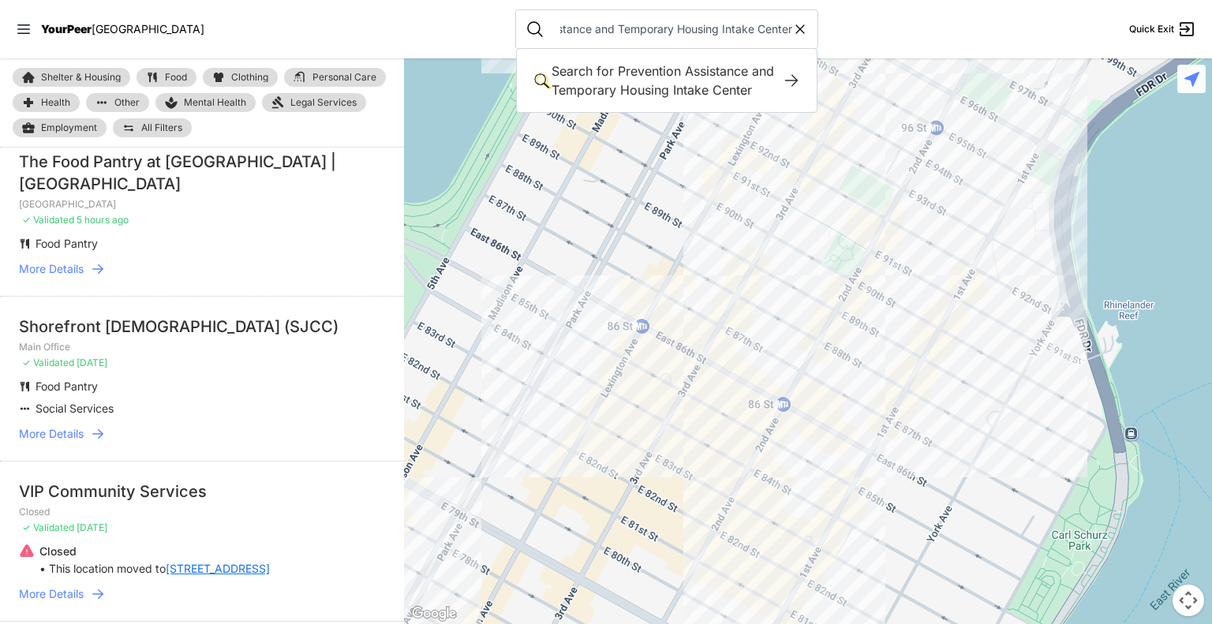
type input "Prevention Assistance and Temporary Housing Intake Center"
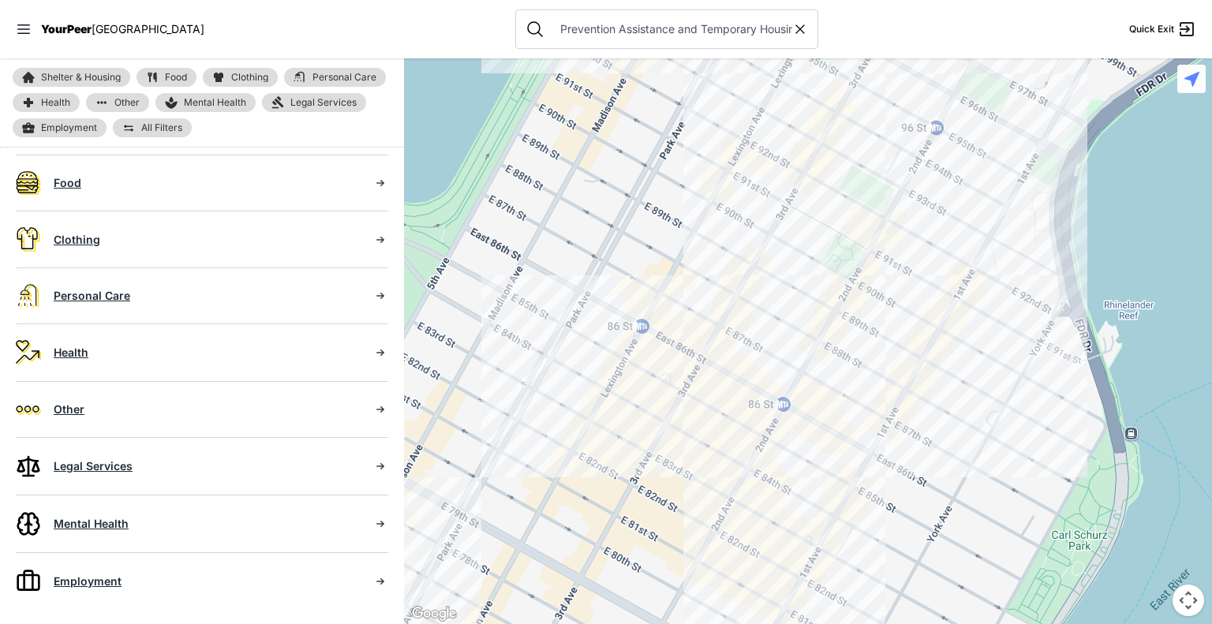
click at [796, 28] on icon at bounding box center [800, 29] width 8 height 8
select select "recentlyUpdated"
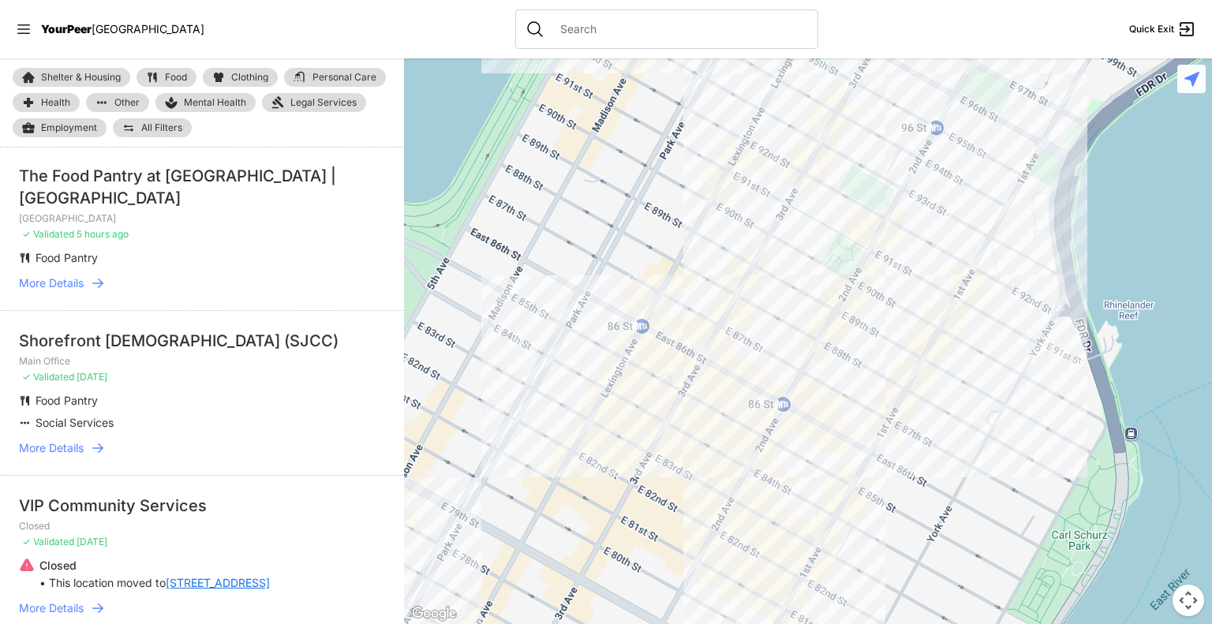
click at [571, 29] on input "text" at bounding box center [679, 29] width 257 height 16
paste input "Prevention Assistance and Temporary Housing Intake Center"
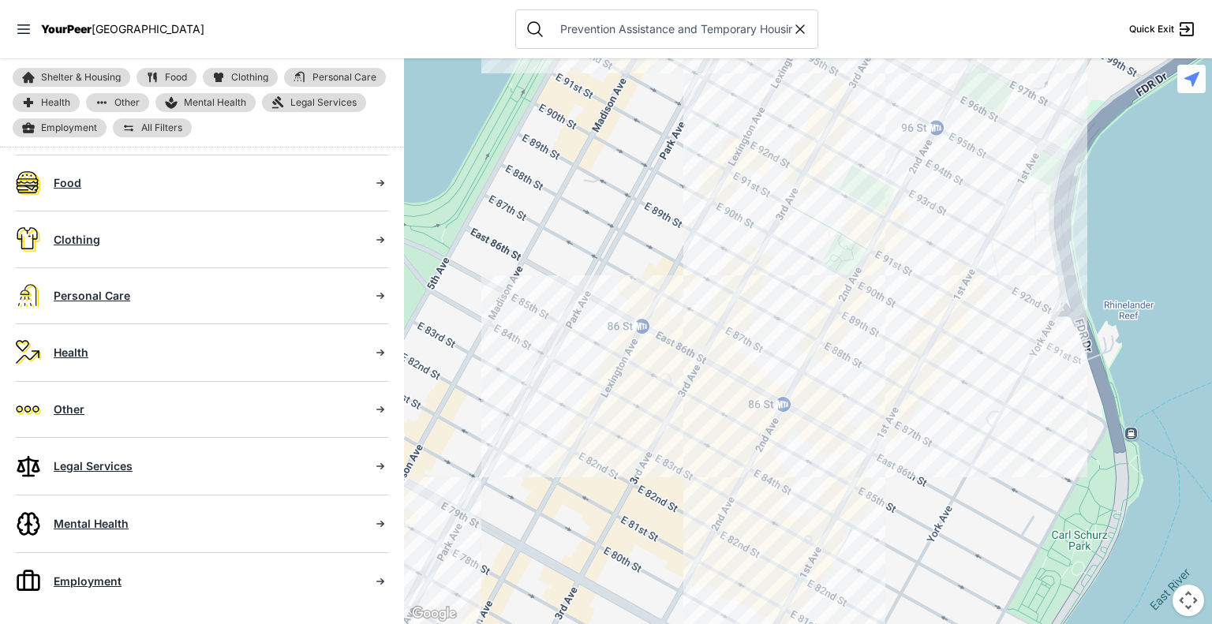
click at [796, 27] on icon at bounding box center [800, 29] width 8 height 8
type input "Prevention Assistance and Temporary Housing Intake Center"
select select "recentlyUpdated"
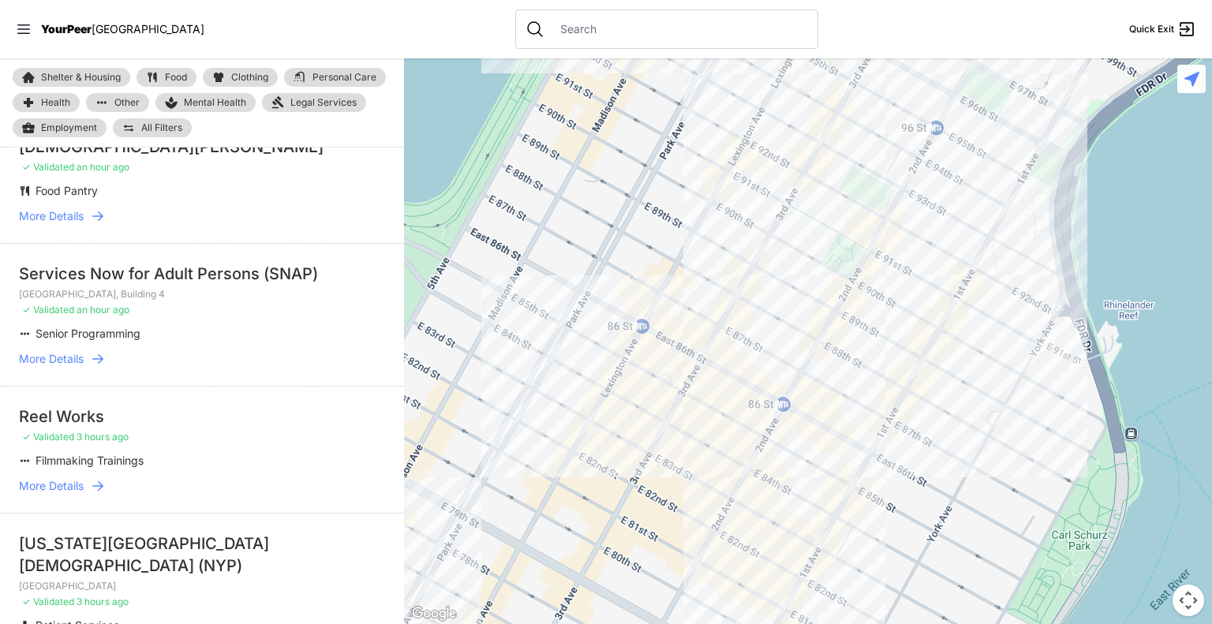
click at [752, 26] on input "text" at bounding box center [679, 29] width 257 height 16
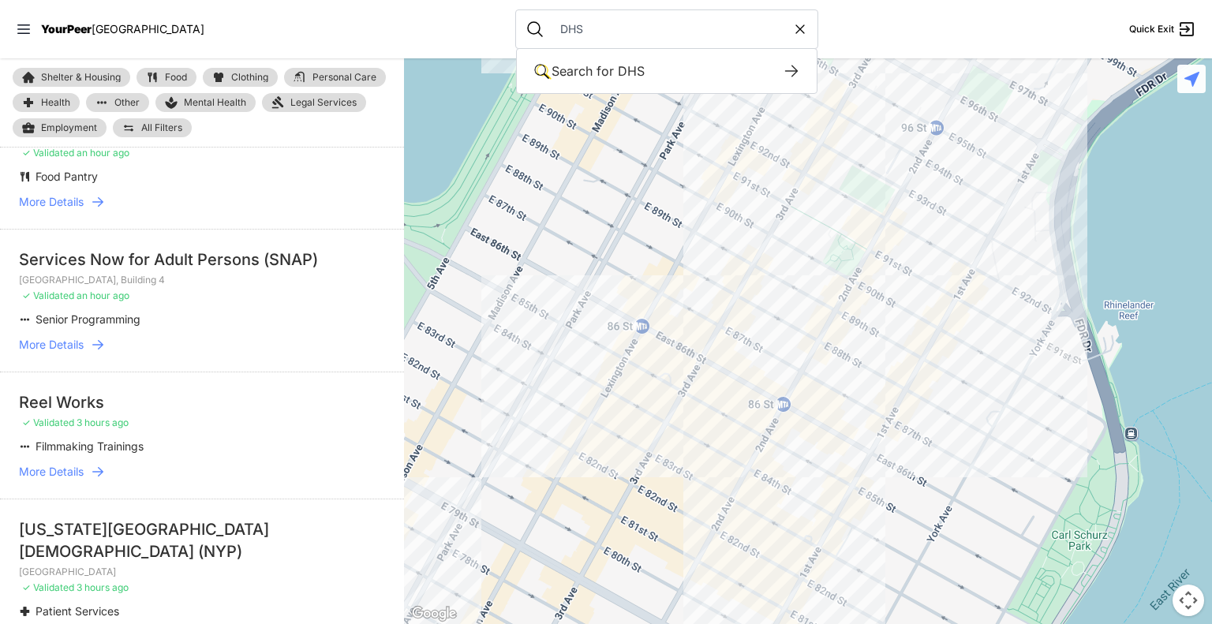
type input "DHS"
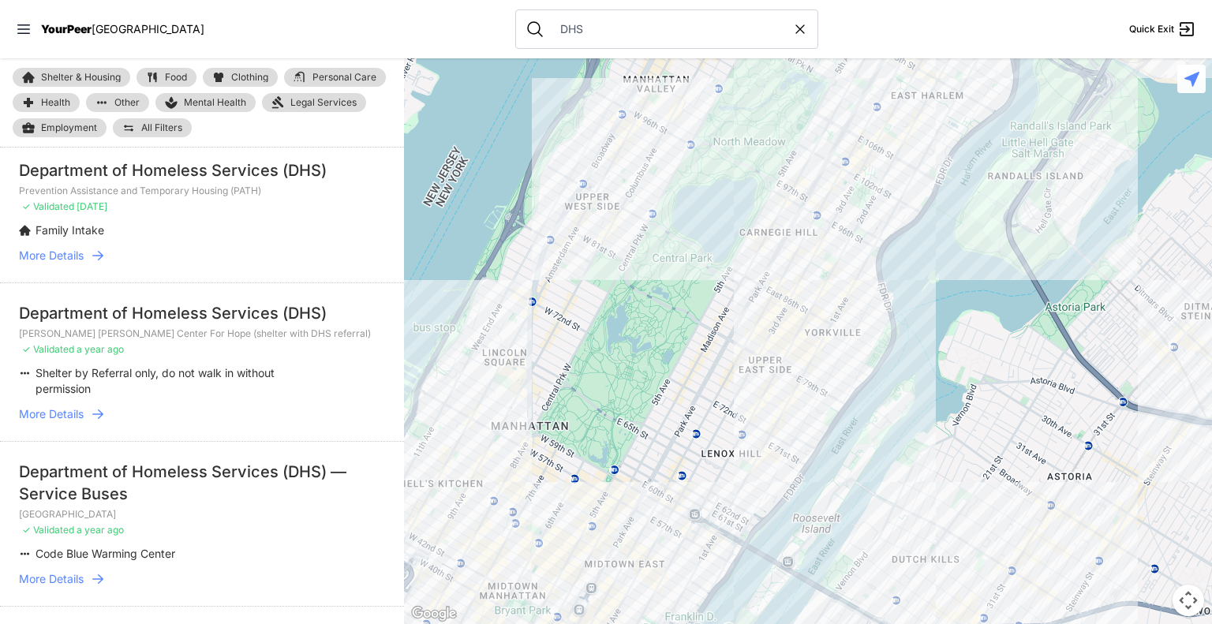
click at [63, 256] on span "More Details" at bounding box center [51, 256] width 65 height 16
